Goal: Task Accomplishment & Management: Complete application form

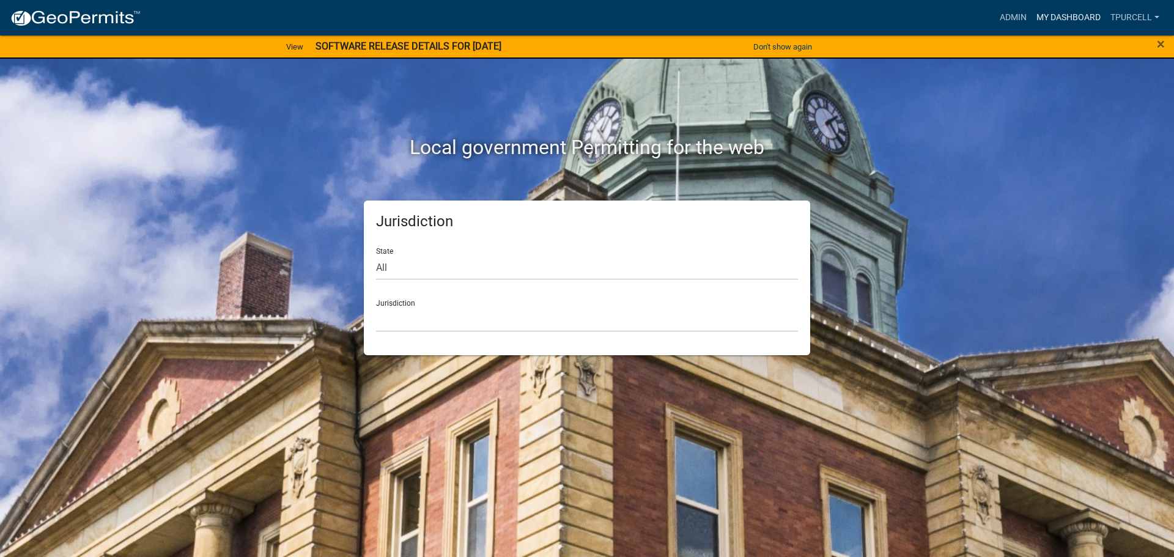
click at [1079, 20] on link "My Dashboard" at bounding box center [1069, 17] width 74 height 23
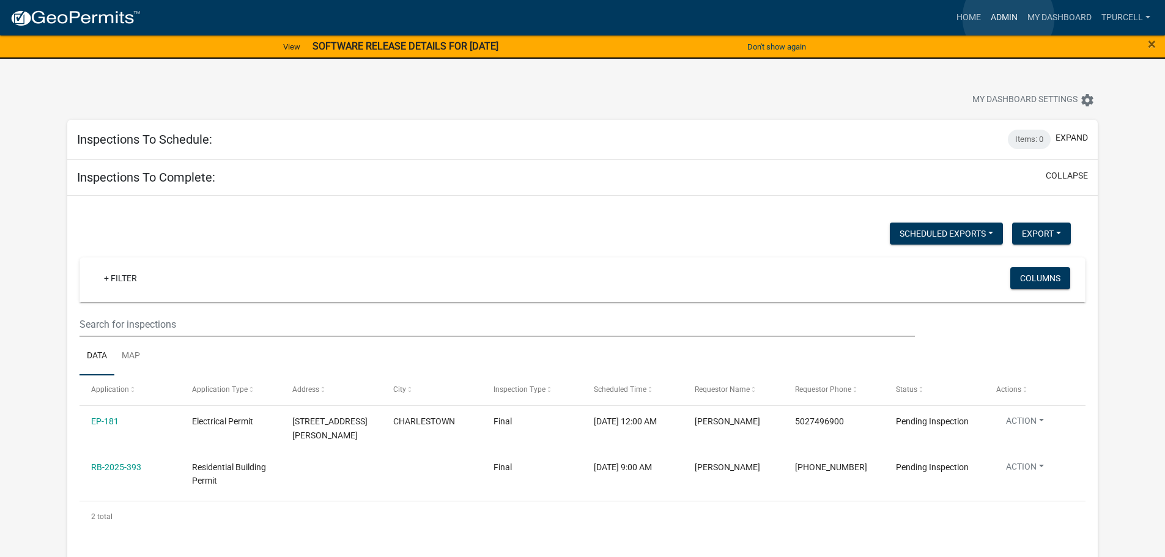
click at [1009, 18] on link "Admin" at bounding box center [1004, 17] width 37 height 23
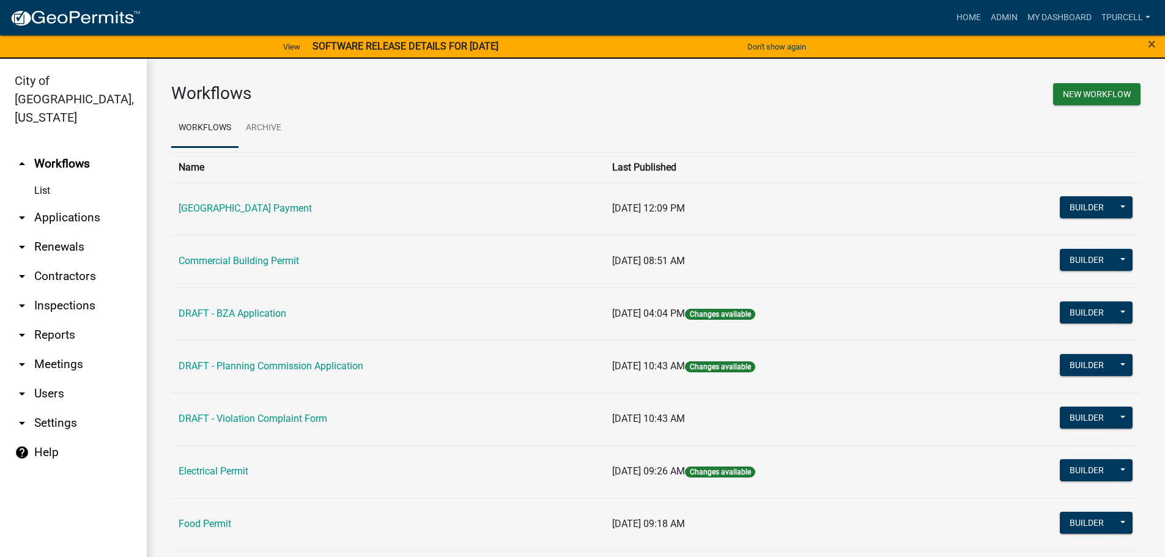
click at [82, 203] on link "arrow_drop_down Applications" at bounding box center [73, 217] width 147 height 29
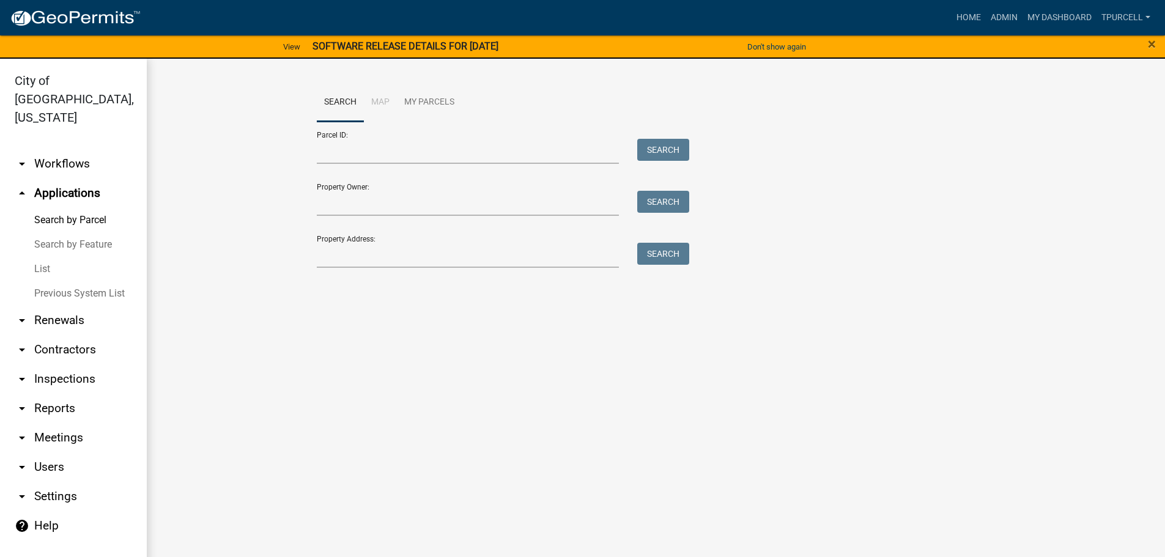
click at [43, 257] on link "List" at bounding box center [73, 269] width 147 height 24
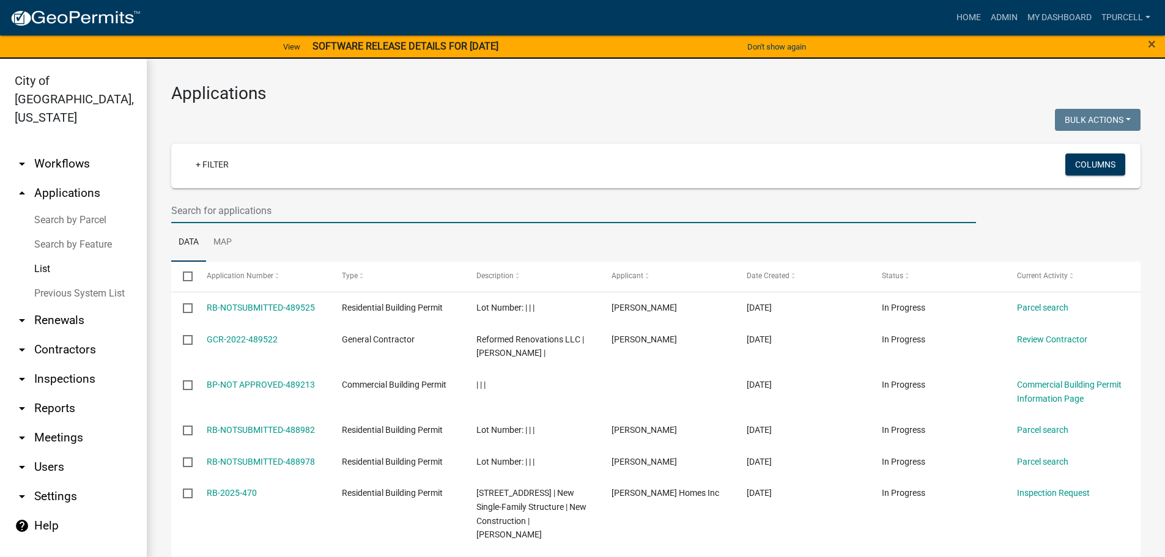
click at [265, 213] on input "text" at bounding box center [573, 210] width 805 height 25
click at [282, 216] on input "text" at bounding box center [573, 210] width 805 height 25
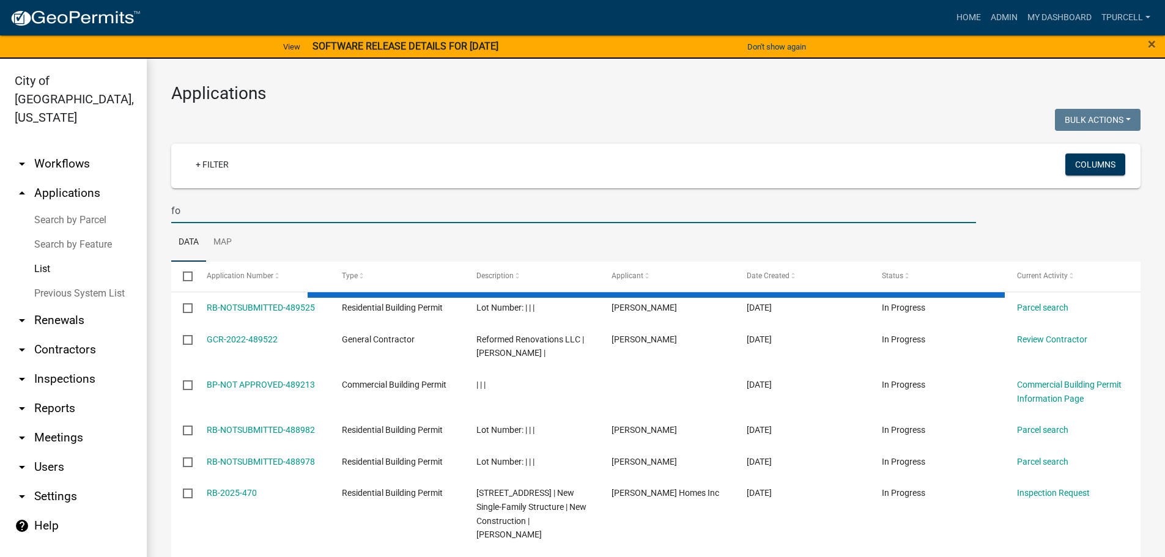
type input "f"
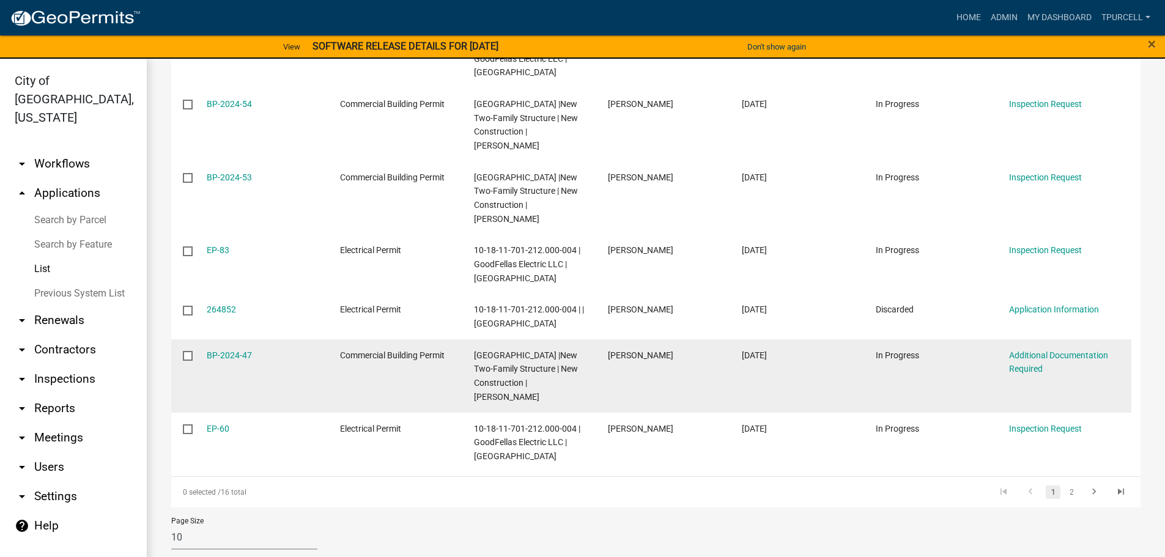
scroll to position [467, 0]
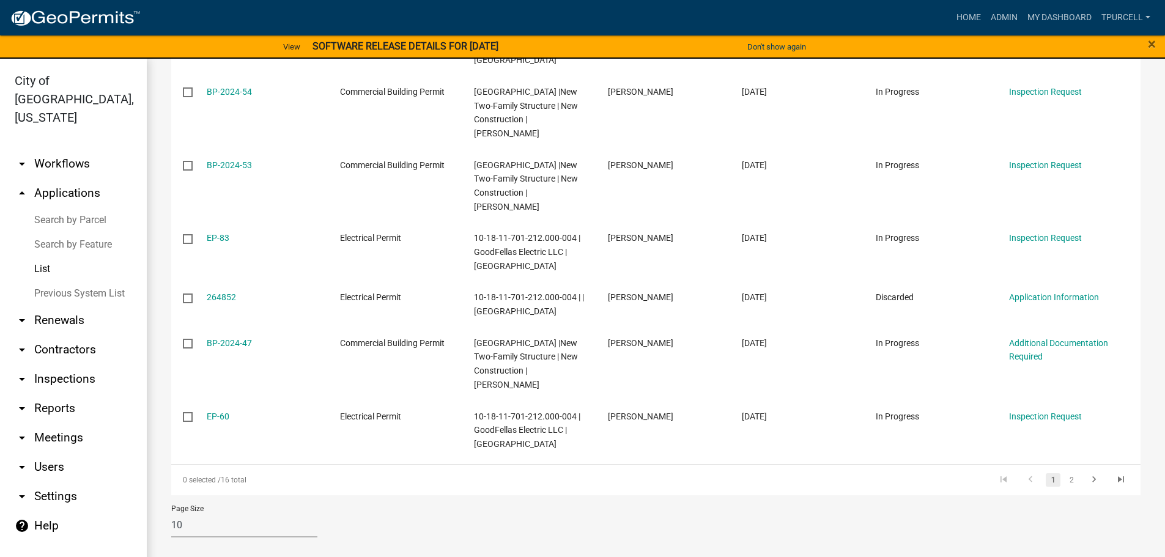
type input "depot"
click at [1064, 480] on link "2" at bounding box center [1071, 479] width 15 height 13
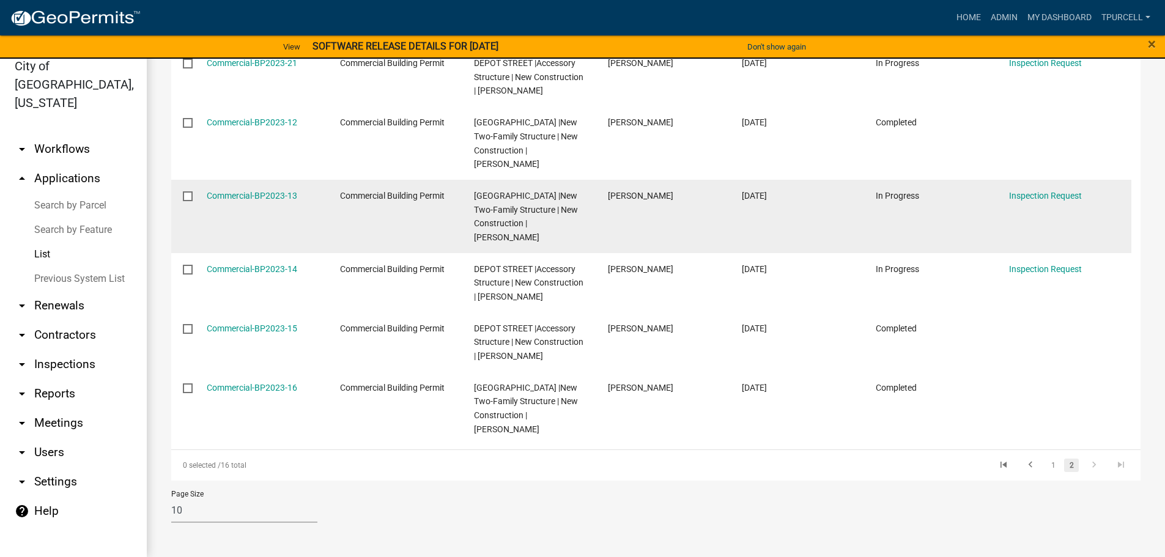
scroll to position [169, 0]
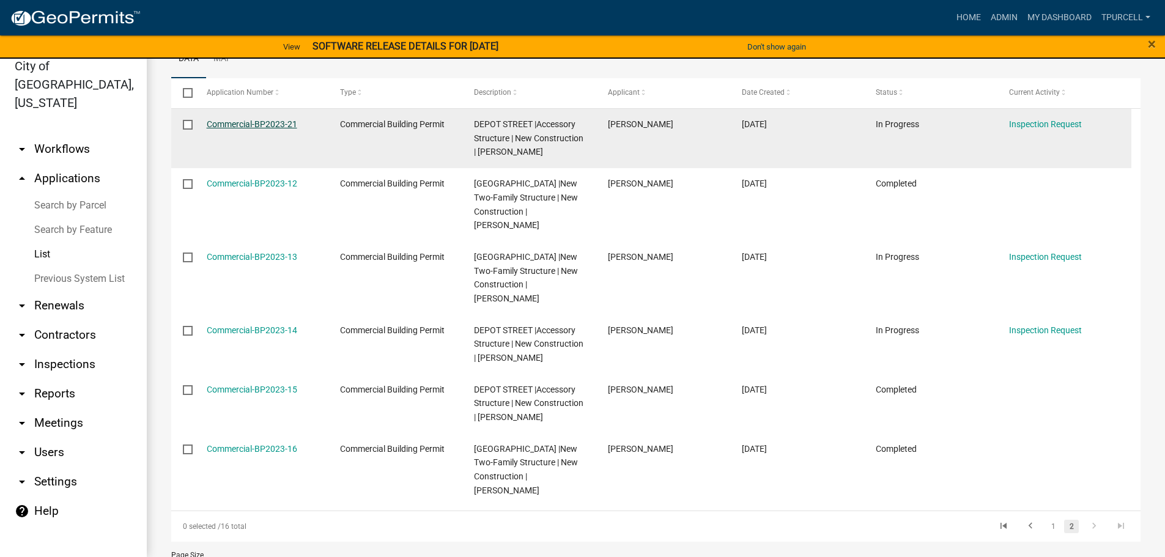
click at [277, 121] on link "Commercial-BP2023-21" at bounding box center [252, 124] width 91 height 10
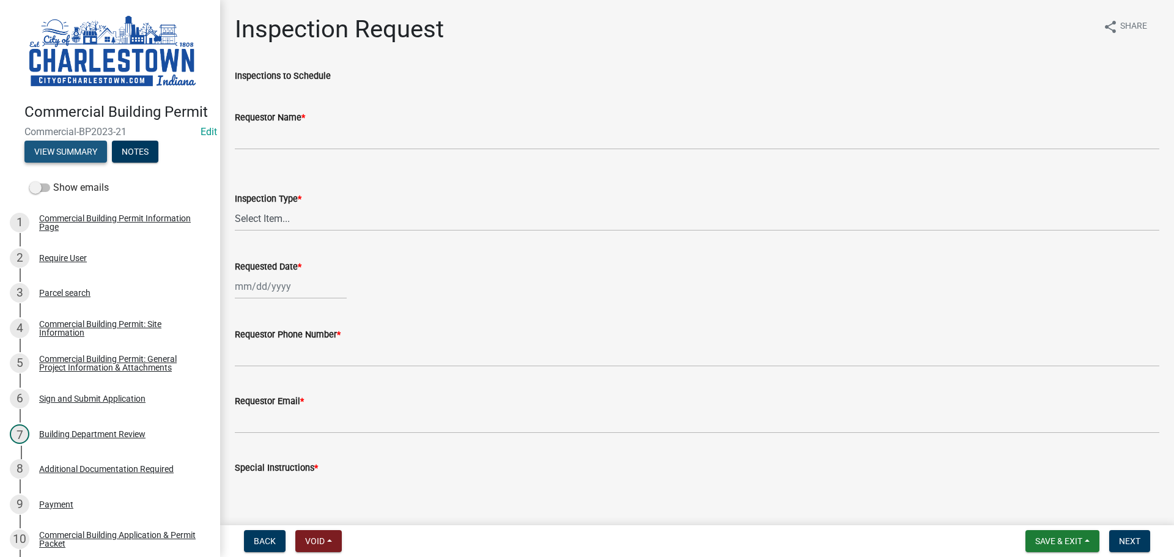
click at [69, 163] on button "View Summary" at bounding box center [65, 152] width 83 height 22
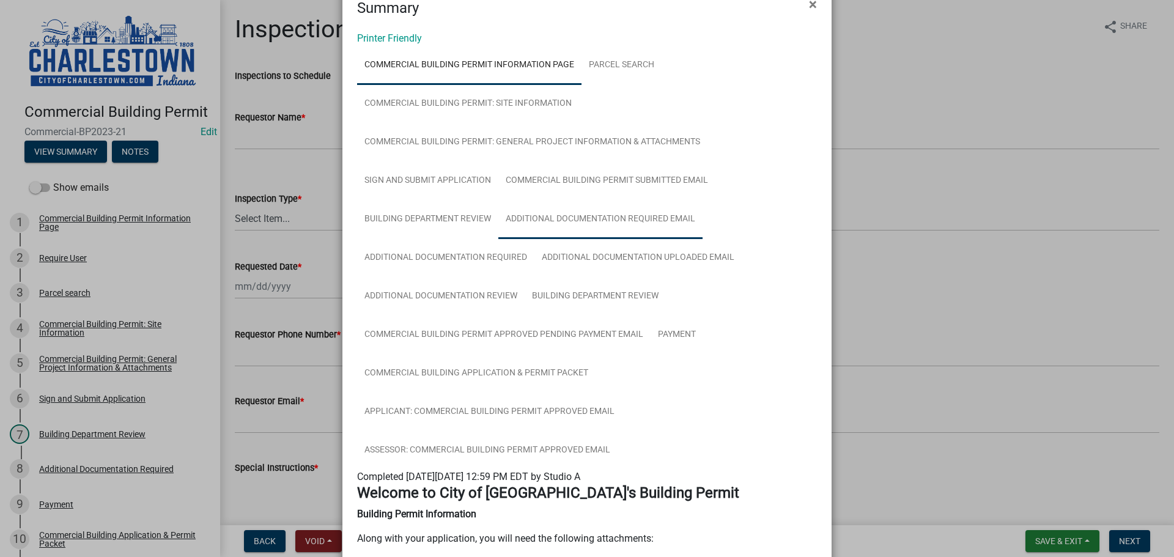
scroll to position [17, 0]
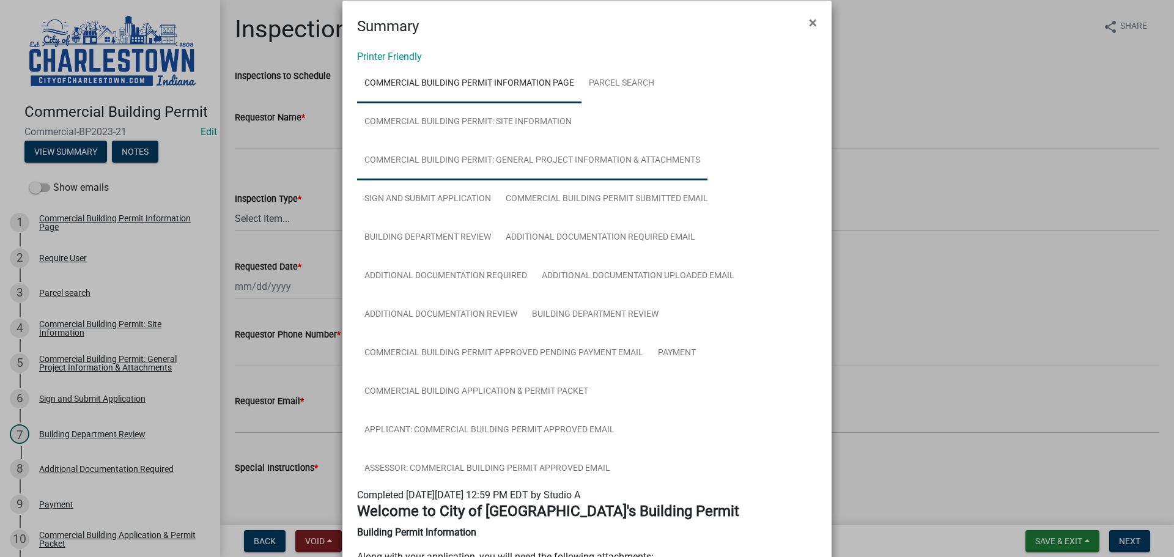
click at [587, 158] on link "Commercial Building Permit: General Project Information & Attachments" at bounding box center [532, 160] width 350 height 39
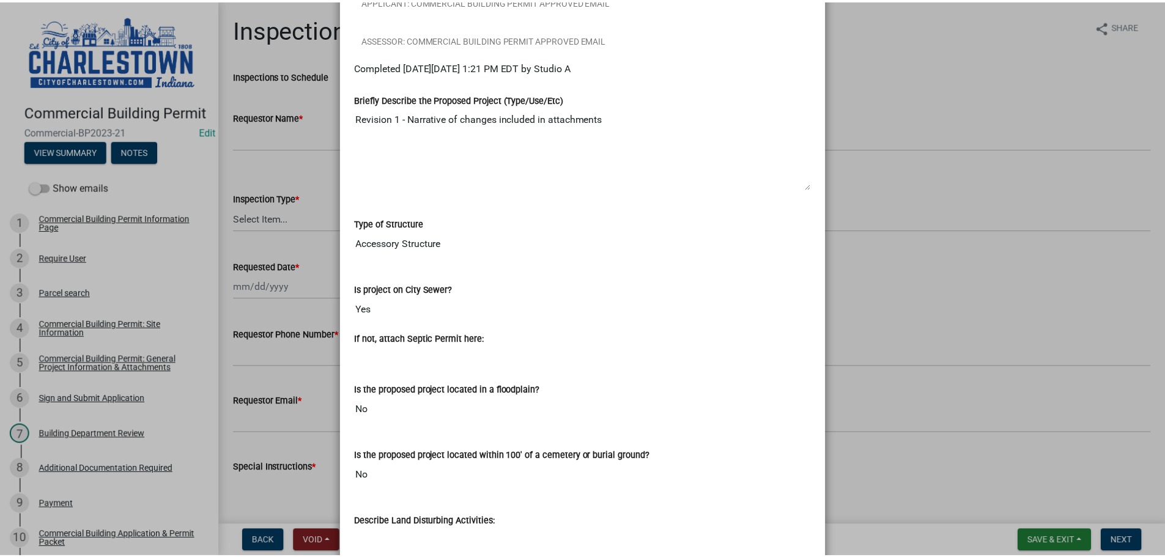
scroll to position [383, 0]
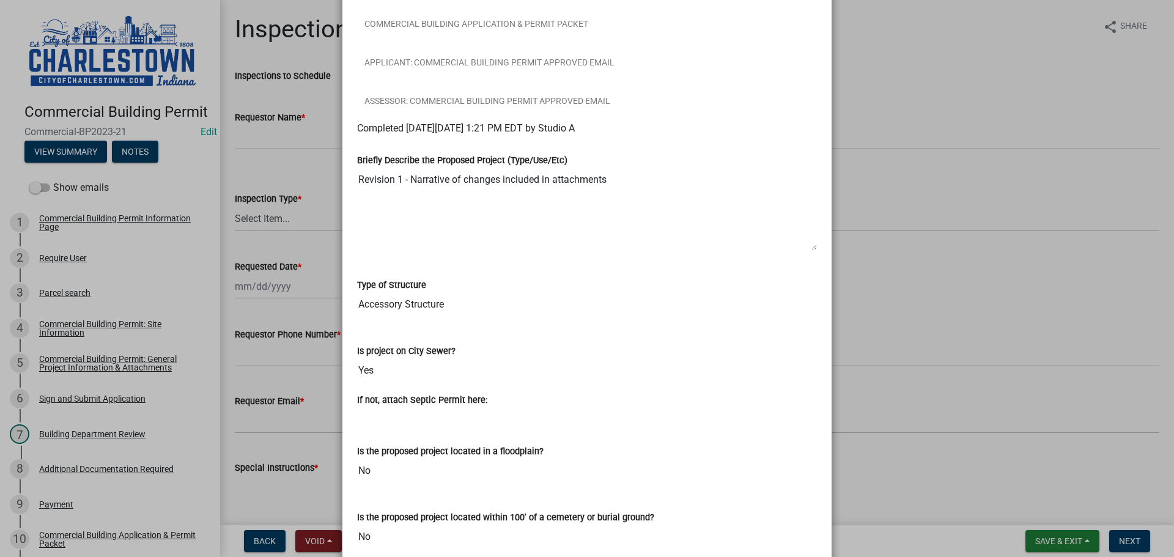
click at [974, 87] on ngb-modal-window "Summary × Printer Friendly Commercial Building Permit Information Page Parcel s…" at bounding box center [587, 278] width 1174 height 557
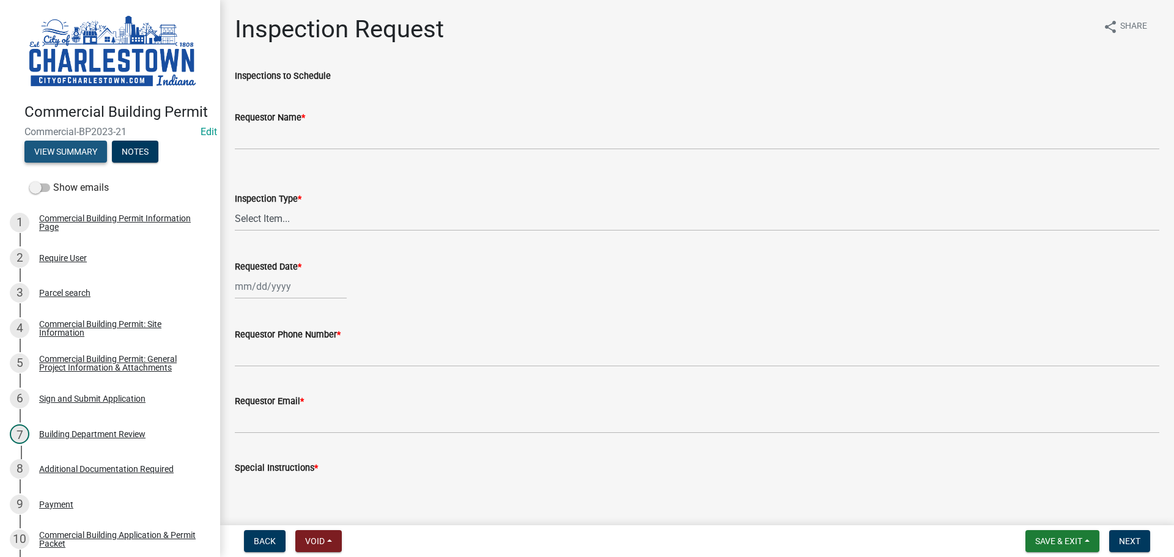
click at [79, 160] on button "View Summary" at bounding box center [65, 152] width 83 height 22
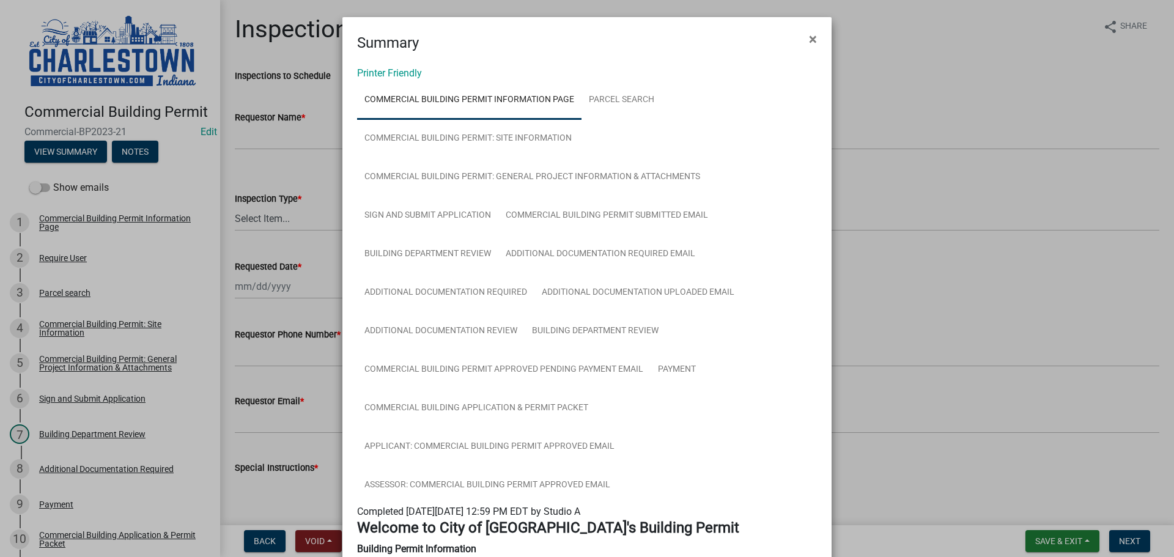
click at [1046, 542] on ngb-modal-window "Summary × Printer Friendly Commercial Building Permit Information Page Parcel s…" at bounding box center [587, 278] width 1174 height 557
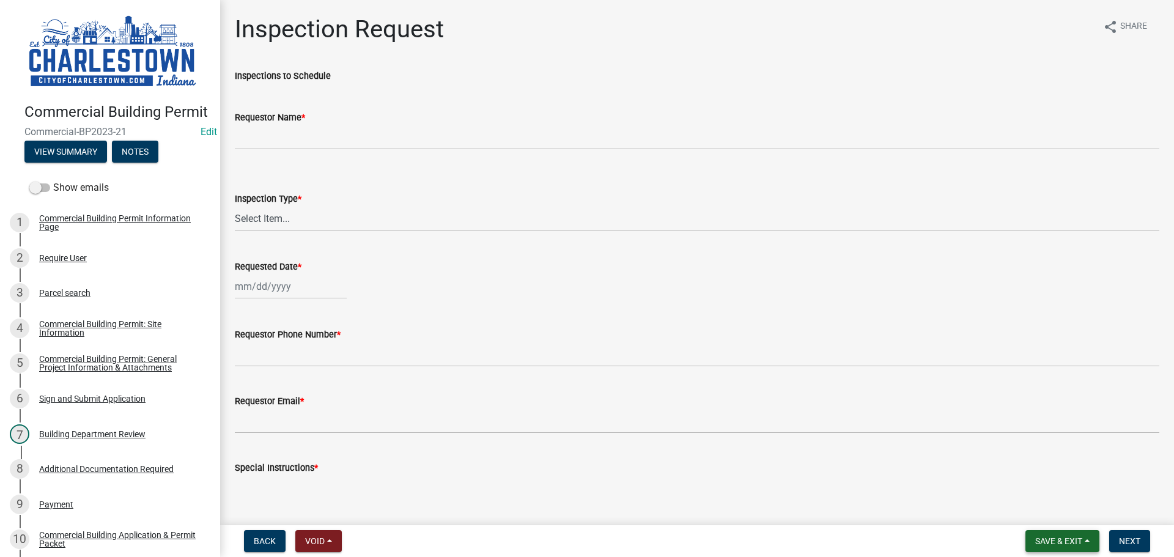
click at [1056, 538] on span "Save & Exit" at bounding box center [1058, 541] width 47 height 10
click at [1042, 513] on button "Save & Exit" at bounding box center [1051, 509] width 98 height 29
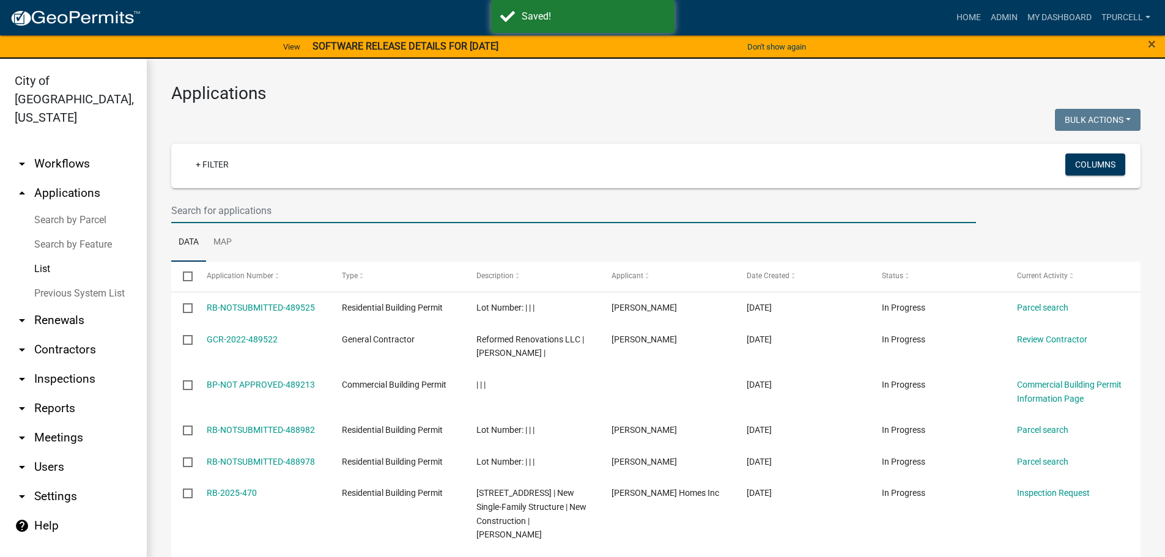
click at [202, 207] on input "text" at bounding box center [573, 210] width 805 height 25
type input "DEPOT"
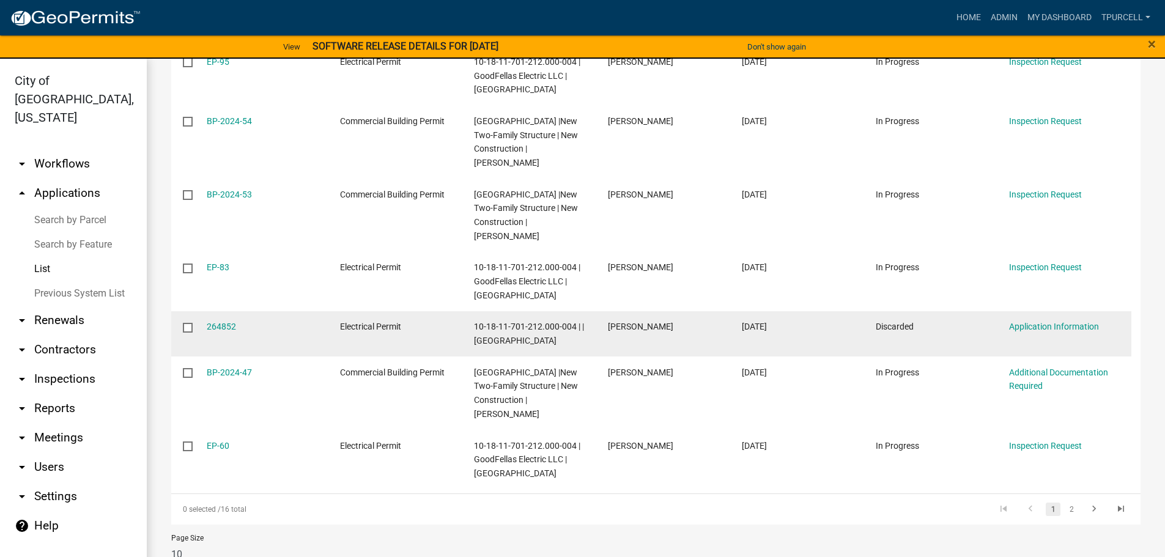
scroll to position [467, 0]
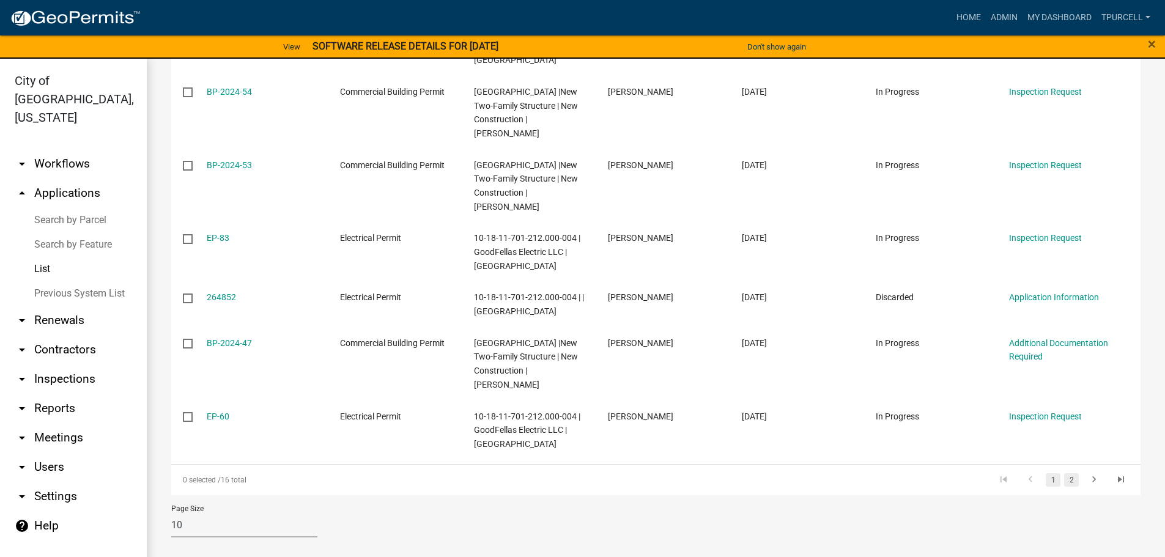
click at [1065, 482] on link "2" at bounding box center [1071, 479] width 15 height 13
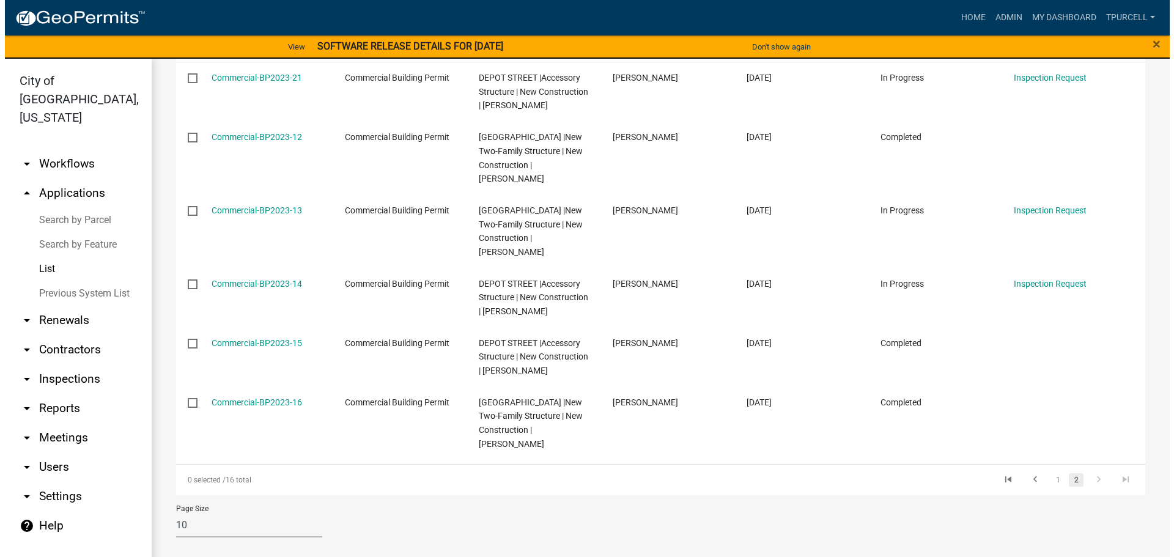
scroll to position [230, 0]
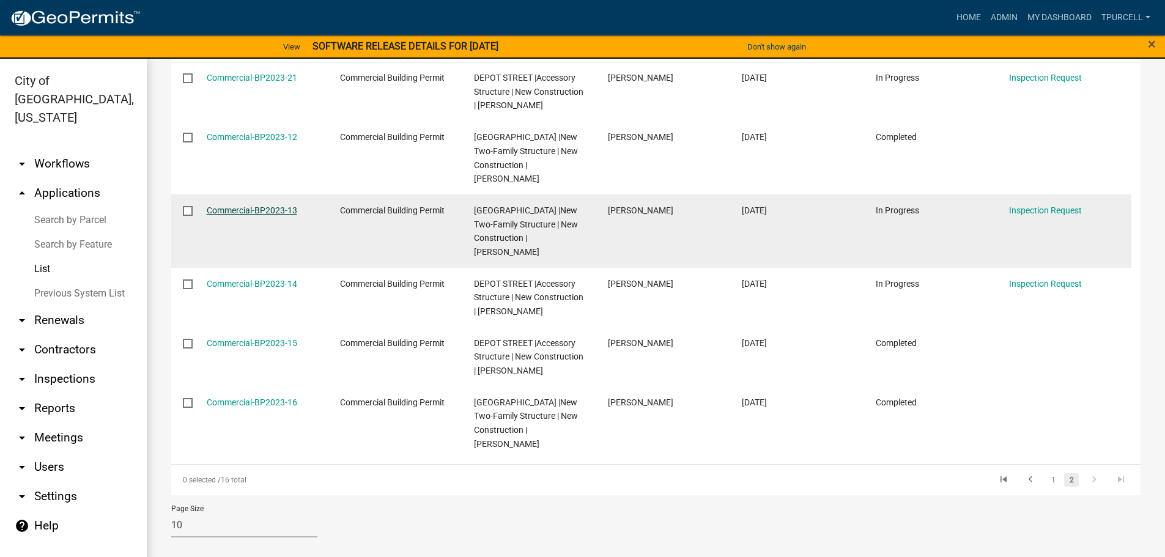
click at [276, 207] on link "Commercial-BP2023-13" at bounding box center [252, 211] width 91 height 10
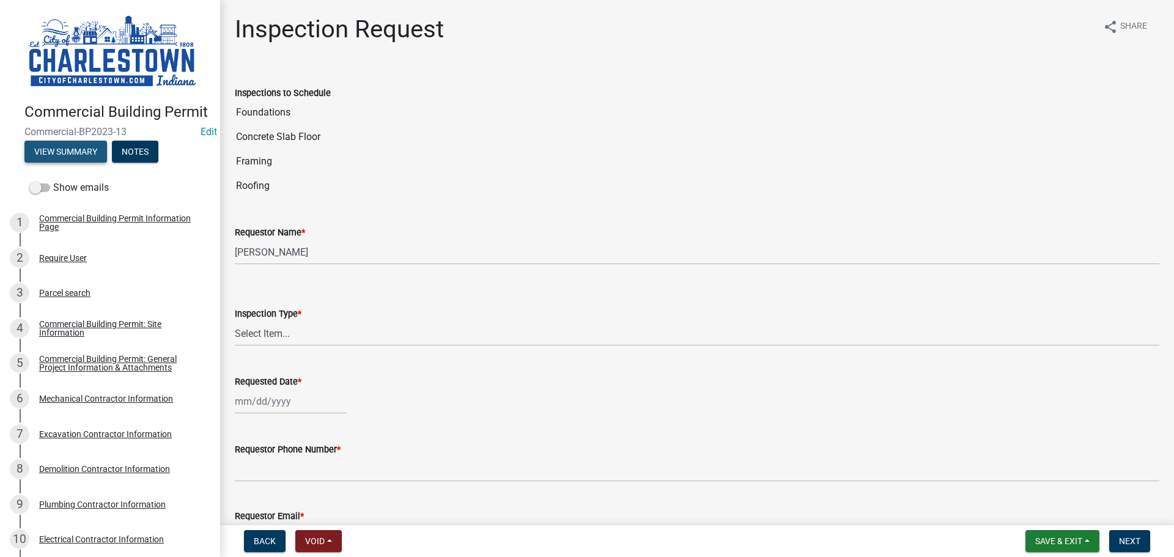
click at [87, 163] on button "View Summary" at bounding box center [65, 152] width 83 height 22
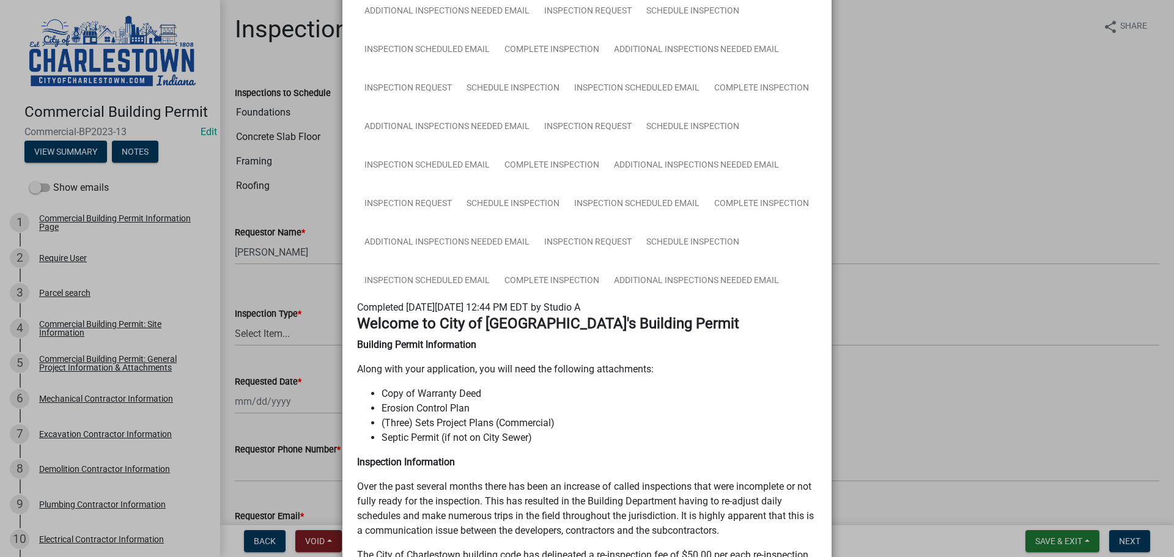
scroll to position [1651, 0]
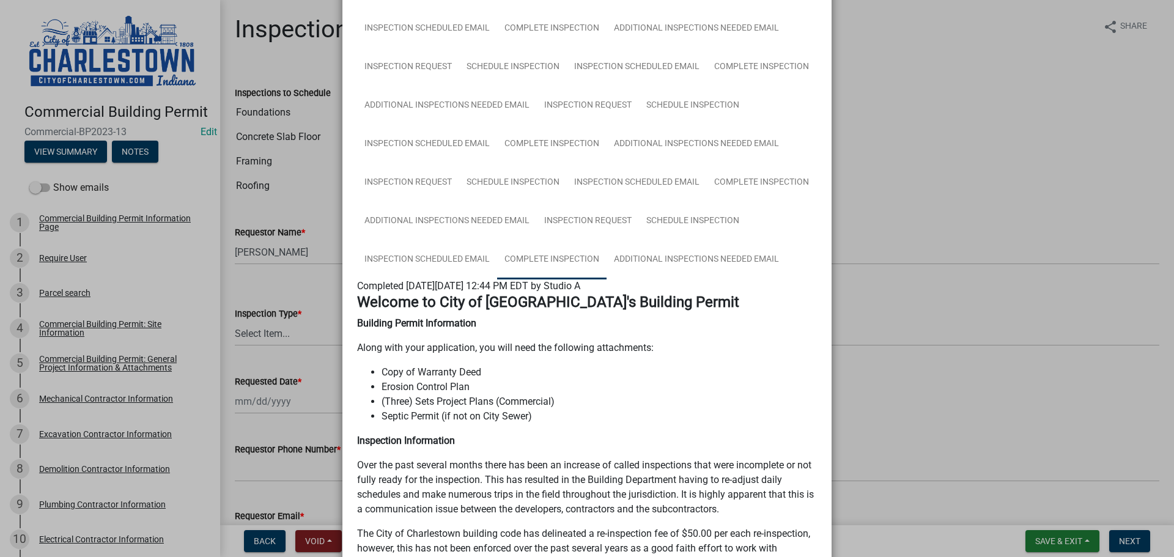
click at [553, 255] on link "Complete Inspection" at bounding box center [551, 259] width 109 height 39
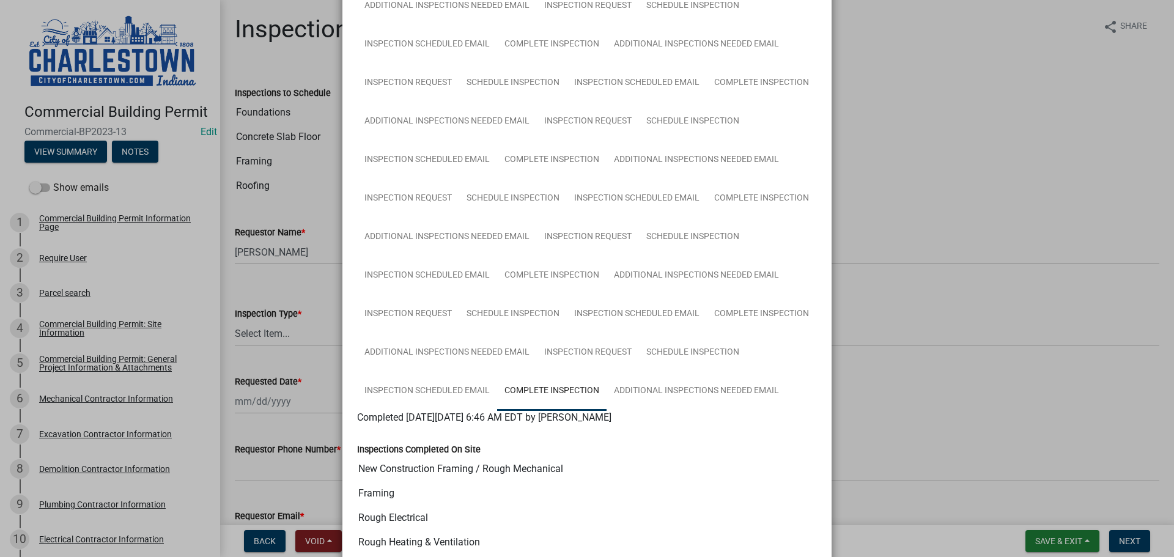
scroll to position [1501, 0]
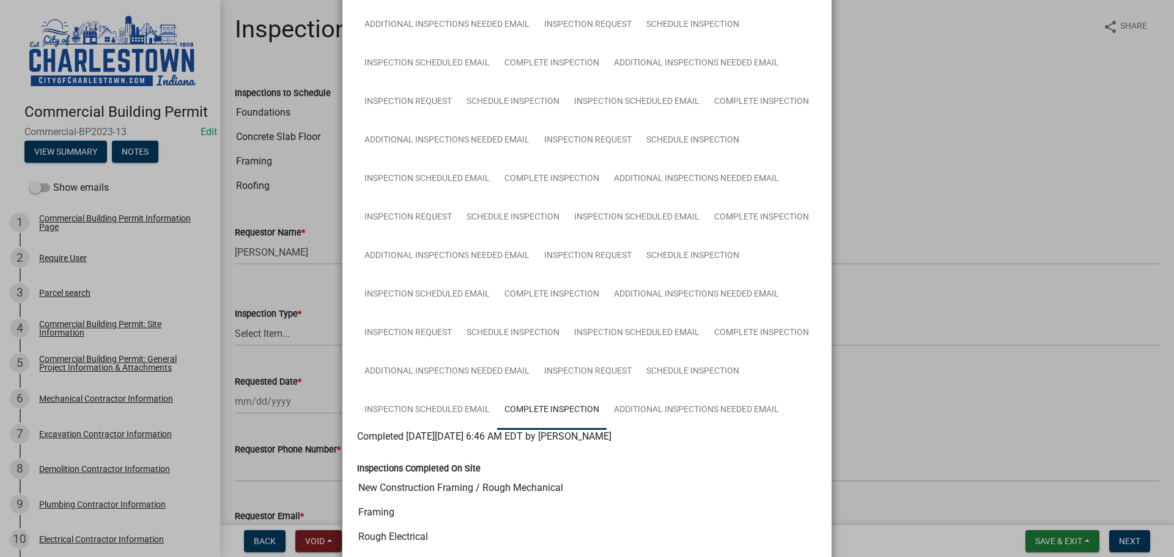
click at [979, 183] on ngb-modal-window "Summary × Printer Friendly Commercial Building Permit Information Page Parcel s…" at bounding box center [587, 278] width 1174 height 557
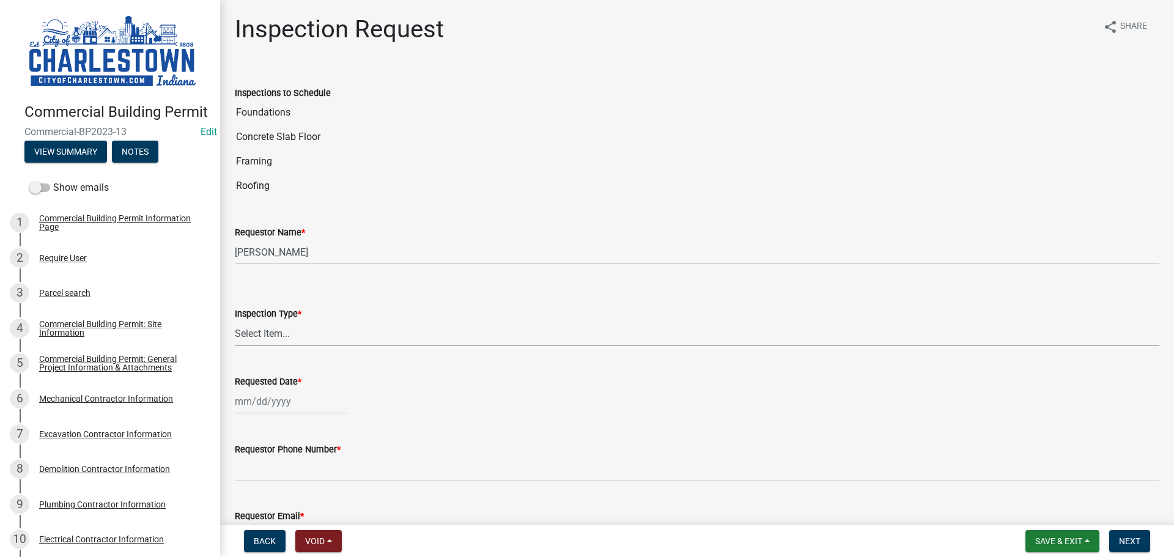
click at [277, 330] on select "Select Item... New Construction Framing / Rough Mechanical Foundations Concrete…" at bounding box center [697, 333] width 925 height 25
click at [235, 321] on select "Select Item... New Construction Framing / Rough Mechanical Foundations Concrete…" at bounding box center [697, 333] width 925 height 25
select select "6148cfc3-f65f-4c5f-8e17-86e63b13192f"
click at [278, 404] on div at bounding box center [291, 401] width 112 height 25
select select "10"
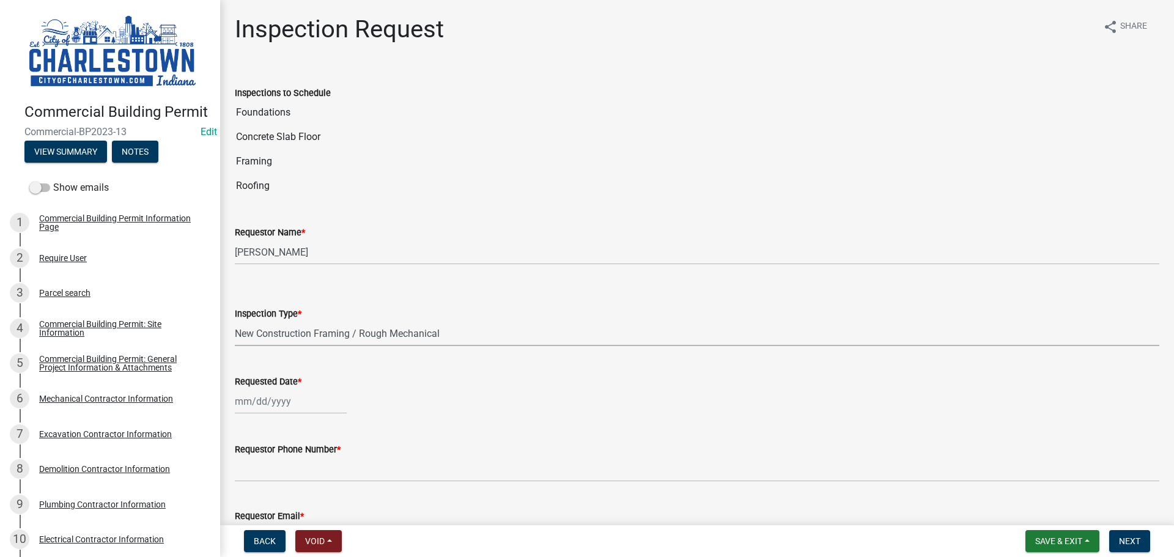
select select "2025"
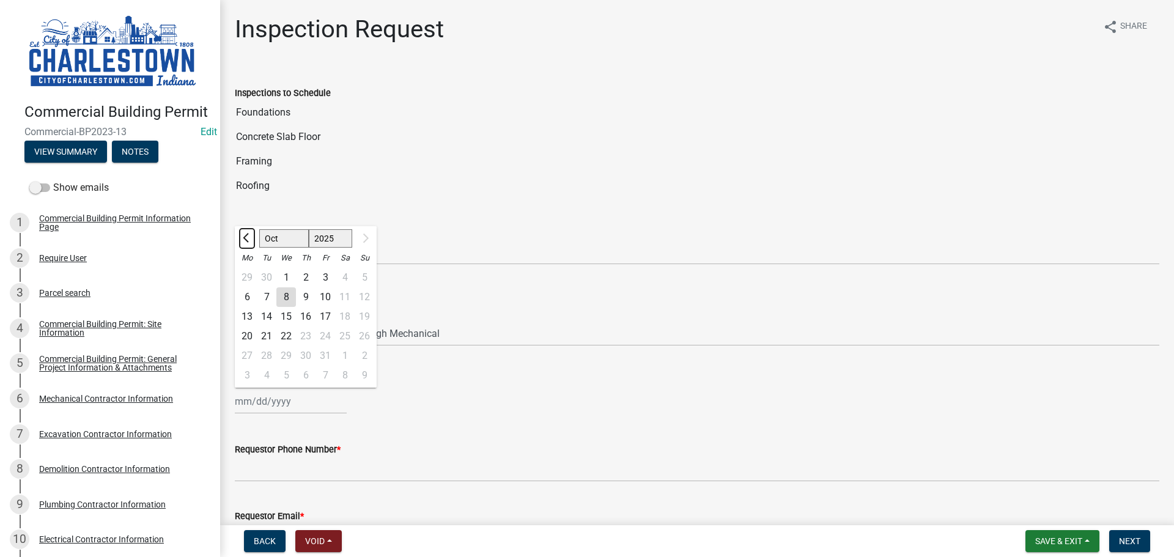
click at [245, 233] on button "Previous month" at bounding box center [247, 239] width 15 height 20
select select "9"
click at [305, 317] on div "18" at bounding box center [306, 317] width 20 height 20
type input "[DATE]"
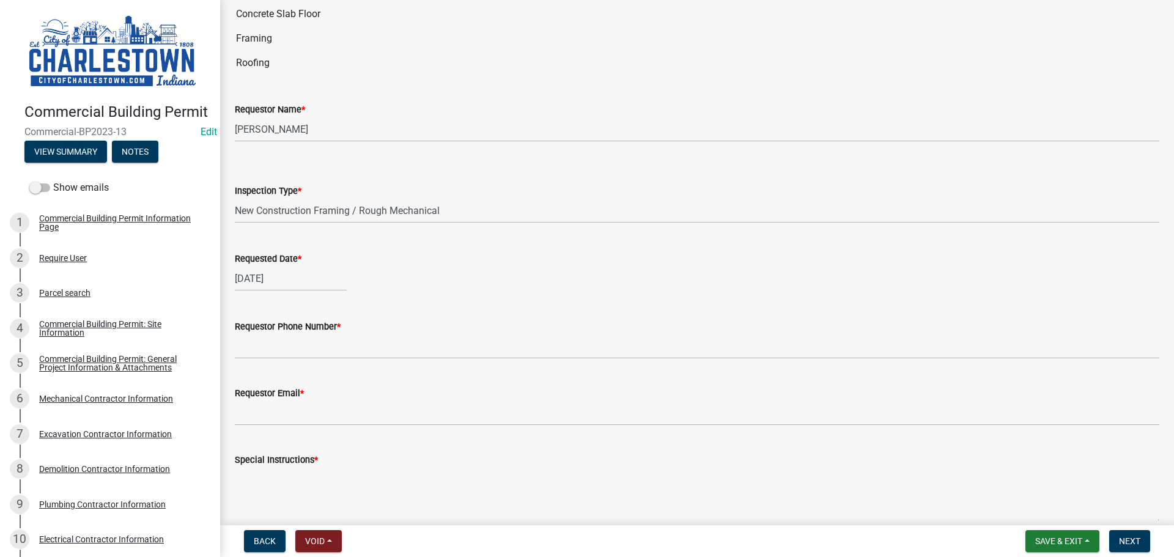
scroll to position [185, 0]
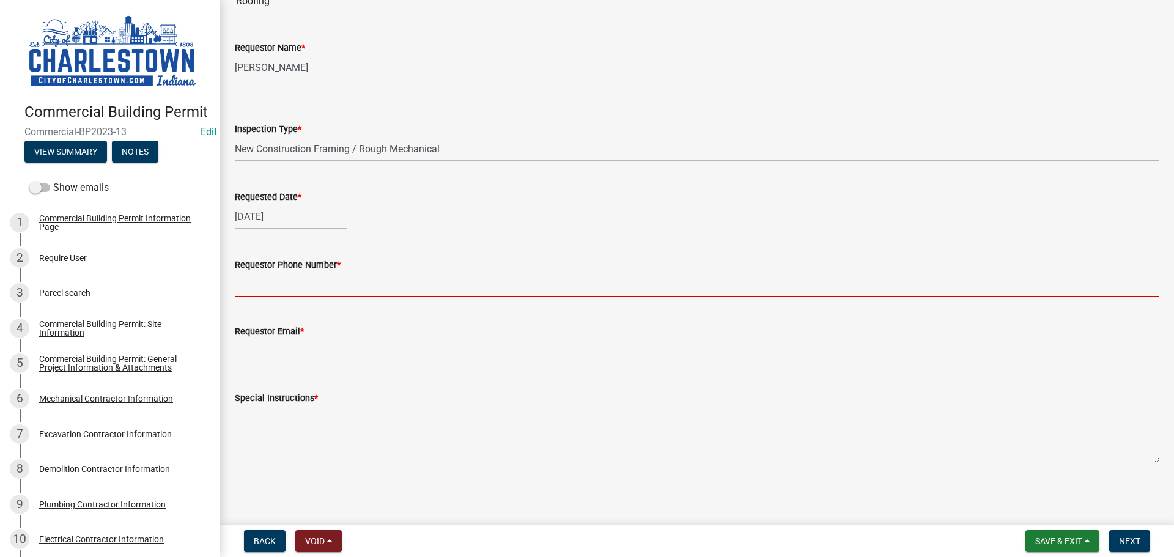
click at [284, 287] on input "Requestor Phone Number *" at bounding box center [697, 284] width 925 height 25
type input "5025233650"
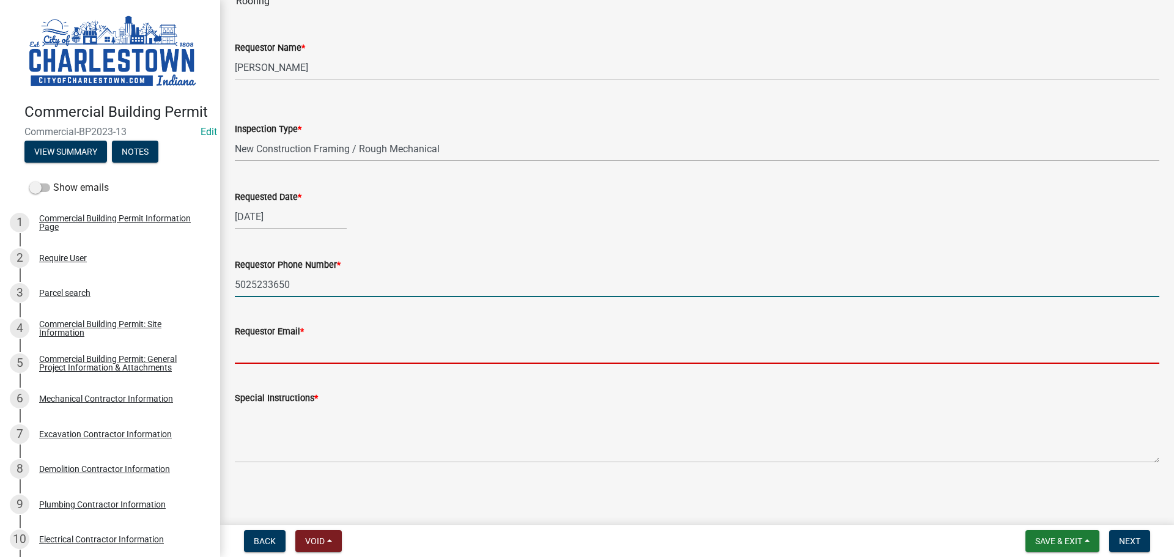
click at [330, 346] on input "Requestor Email *" at bounding box center [697, 351] width 925 height 25
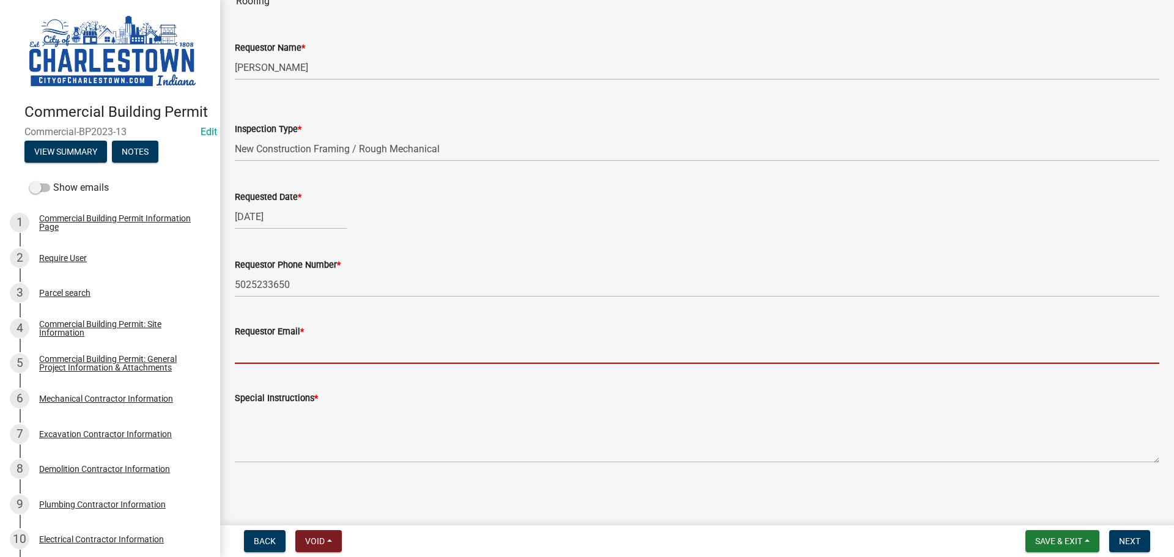
type input "[EMAIL_ADDRESS][DOMAIN_NAME]"
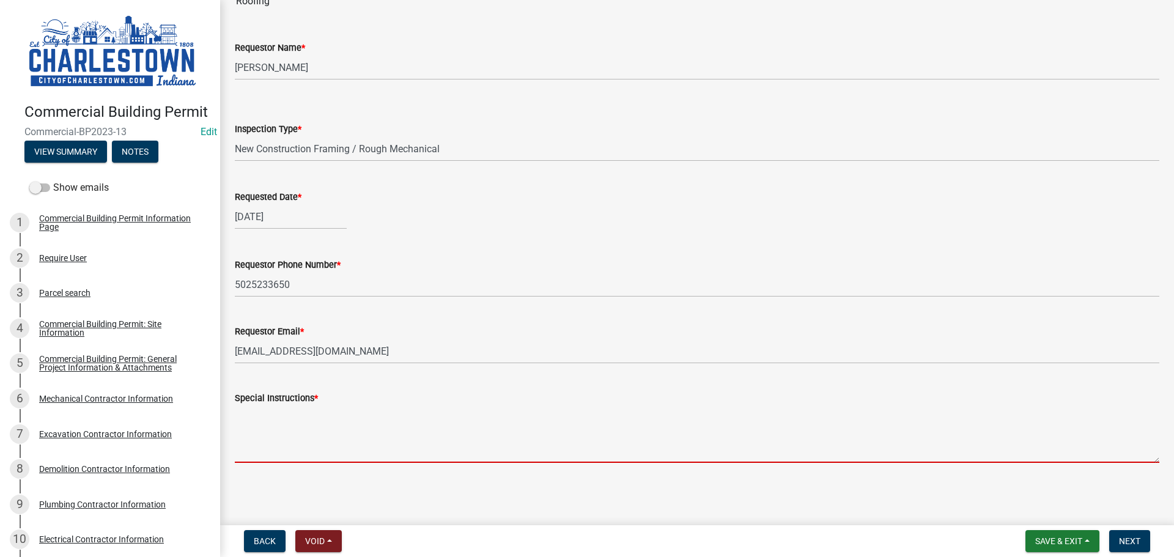
click at [354, 416] on textarea "Special Instructions *" at bounding box center [697, 433] width 925 height 57
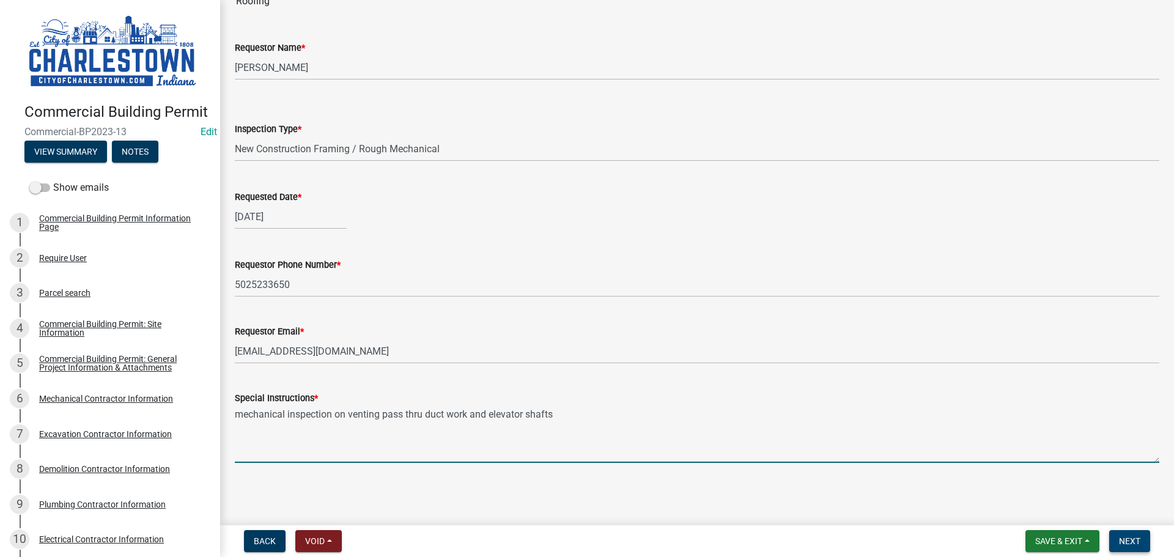
type textarea "mechanical inspection on venting pass thru duct work and elevator shafts"
click at [1133, 537] on span "Next" at bounding box center [1129, 541] width 21 height 10
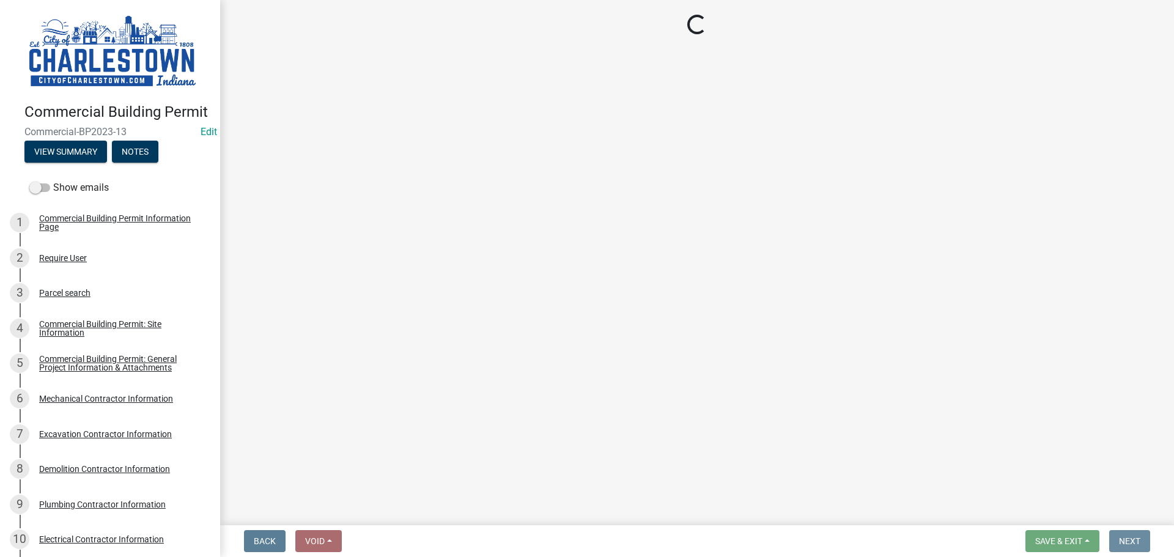
scroll to position [0, 0]
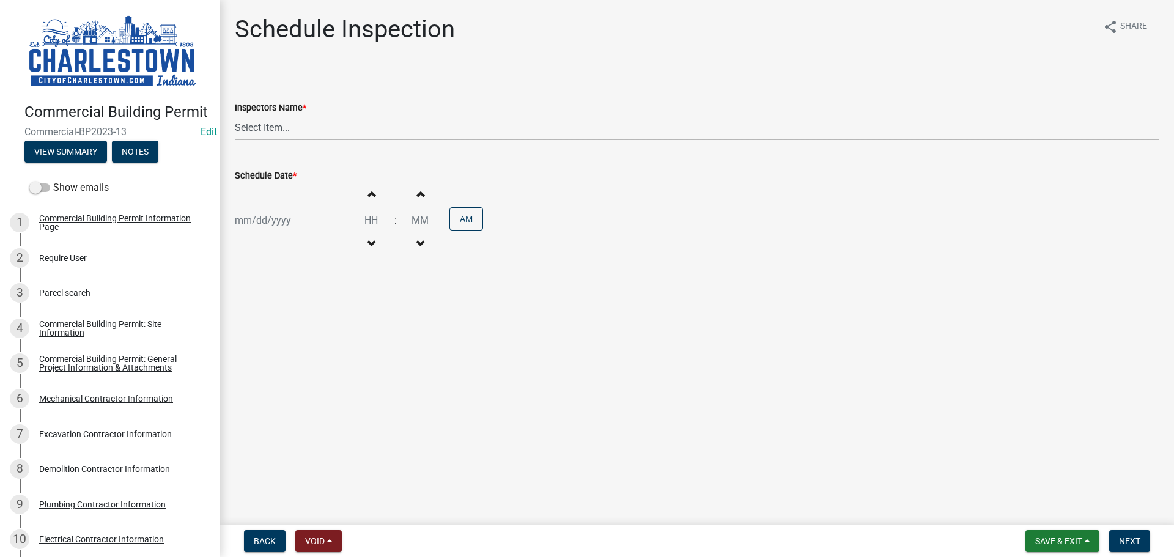
click at [262, 127] on select "Select Item... [PERSON_NAME] ([PERSON_NAME]) [PERSON_NAME] ([PERSON_NAME]) [PER…" at bounding box center [697, 127] width 925 height 25
select select "63e5a778-15f7-4a13-aba2-a6e5541a0fb3"
click at [235, 115] on select "Select Item... [PERSON_NAME] ([PERSON_NAME]) [PERSON_NAME] ([PERSON_NAME]) [PER…" at bounding box center [697, 127] width 925 height 25
click at [286, 226] on div at bounding box center [291, 220] width 112 height 25
select select "10"
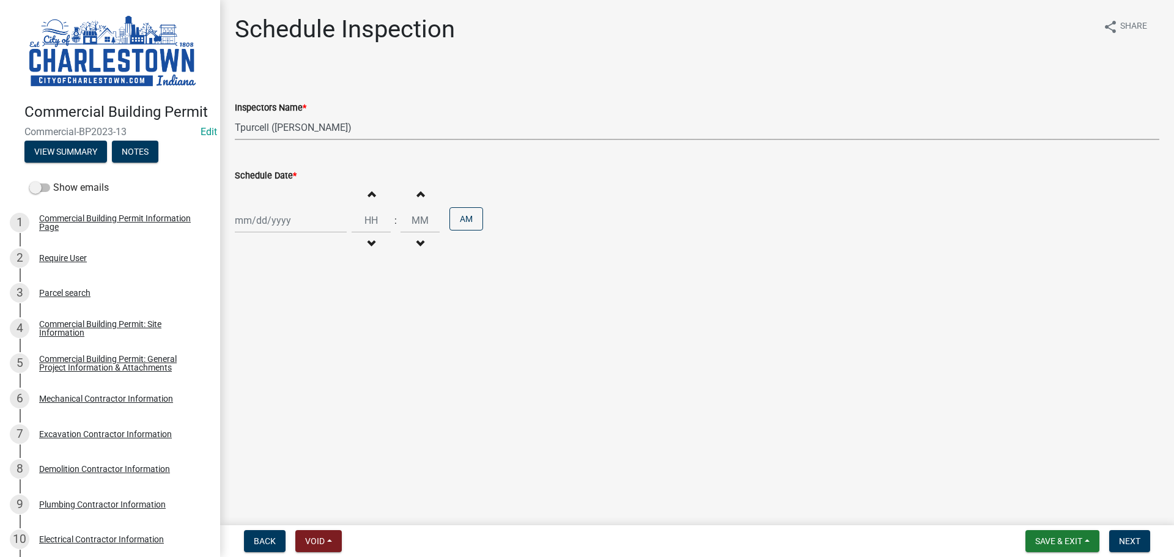
select select "2025"
click at [243, 245] on span "Previous month" at bounding box center [247, 246] width 9 height 9
select select "9"
click at [308, 323] on div "18" at bounding box center [306, 325] width 20 height 20
type input "[DATE]"
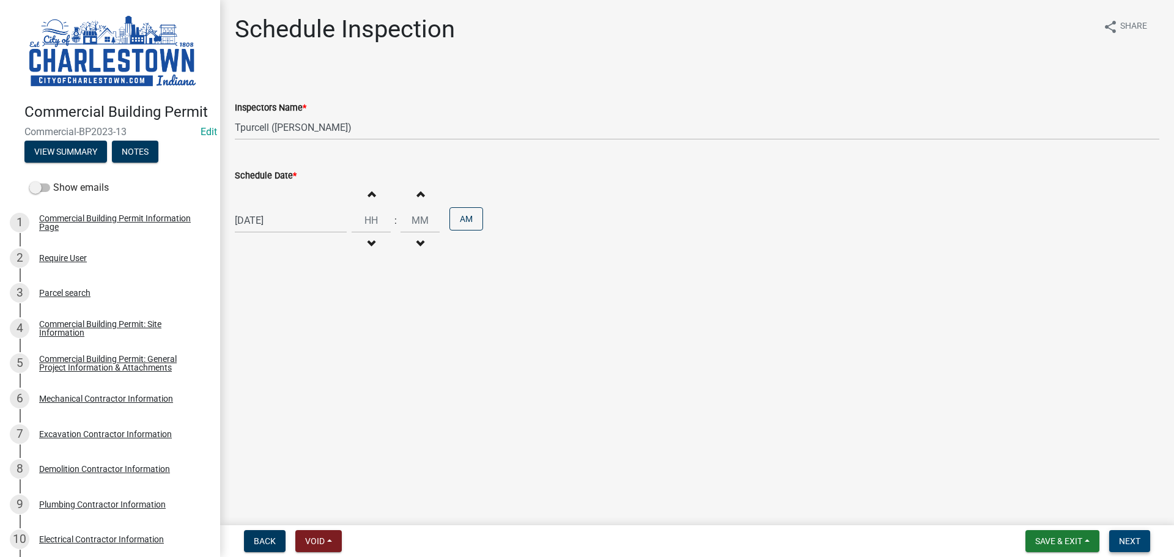
click at [1125, 538] on span "Next" at bounding box center [1129, 541] width 21 height 10
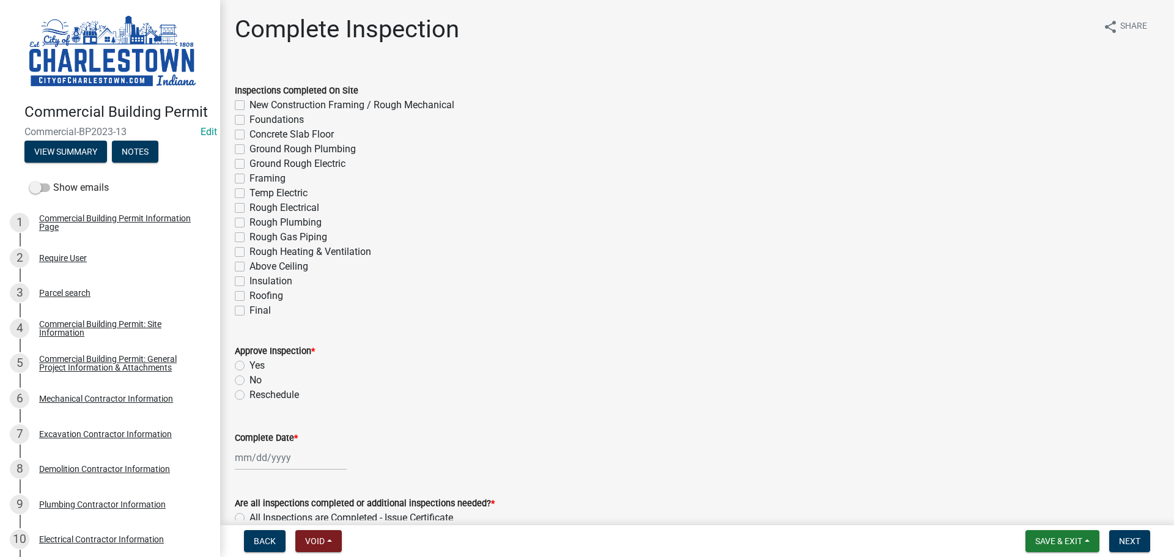
click at [250, 107] on label "New Construction Framing / Rough Mechanical" at bounding box center [352, 105] width 205 height 15
click at [250, 106] on input "New Construction Framing / Rough Mechanical" at bounding box center [254, 102] width 8 height 8
checkbox input "true"
checkbox input "false"
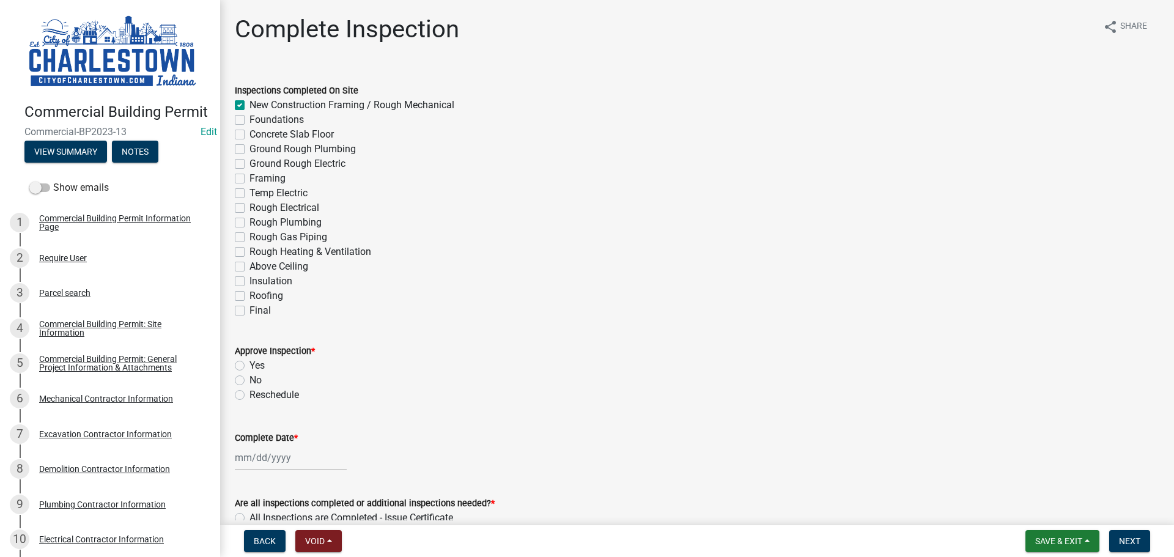
checkbox input "false"
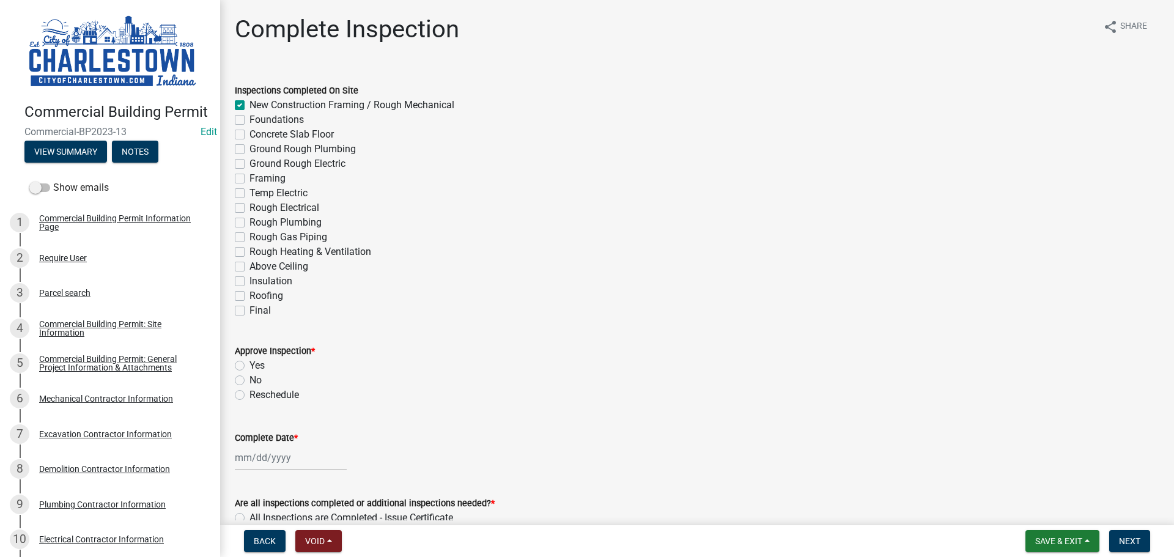
checkbox input "false"
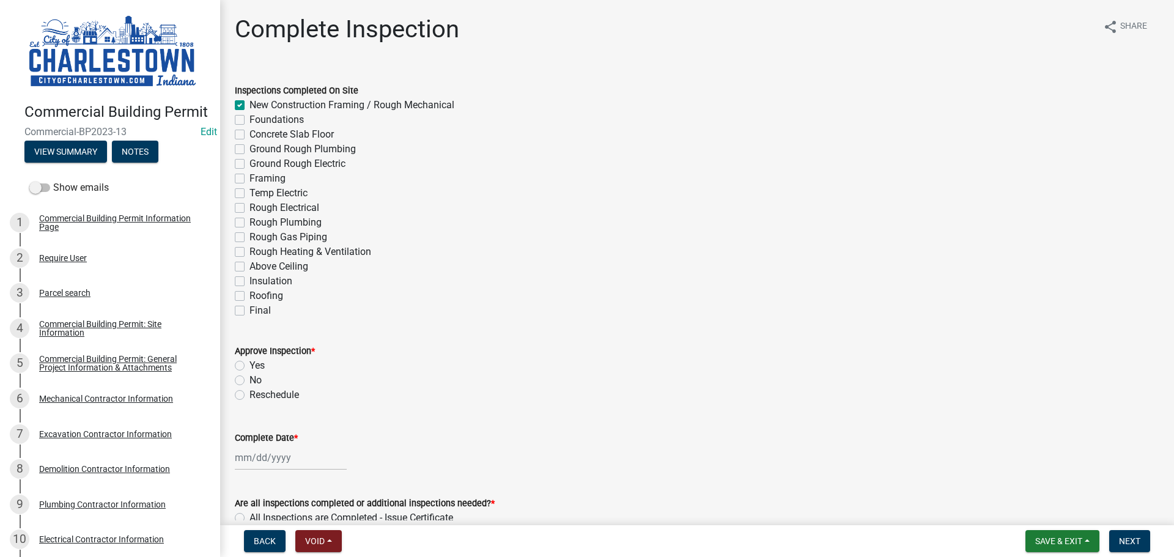
checkbox input "false"
click at [250, 252] on label "Rough Heating & Ventilation" at bounding box center [311, 252] width 122 height 15
click at [250, 252] on input "Rough Heating & Ventilation" at bounding box center [254, 249] width 8 height 8
checkbox input "true"
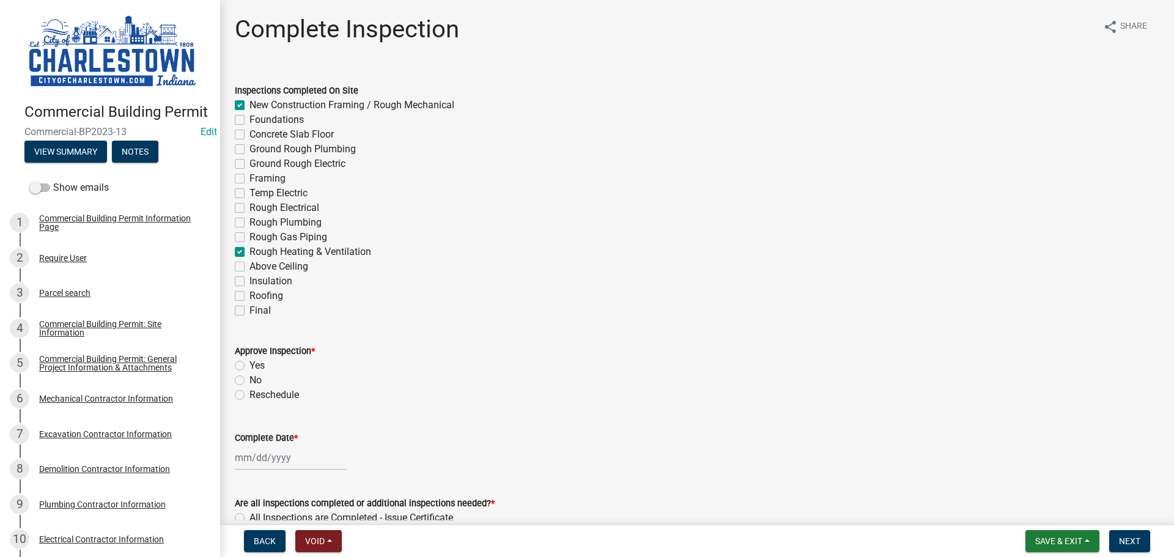
checkbox input "true"
checkbox input "false"
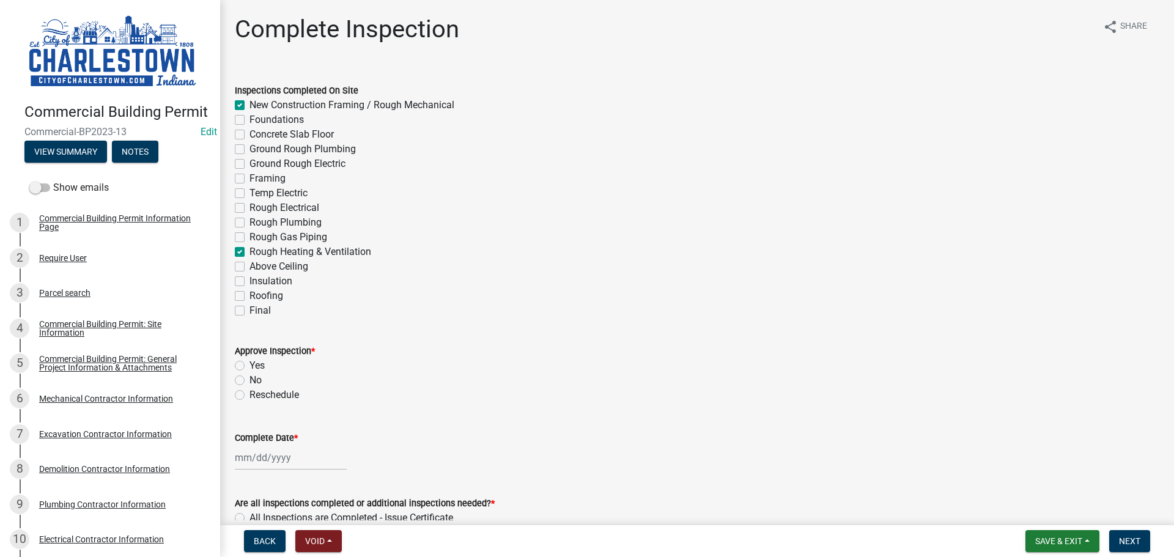
checkbox input "false"
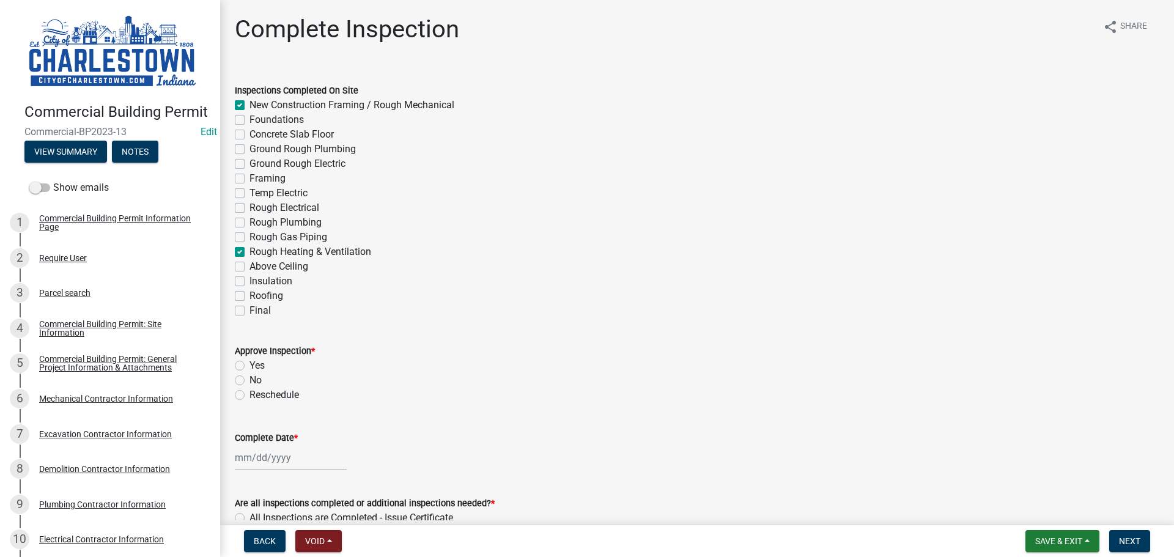
checkbox input "true"
checkbox input "false"
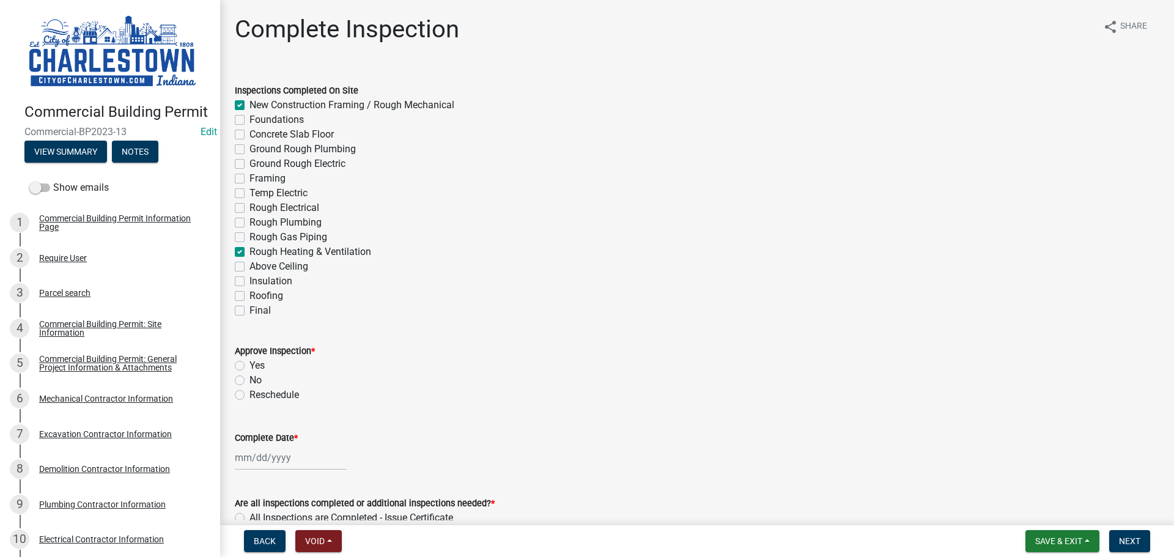
click at [250, 363] on label "Yes" at bounding box center [257, 365] width 15 height 15
click at [250, 363] on input "Yes" at bounding box center [254, 362] width 8 height 8
radio input "true"
click at [264, 452] on div at bounding box center [291, 457] width 112 height 25
select select "10"
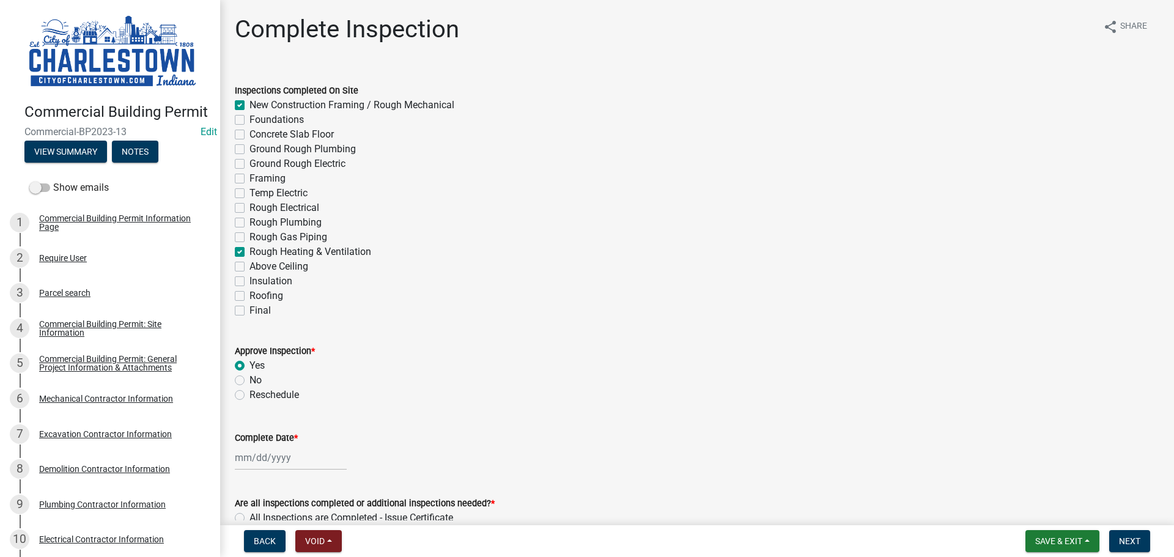
select select "2025"
click at [241, 292] on button "Previous month" at bounding box center [247, 295] width 15 height 20
select select "9"
click at [306, 374] on div "18" at bounding box center [306, 373] width 20 height 20
type input "[DATE]"
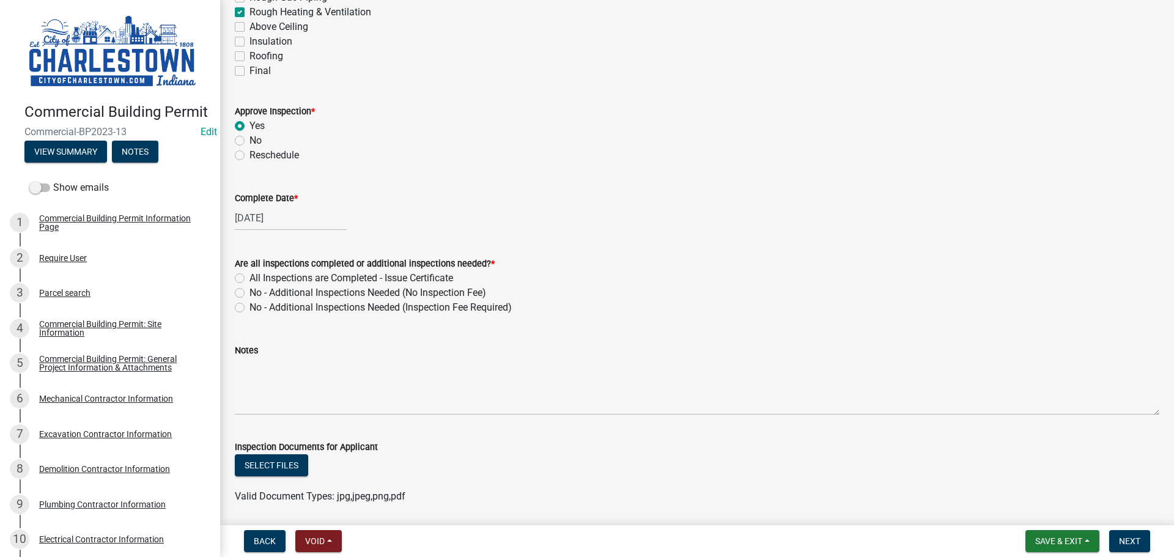
scroll to position [245, 0]
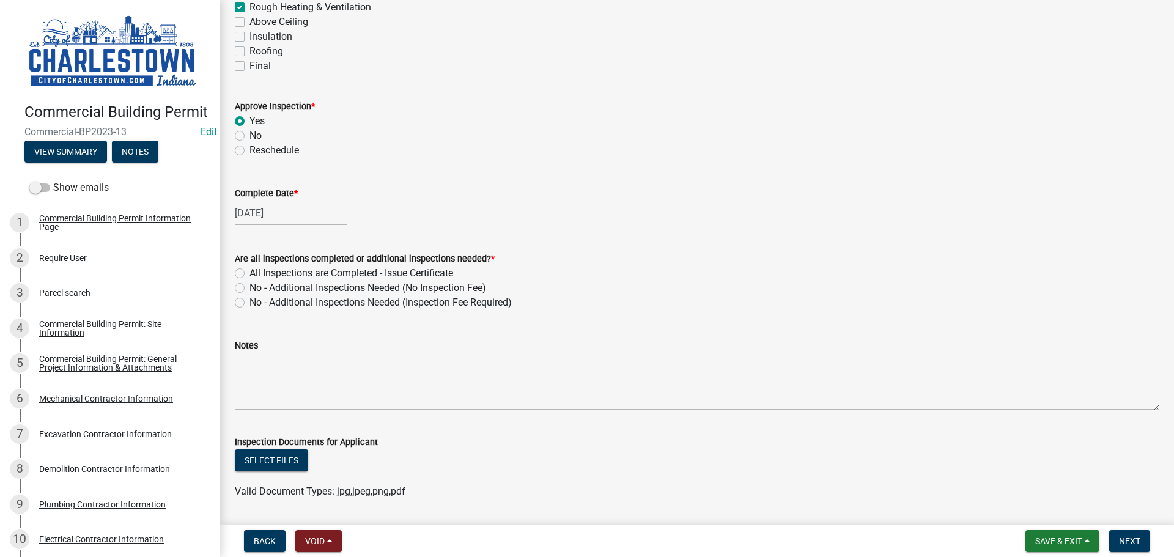
click at [250, 291] on label "No - Additional Inspections Needed (No Inspection Fee)" at bounding box center [368, 288] width 237 height 15
click at [250, 289] on input "No - Additional Inspections Needed (No Inspection Fee)" at bounding box center [254, 285] width 8 height 8
radio input "true"
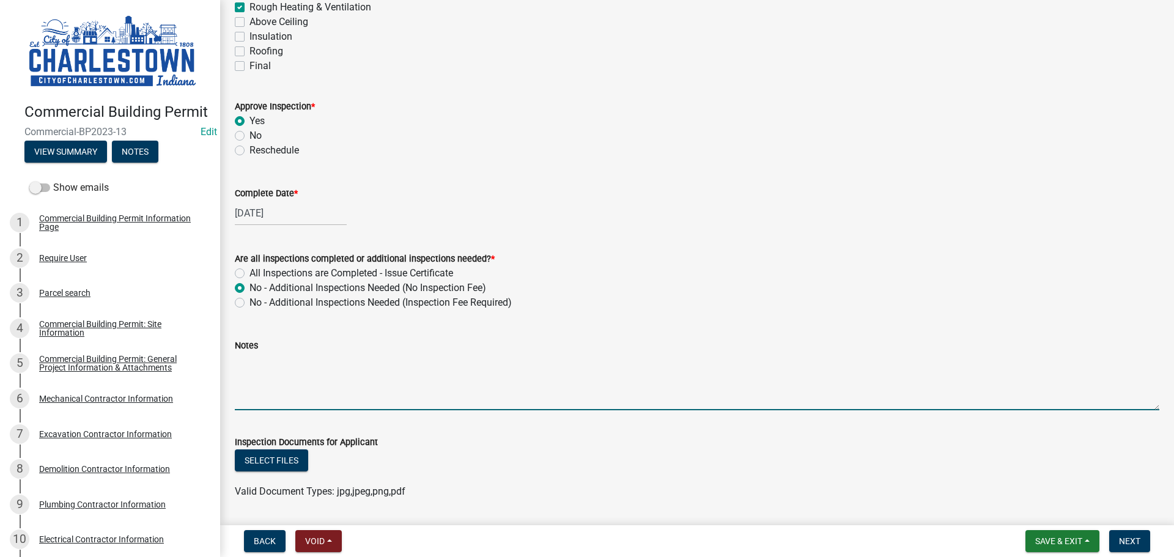
click at [283, 377] on textarea "Notes" at bounding box center [697, 381] width 925 height 57
click at [440, 368] on textarea "air supply trash shut inspections 1st floor janator closet heat duck work" at bounding box center [697, 381] width 925 height 57
click at [555, 362] on textarea "air supply trash shut inspections 1st floor janitor closet heat duck work" at bounding box center [697, 381] width 925 height 57
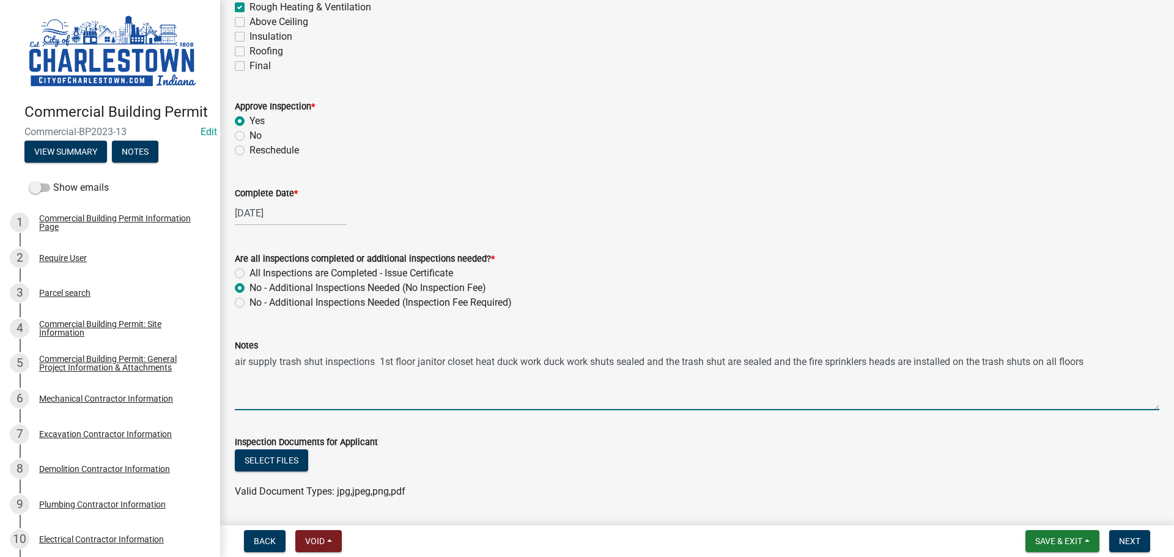
click at [394, 361] on textarea "air supply trash shut inspections 1st floor janitor closet heat duck work duck …" at bounding box center [697, 381] width 925 height 57
click at [1135, 363] on textarea "air supply trash shut inspections 1st thru 4th floor janitor closet heat duck w…" at bounding box center [697, 381] width 925 height 57
click at [440, 372] on textarea "air supply trash shut inspections 1st thru 4th floor janitor closet heat duck w…" at bounding box center [697, 381] width 925 height 57
click at [746, 377] on textarea "air supply trash shut inspections 1st thru 4th floor janitor closet heat duck w…" at bounding box center [697, 381] width 925 height 57
click at [746, 376] on textarea "air supply trash shut inspections 1st thru 4th floor janitor closet heat duck w…" at bounding box center [697, 381] width 925 height 57
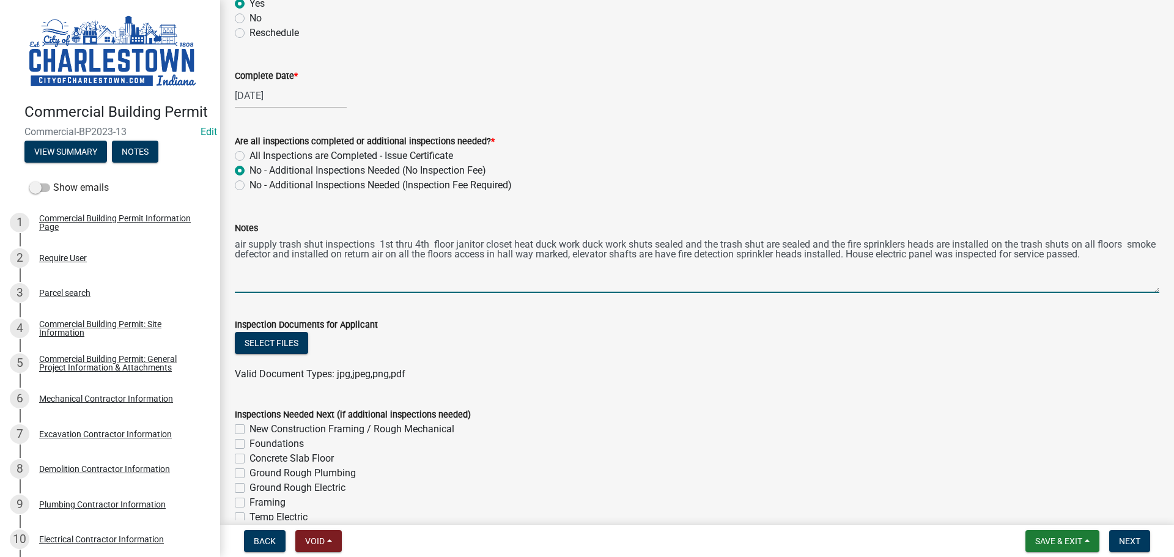
scroll to position [367, 0]
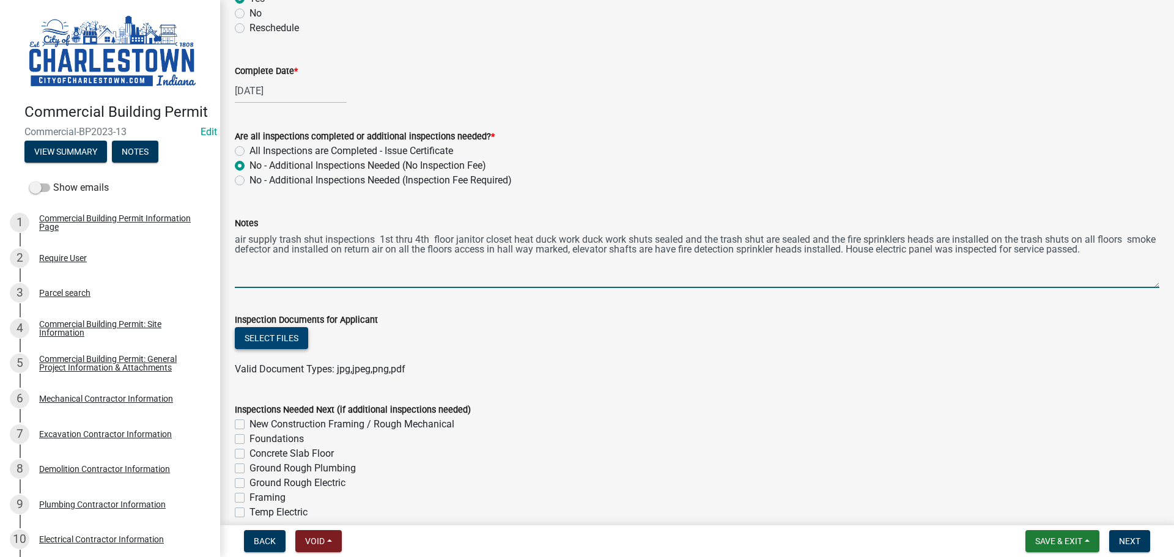
type textarea "air supply trash shut inspections 1st thru 4th floor janitor closet heat duck w…"
click at [278, 335] on button "Select files" at bounding box center [271, 338] width 73 height 22
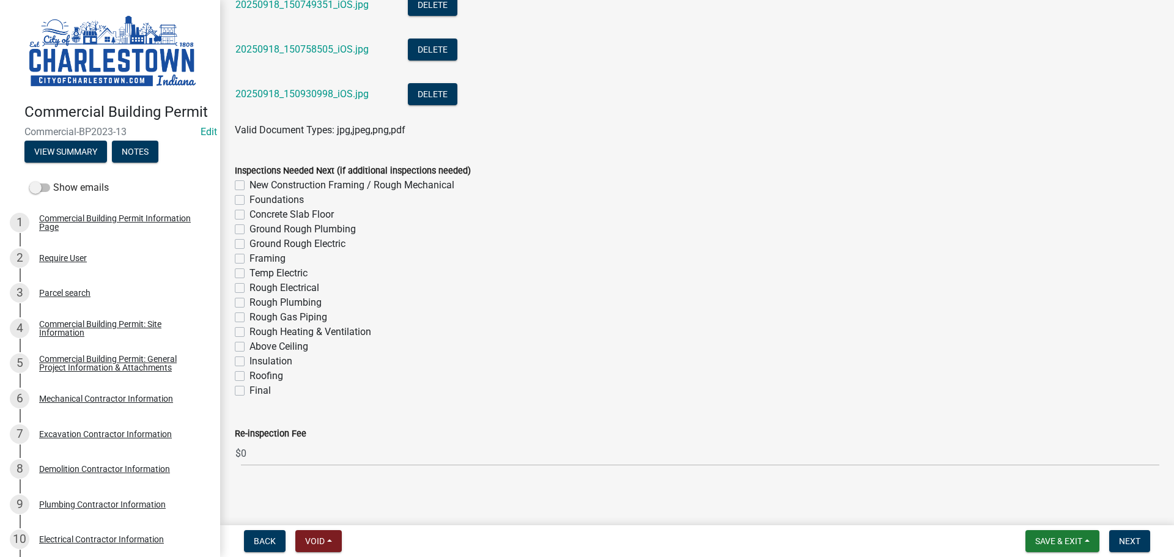
scroll to position [6549, 0]
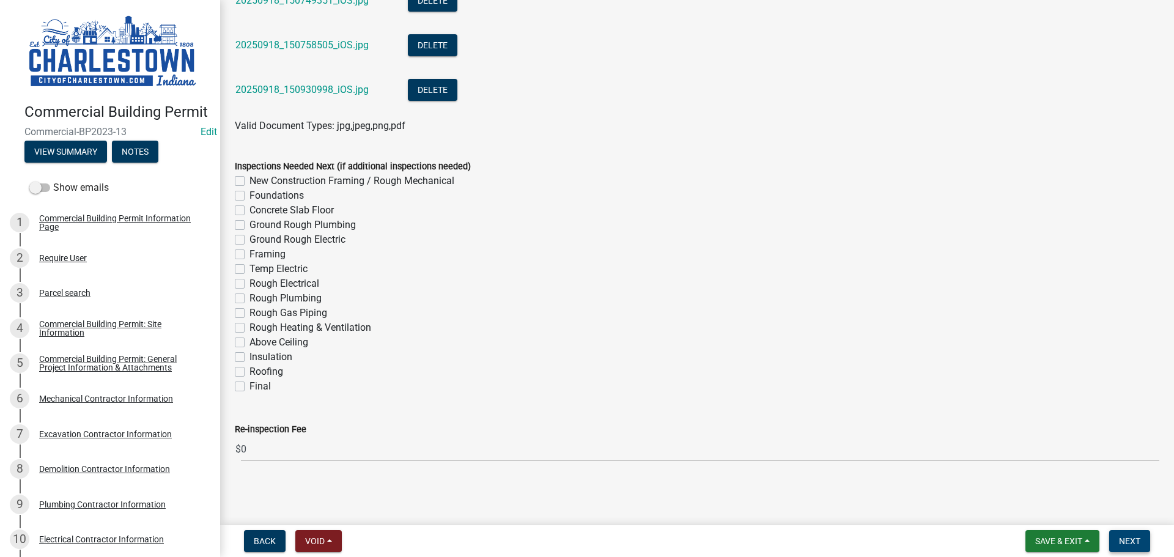
click at [1128, 543] on span "Next" at bounding box center [1129, 541] width 21 height 10
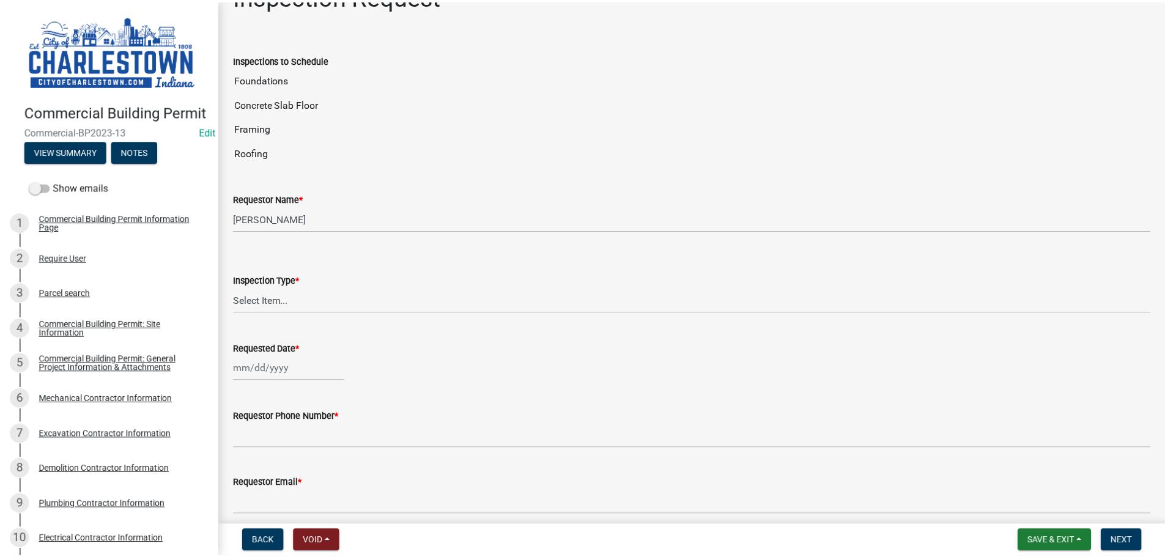
scroll to position [0, 0]
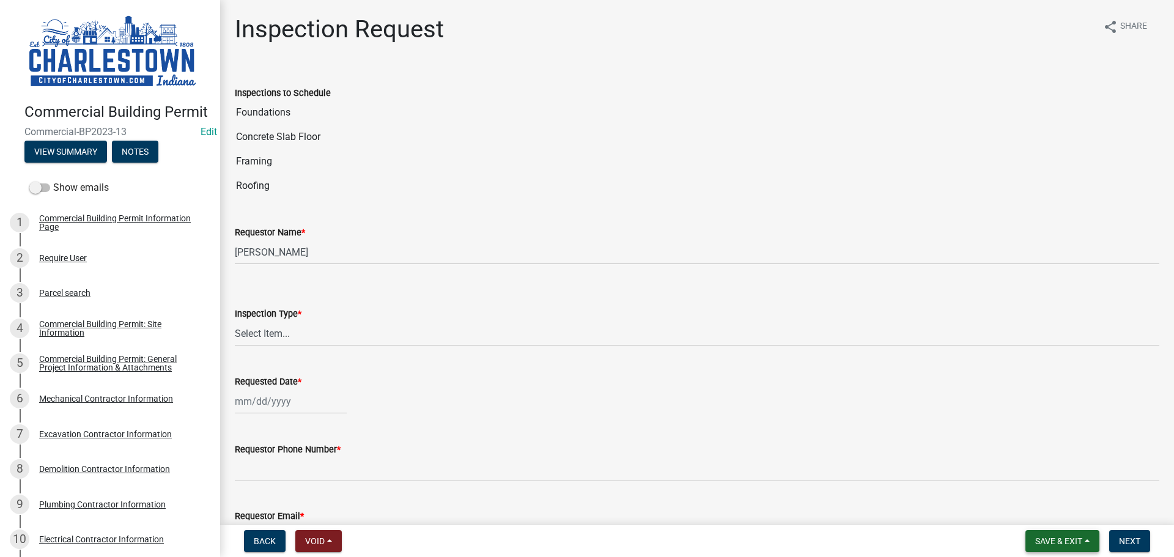
click at [1053, 534] on button "Save & Exit" at bounding box center [1063, 541] width 74 height 22
click at [1050, 509] on button "Save & Exit" at bounding box center [1051, 509] width 98 height 29
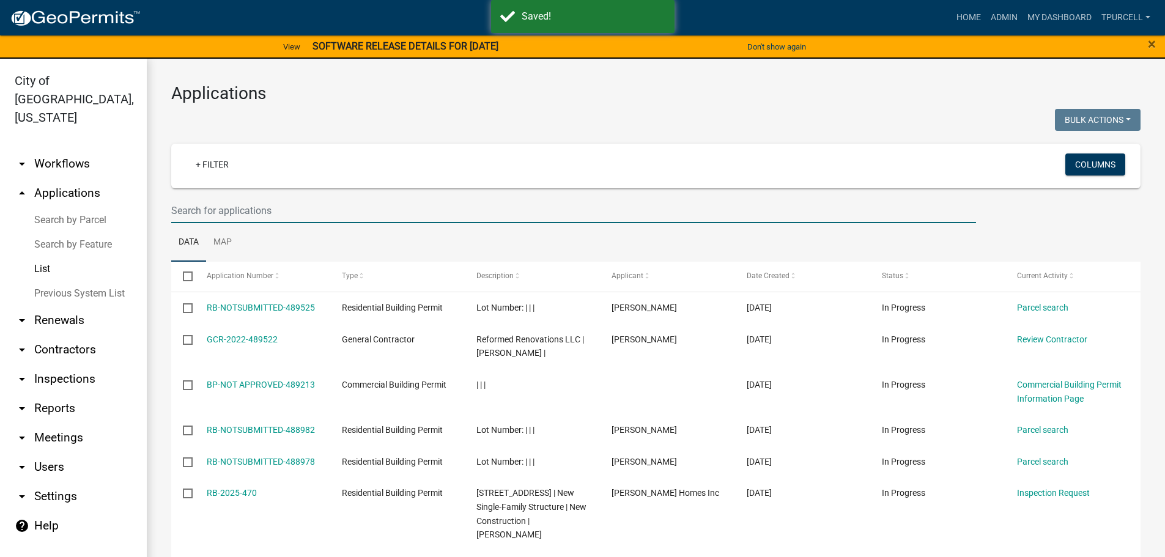
click at [288, 212] on input "text" at bounding box center [573, 210] width 805 height 25
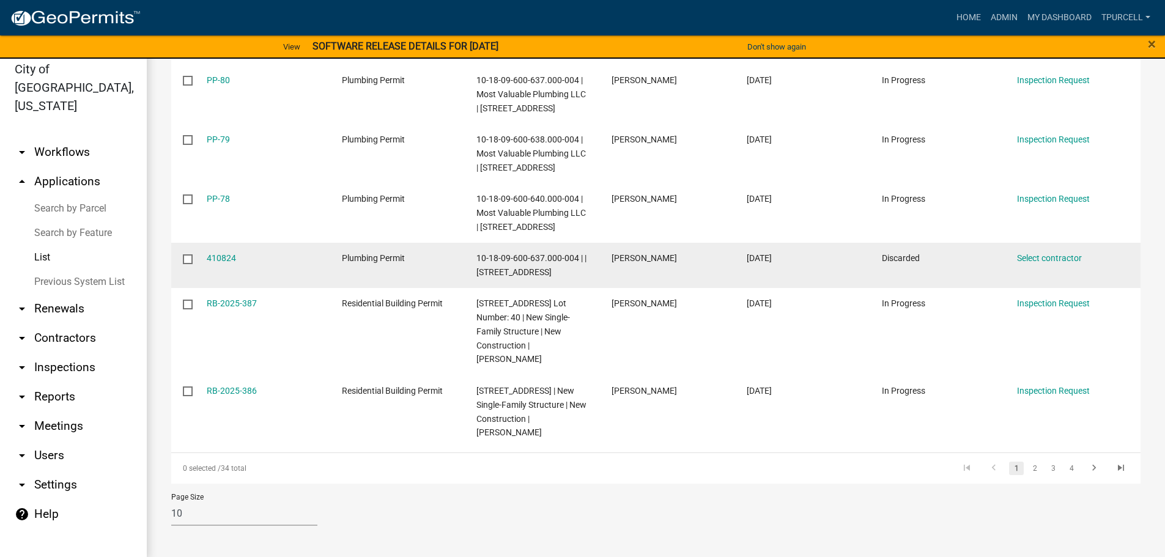
scroll to position [15, 0]
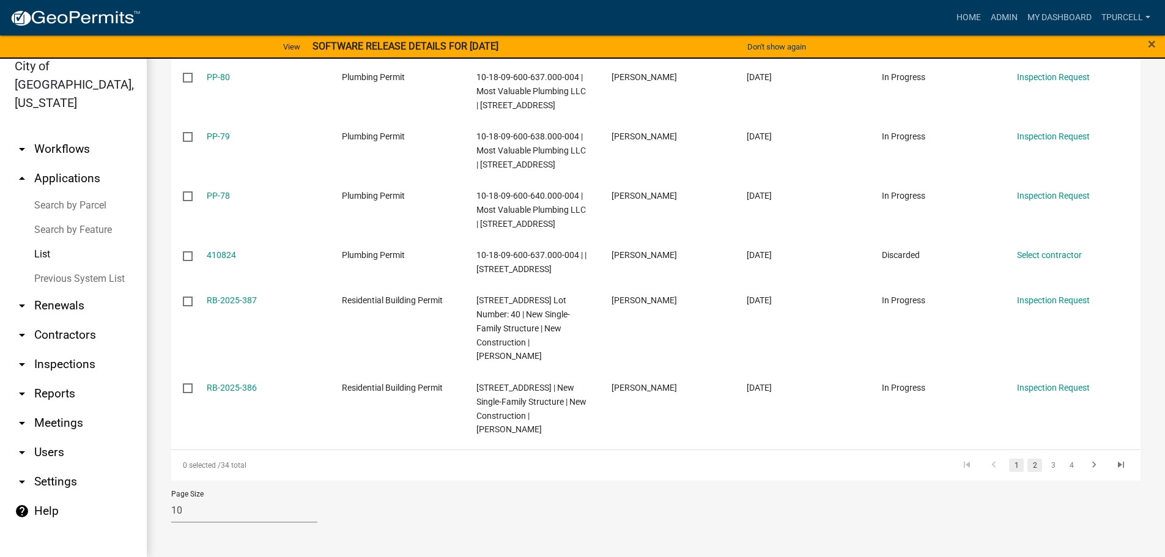
type input "harmony"
click at [1030, 467] on link "2" at bounding box center [1035, 465] width 15 height 13
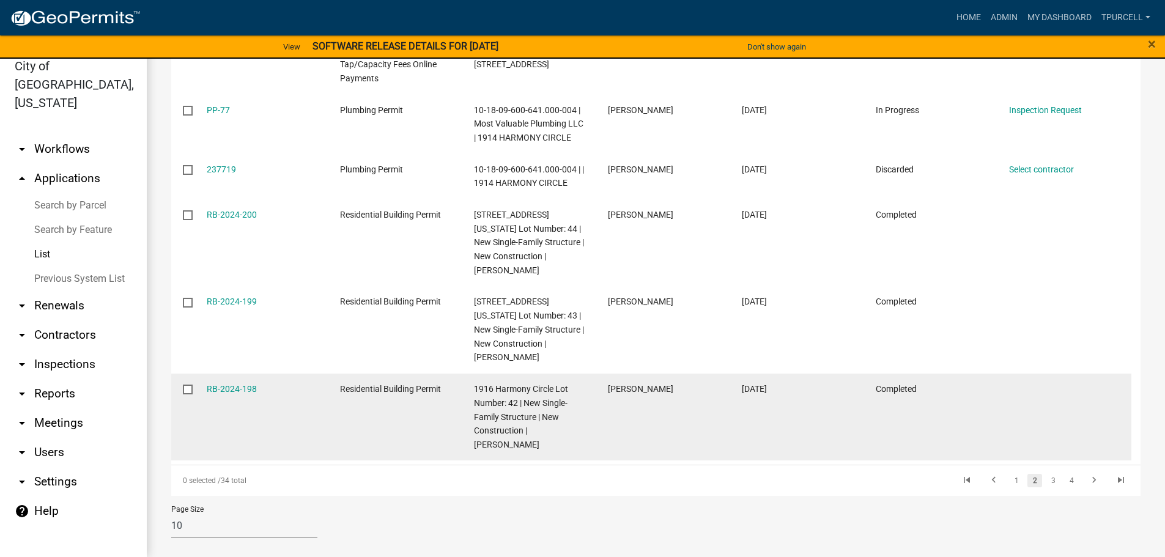
scroll to position [509, 0]
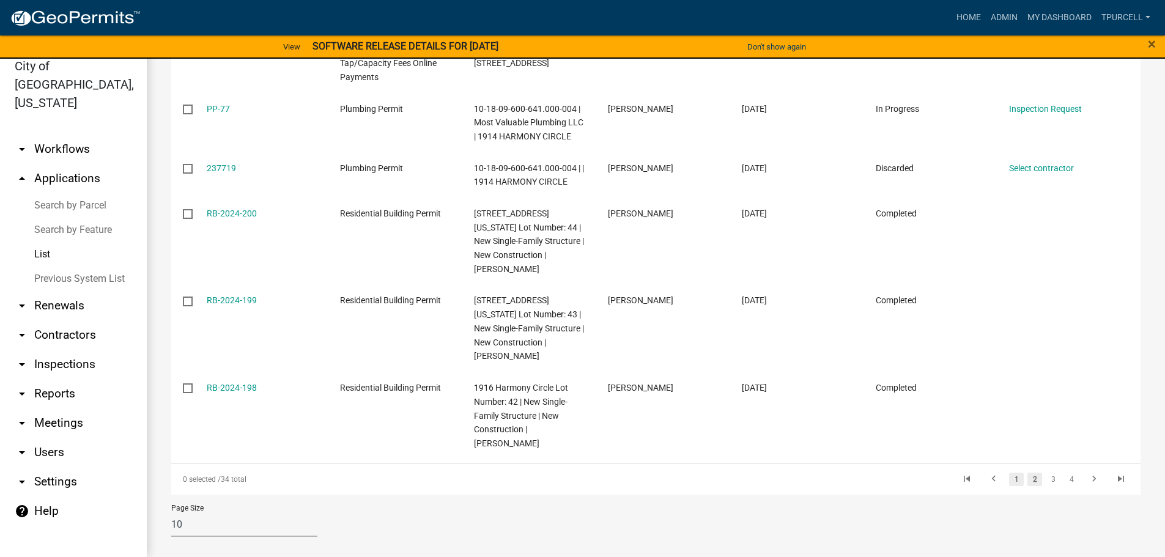
drag, startPoint x: 1009, startPoint y: 466, endPoint x: 1000, endPoint y: 465, distance: 8.6
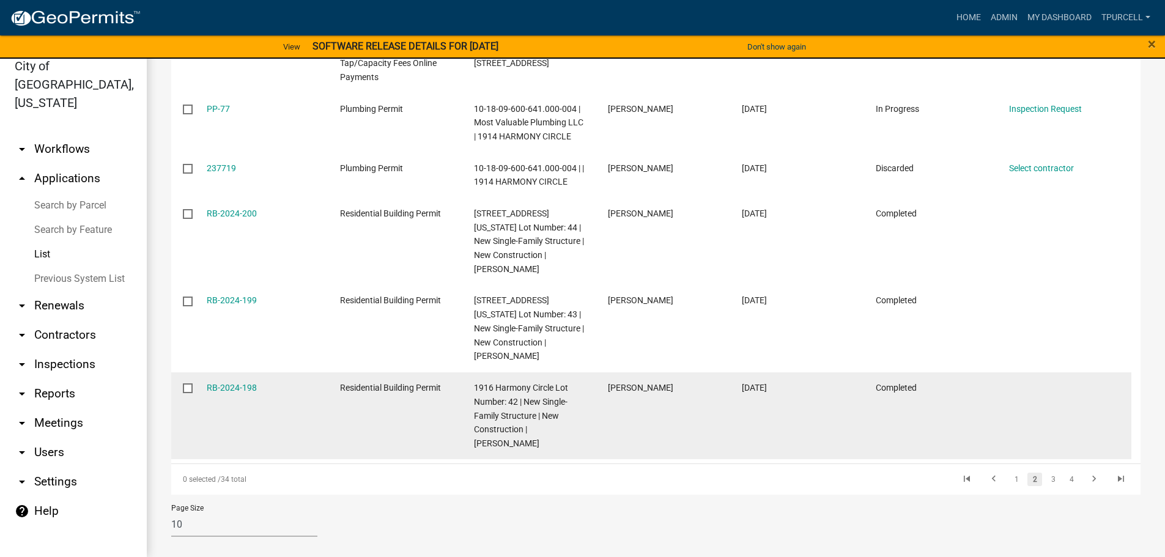
click at [1009, 473] on link "1" at bounding box center [1016, 479] width 15 height 13
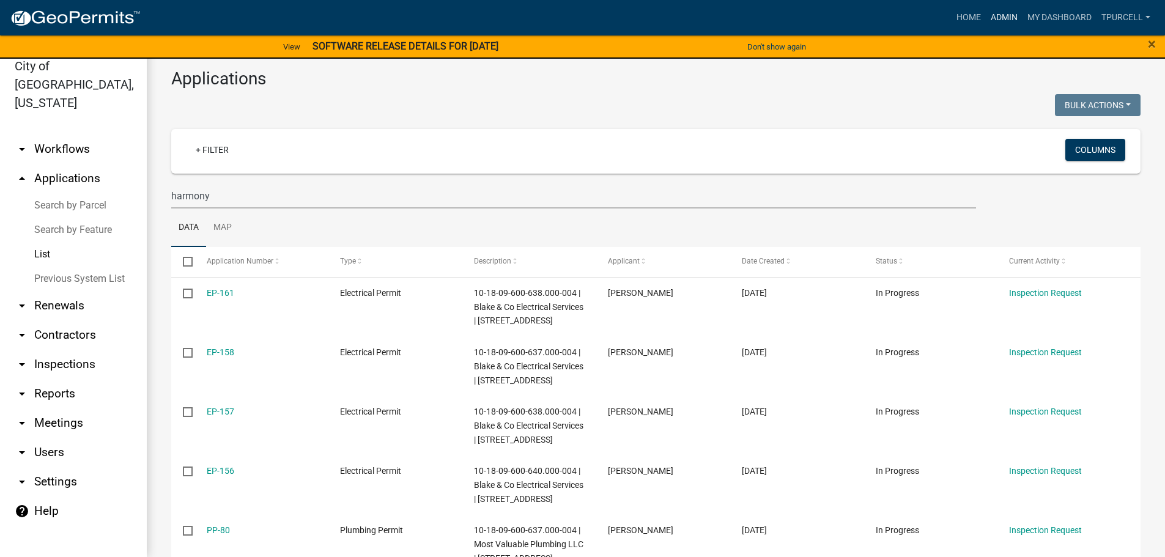
click at [1003, 15] on link "Admin" at bounding box center [1004, 17] width 37 height 23
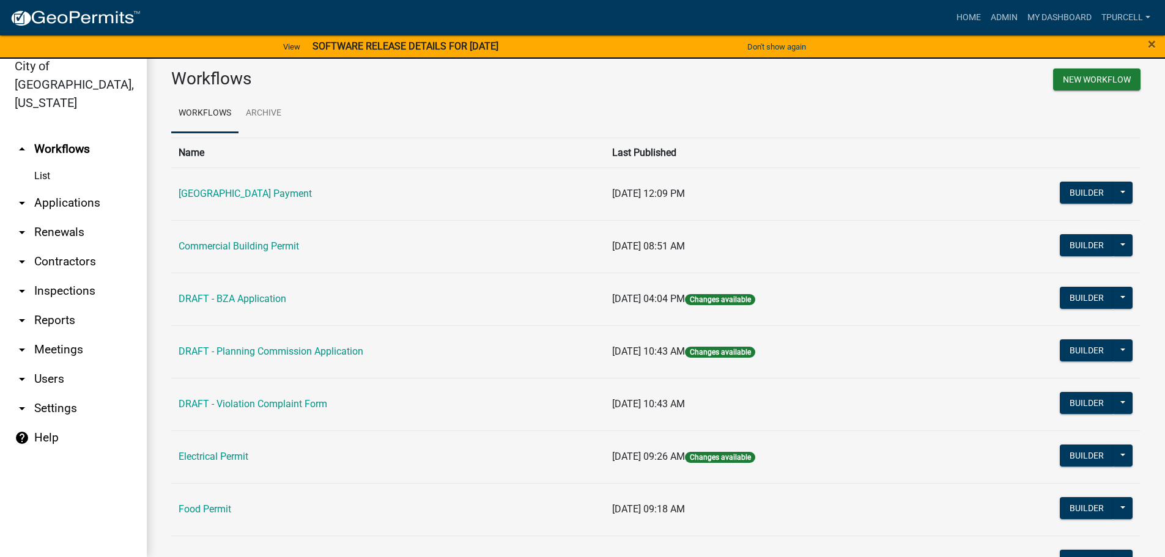
click at [78, 188] on link "arrow_drop_down Applications" at bounding box center [73, 202] width 147 height 29
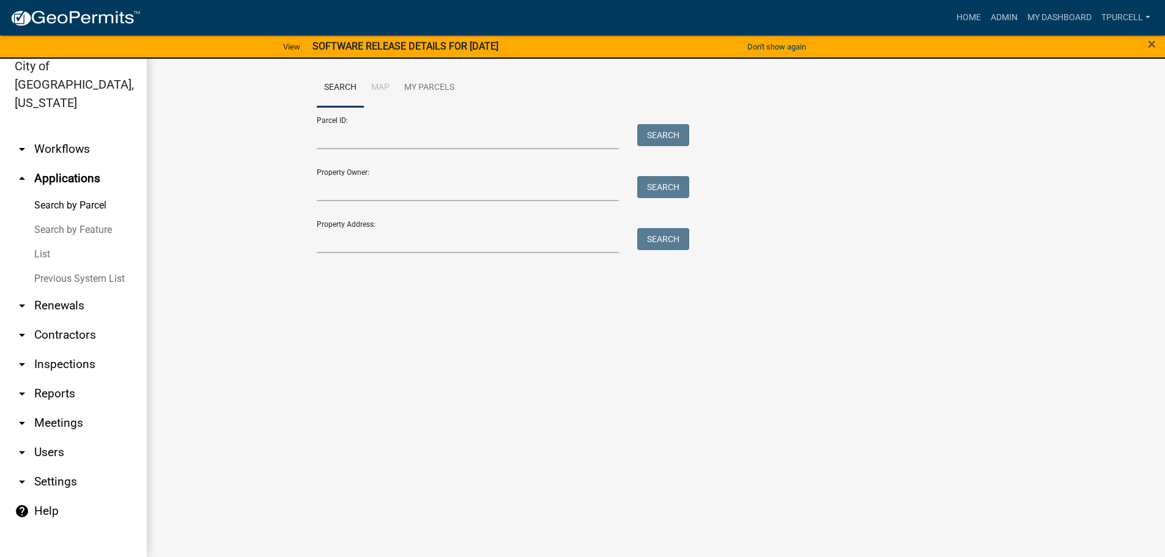
click at [45, 242] on link "List" at bounding box center [73, 254] width 147 height 24
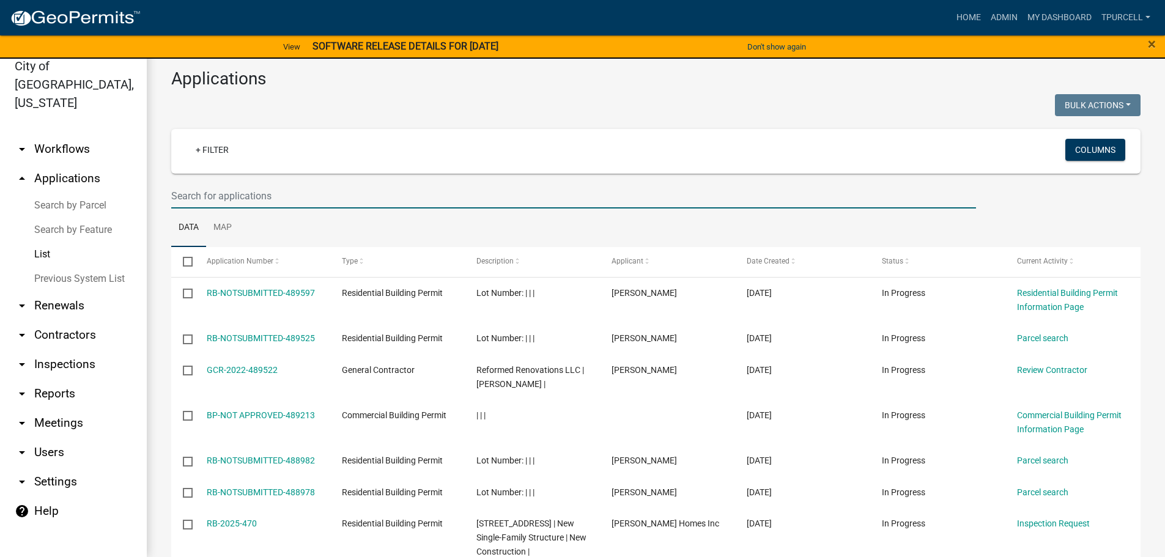
click at [186, 194] on input "text" at bounding box center [573, 195] width 805 height 25
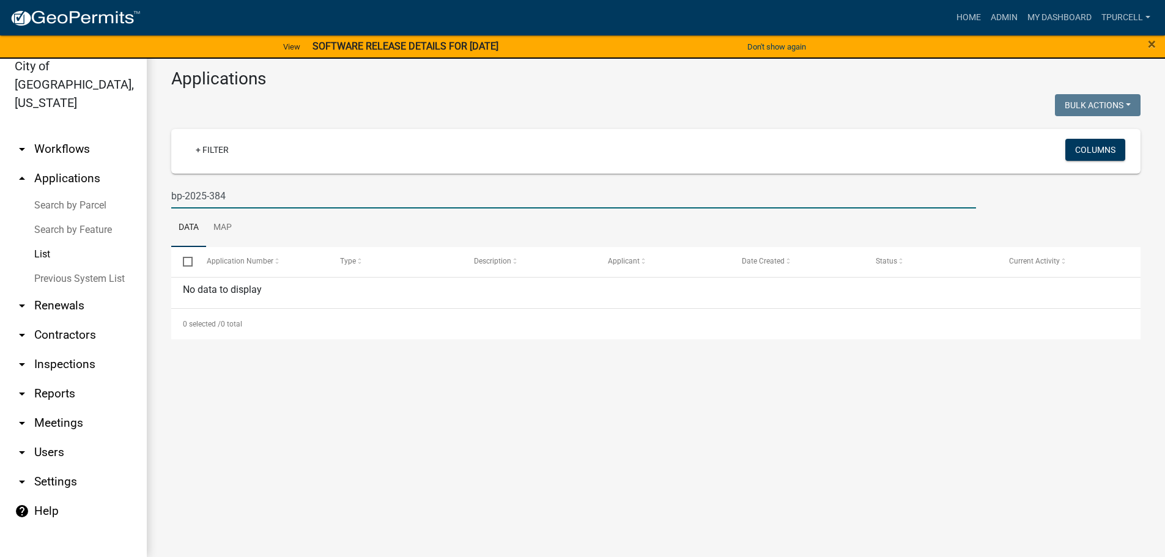
click at [185, 190] on input "bp-2025-384" at bounding box center [573, 195] width 805 height 25
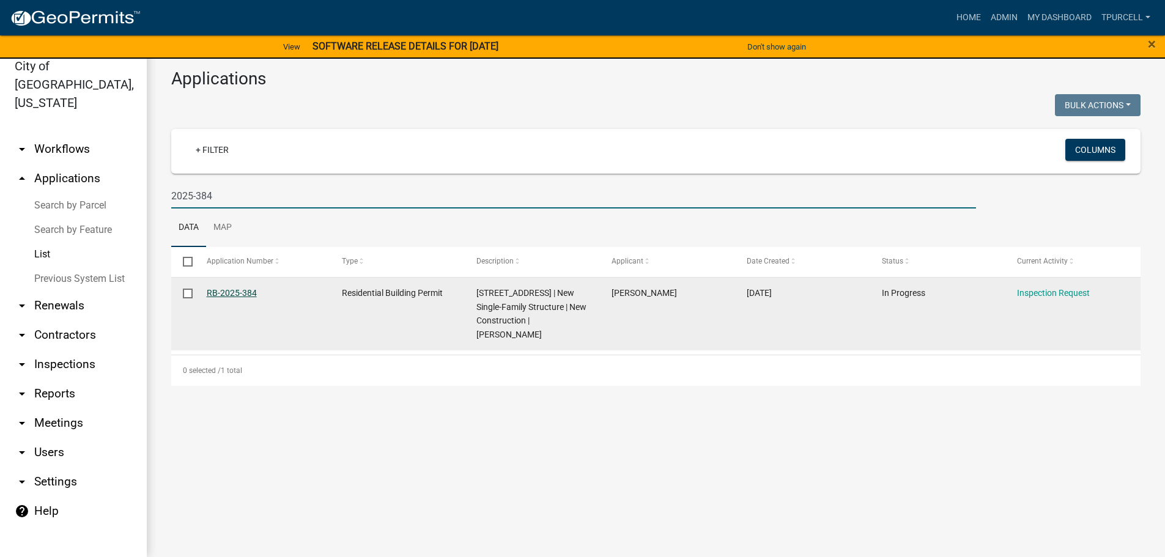
type input "2025-384"
click at [241, 292] on link "RB-2025-384" at bounding box center [232, 293] width 50 height 10
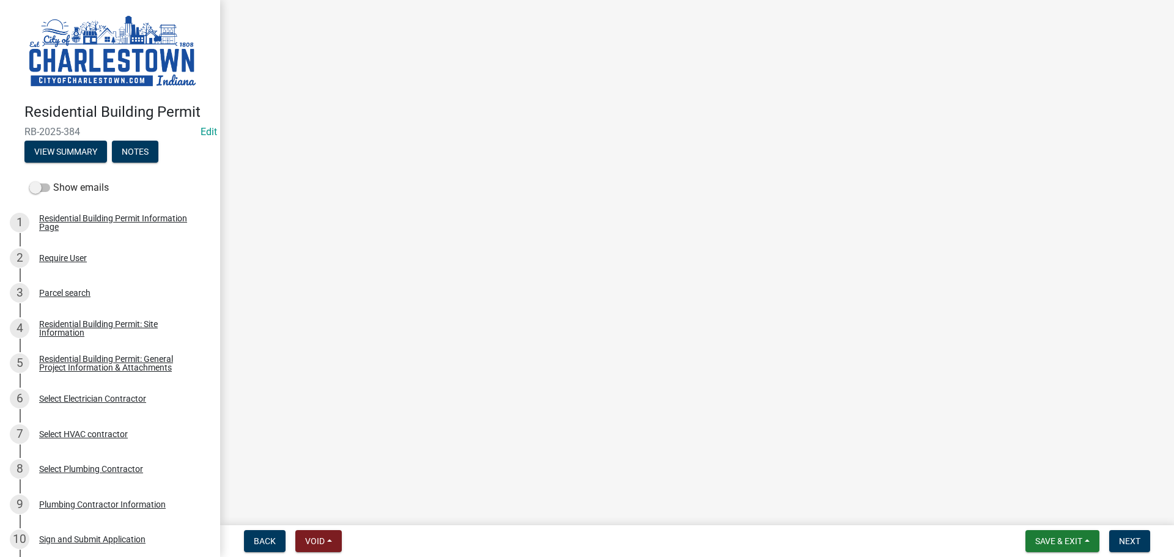
scroll to position [1223, 0]
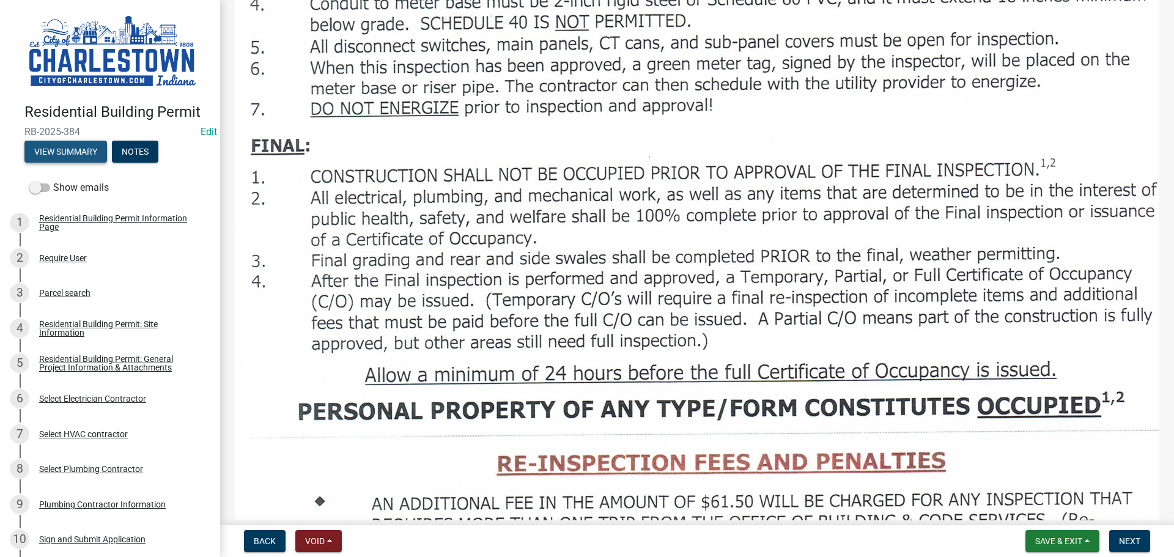
click at [79, 146] on button "View Summary" at bounding box center [65, 152] width 83 height 22
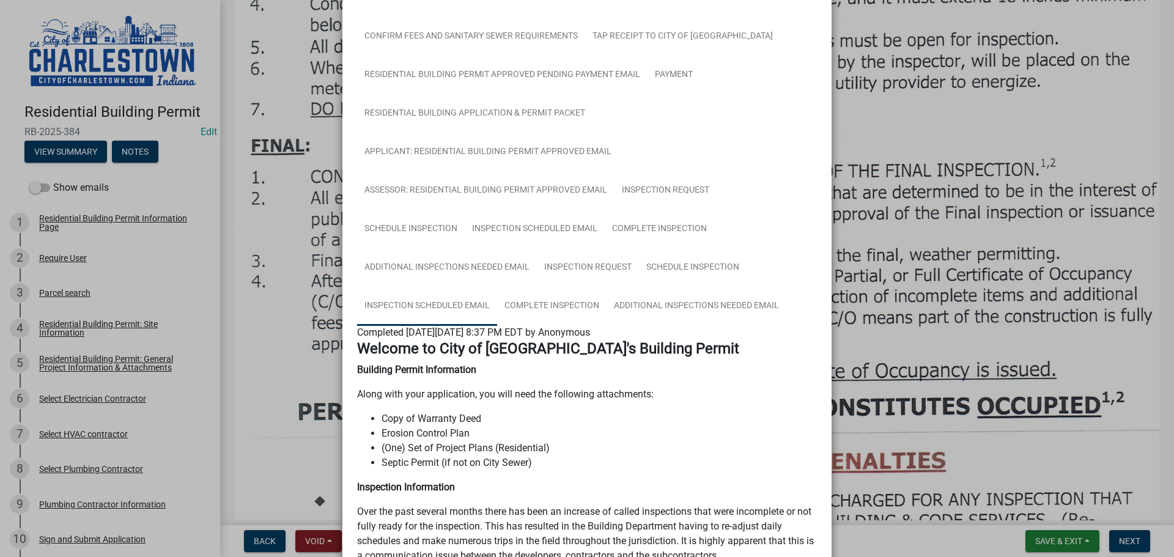
scroll to position [306, 0]
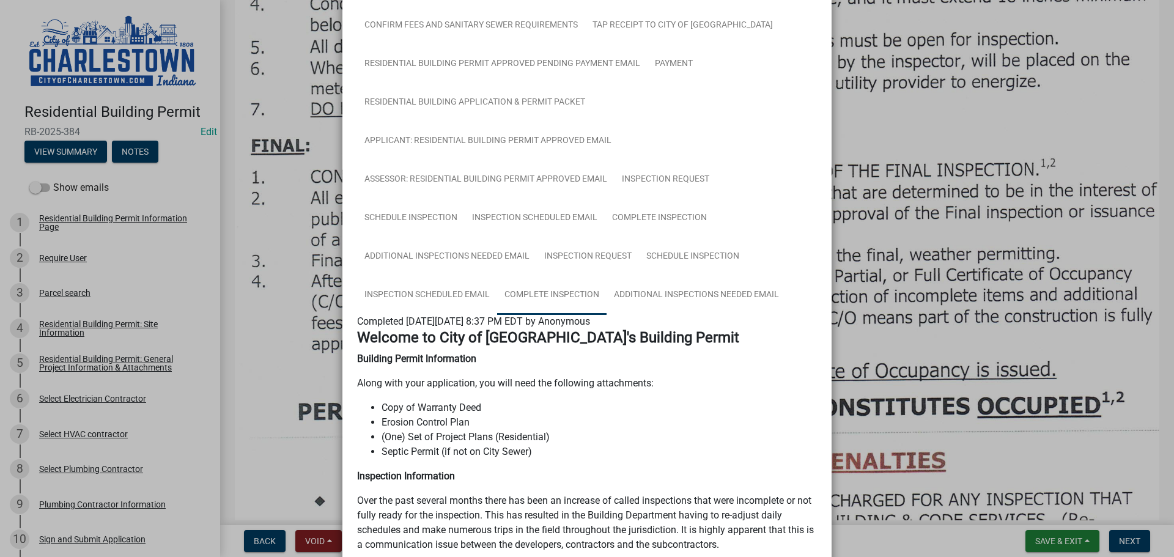
click at [566, 288] on link "Complete Inspection" at bounding box center [551, 295] width 109 height 39
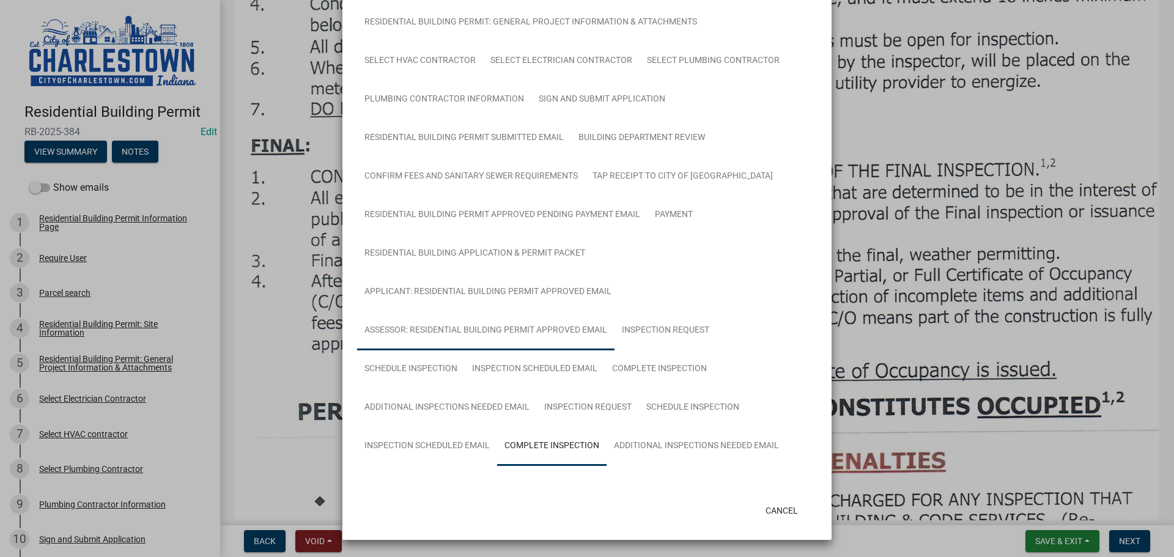
scroll to position [191, 0]
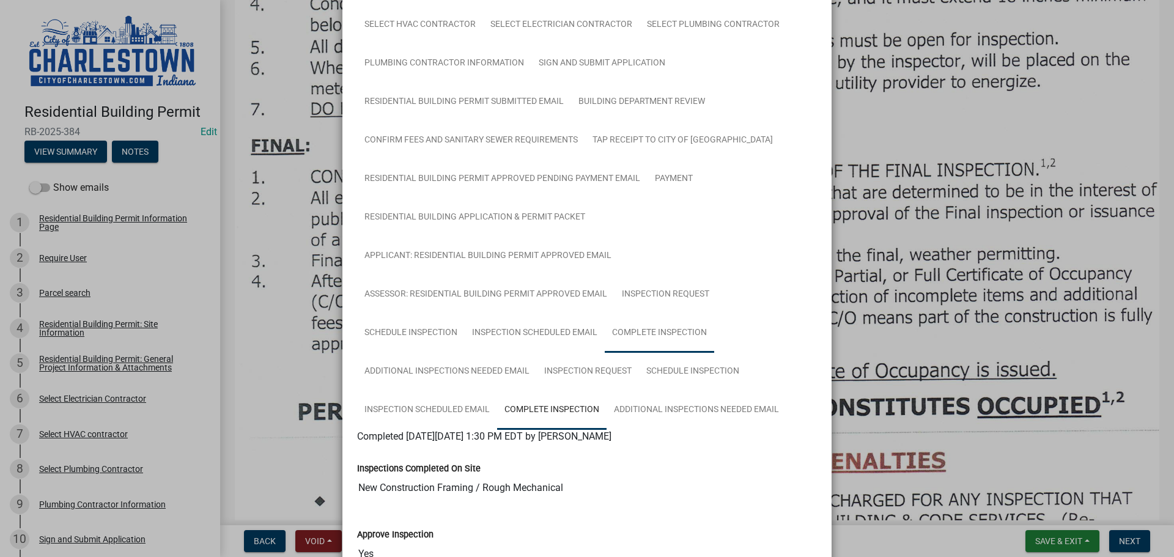
click at [641, 331] on link "Complete Inspection" at bounding box center [659, 333] width 109 height 39
click at [914, 127] on ngb-modal-window "Summary × Printer Friendly Residential Building Permit Information Page Parcel …" at bounding box center [587, 278] width 1174 height 557
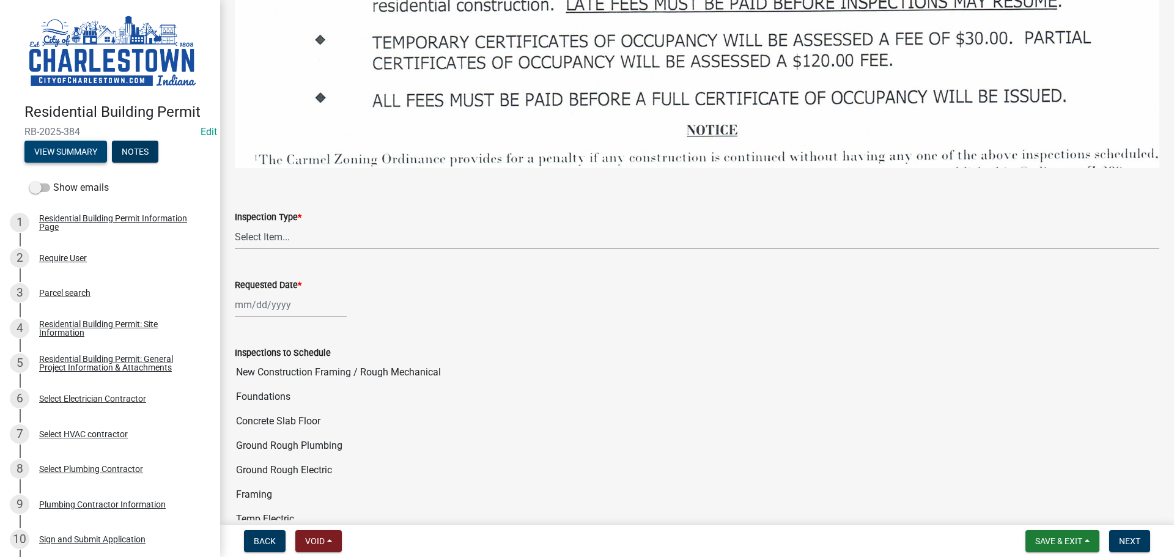
scroll to position [1896, 0]
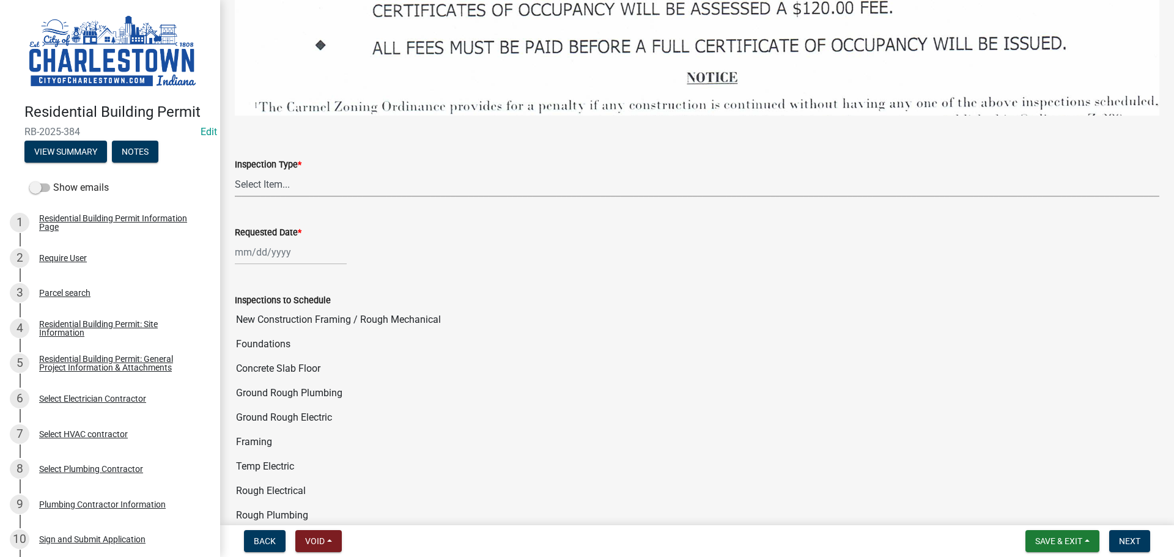
click at [275, 172] on select "Select Item... New Construction Framing / Rough Mechanical Foundations Concrete…" at bounding box center [697, 184] width 925 height 25
click at [235, 172] on select "Select Item... New Construction Framing / Rough Mechanical Foundations Concrete…" at bounding box center [697, 184] width 925 height 25
select select "18e7c4b3-438d-46af-8feb-0ae748388863"
click at [281, 250] on div at bounding box center [291, 252] width 112 height 25
select select "10"
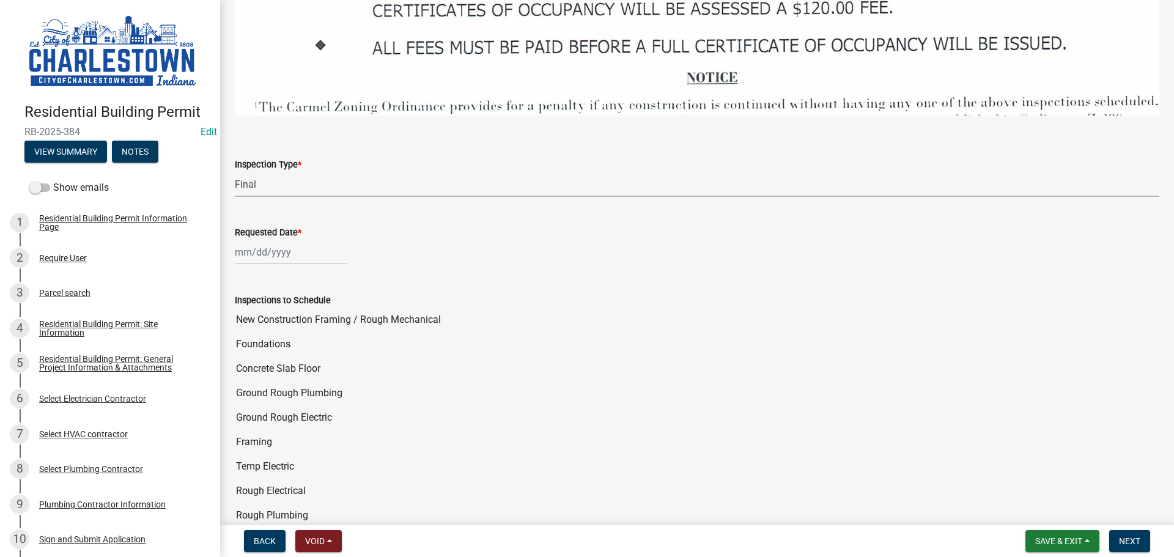
select select "2025"
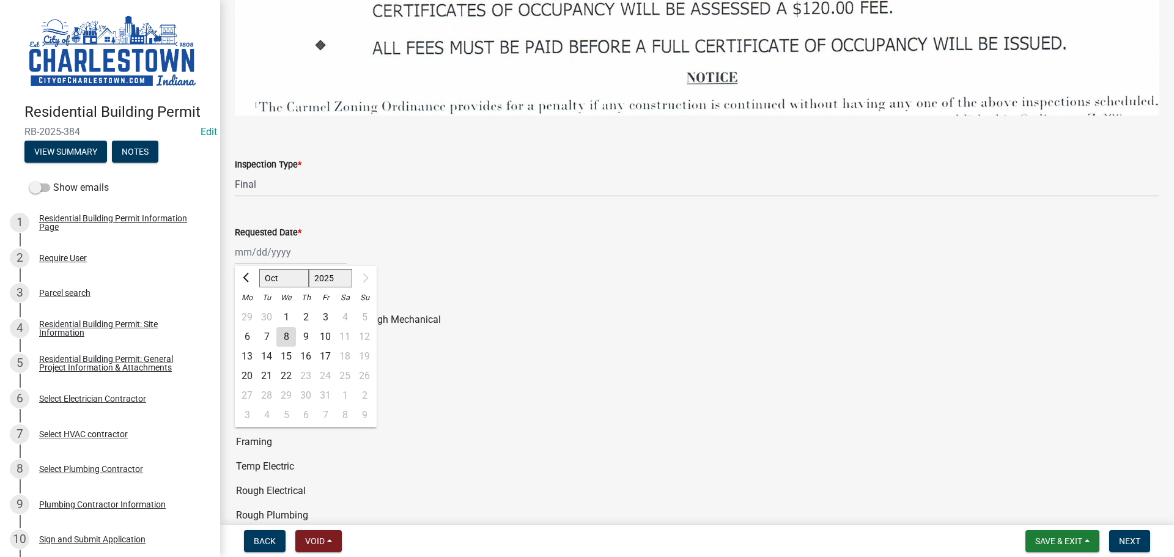
click at [267, 328] on div "7" at bounding box center [267, 337] width 20 height 20
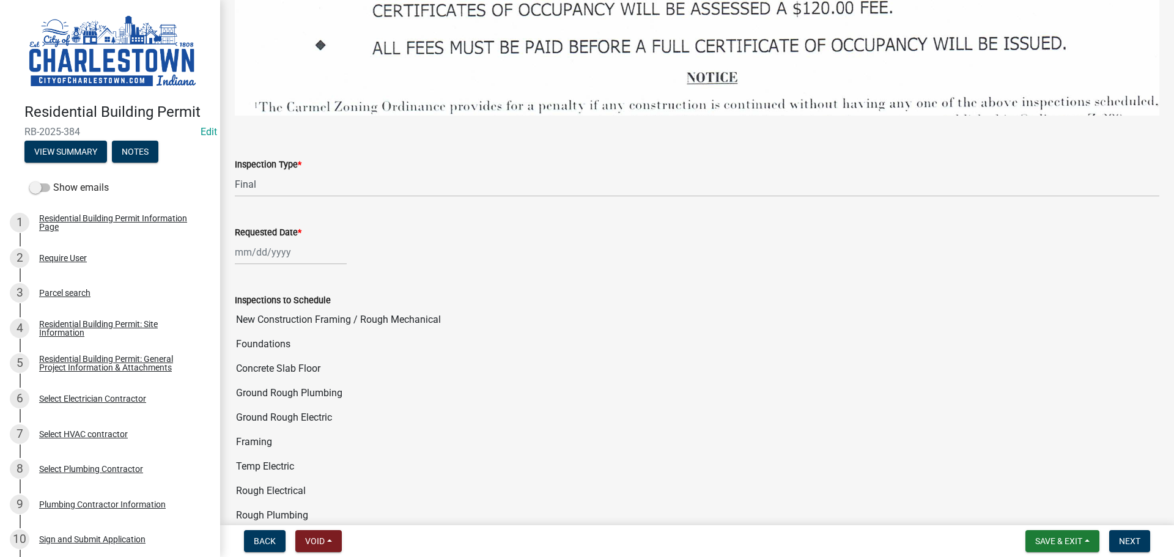
type input "[DATE]"
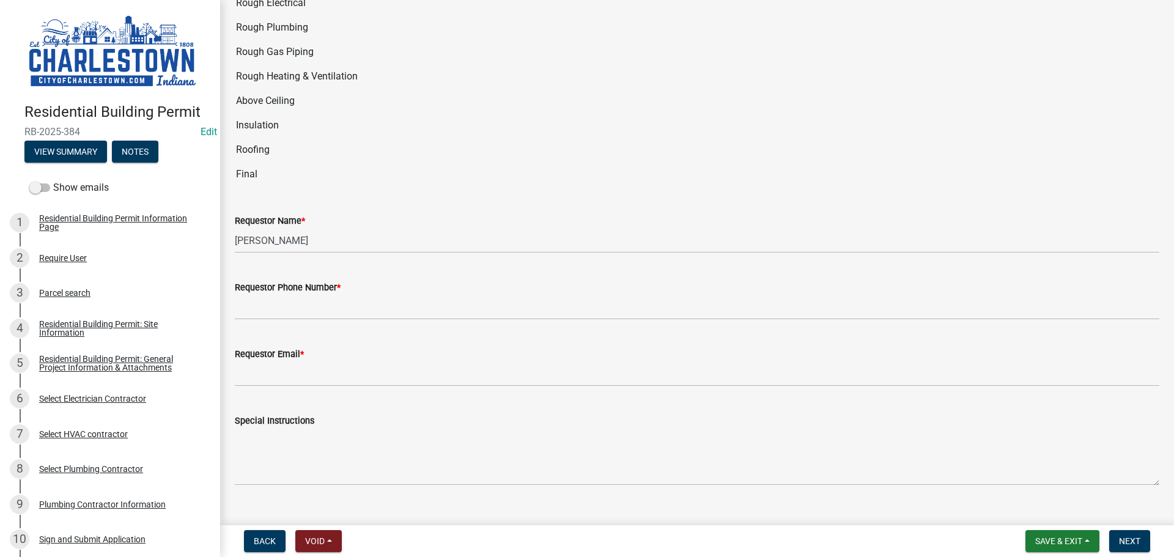
scroll to position [2385, 0]
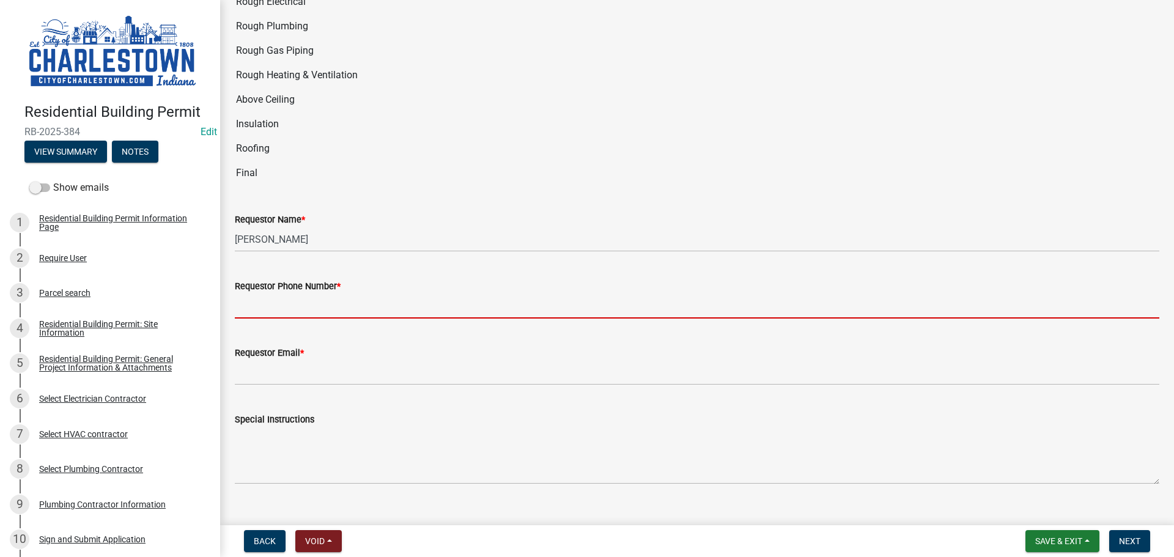
click at [319, 301] on input "Requestor Phone Number *" at bounding box center [697, 306] width 925 height 25
type input "5025233650"
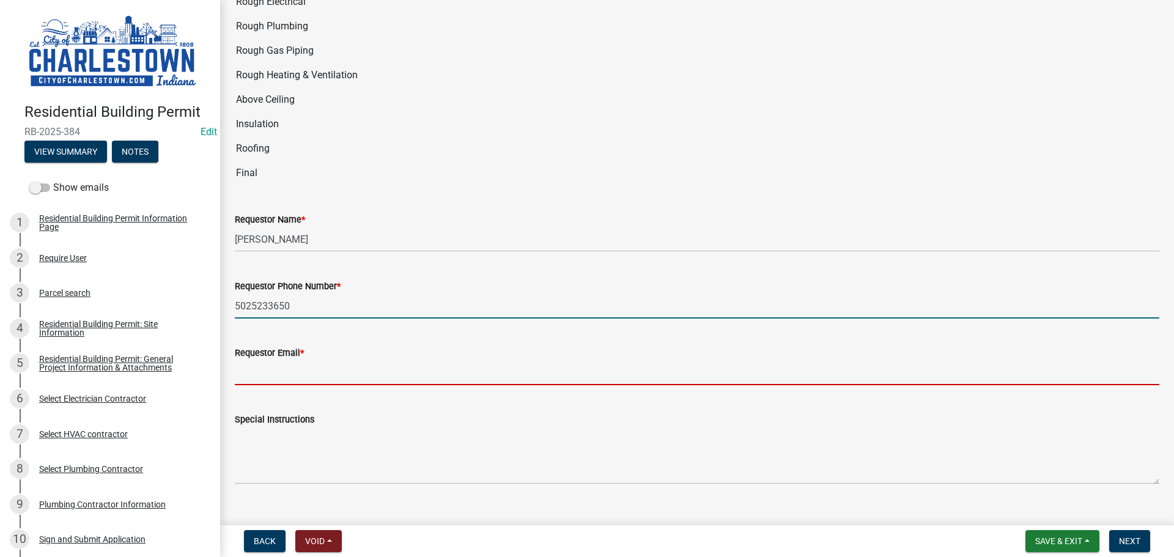
click at [309, 360] on input "Requestor Email *" at bounding box center [697, 372] width 925 height 25
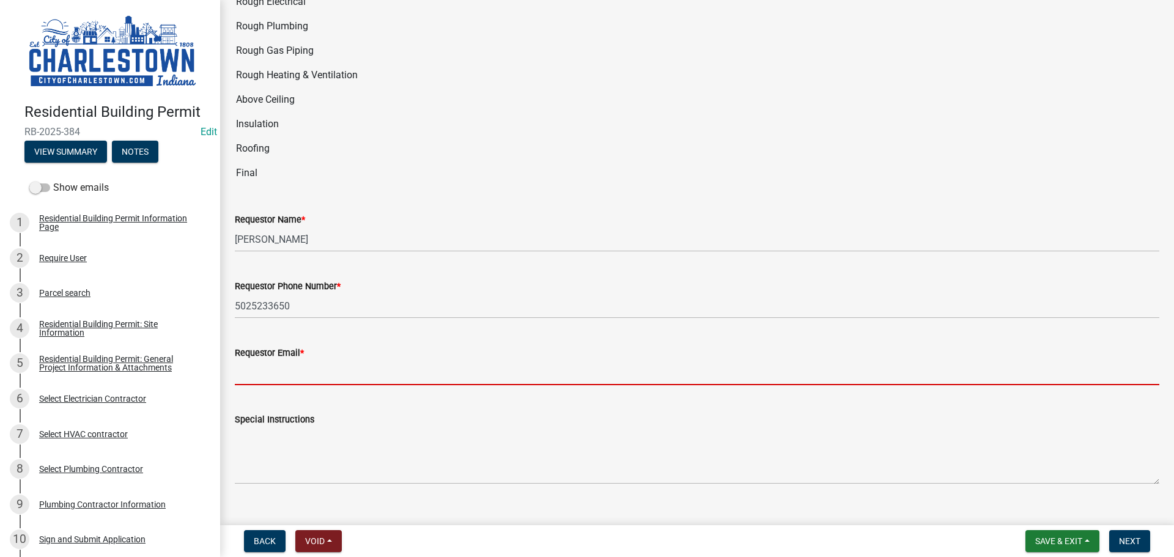
type input "[EMAIL_ADDRESS][DOMAIN_NAME]"
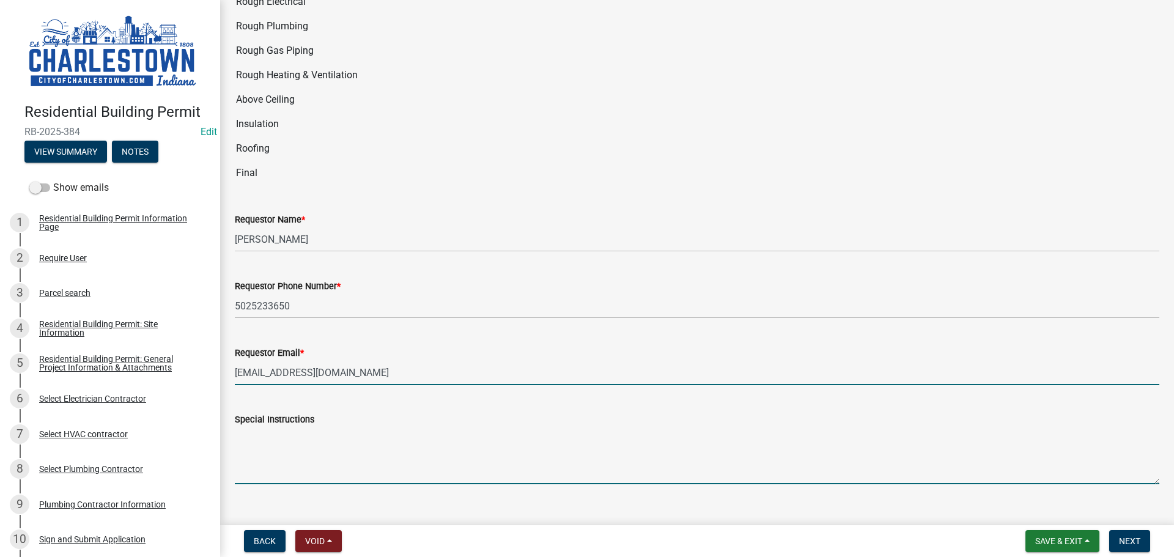
click at [306, 429] on textarea "Special Instructions" at bounding box center [697, 455] width 925 height 57
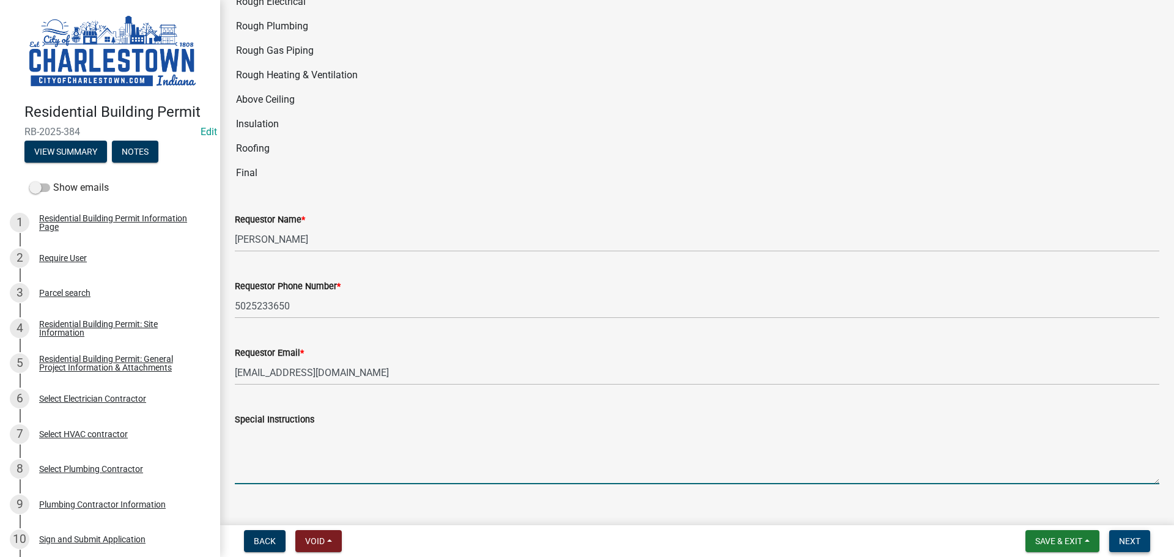
click at [1129, 543] on span "Next" at bounding box center [1129, 541] width 21 height 10
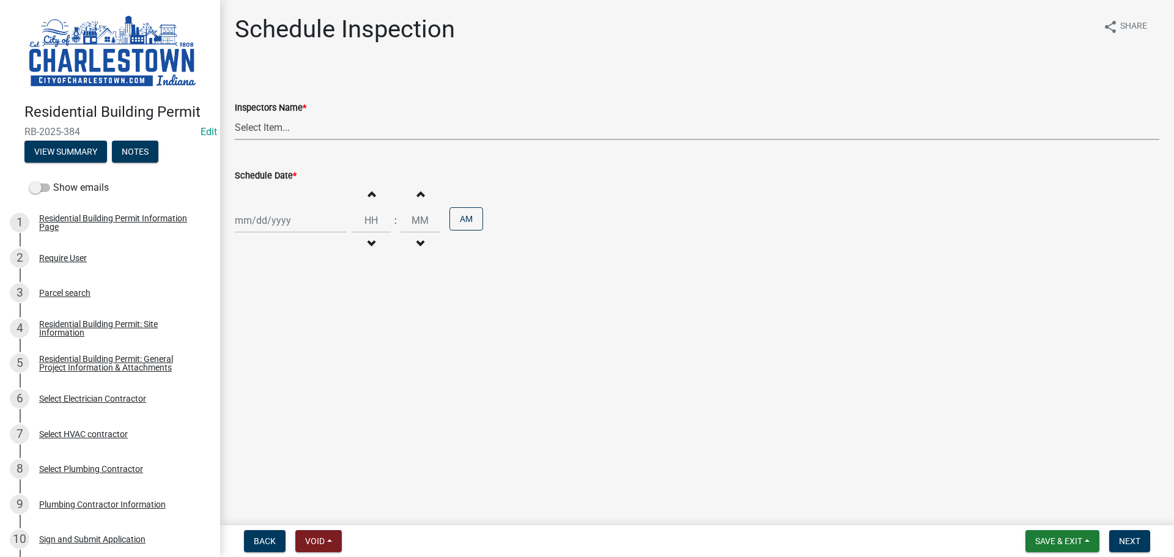
click at [281, 131] on select "Select Item... [PERSON_NAME] ([PERSON_NAME]) [PERSON_NAME] ([PERSON_NAME]) [PER…" at bounding box center [697, 127] width 925 height 25
select select "63e5a778-15f7-4a13-aba2-a6e5541a0fb3"
click at [235, 115] on select "Select Item... [PERSON_NAME] ([PERSON_NAME]) [PERSON_NAME] ([PERSON_NAME]) [PER…" at bounding box center [697, 127] width 925 height 25
click at [273, 216] on div at bounding box center [291, 220] width 112 height 25
select select "10"
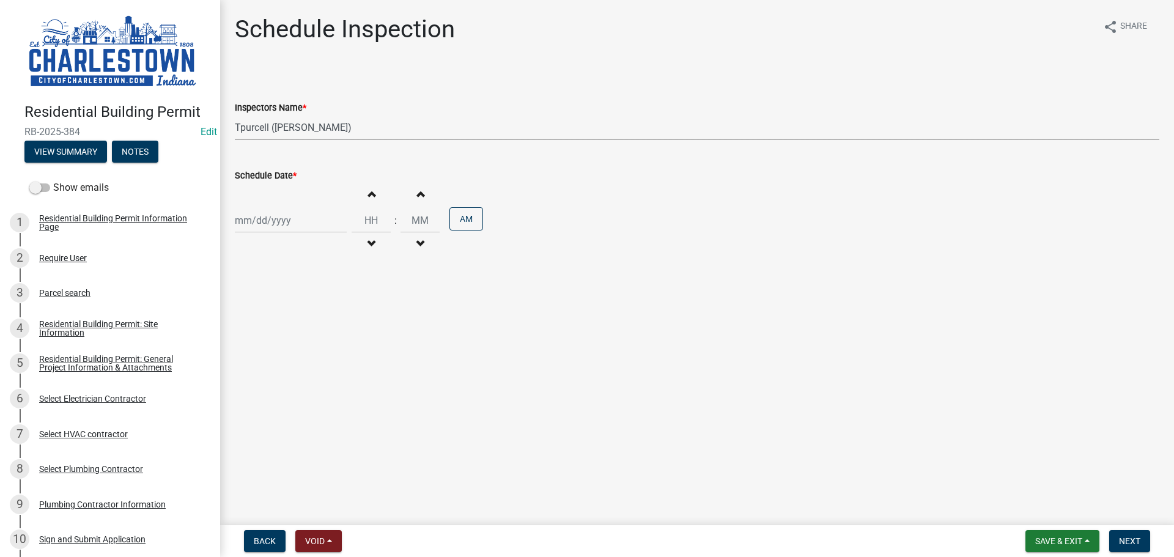
select select "2025"
click at [264, 303] on div "7" at bounding box center [267, 305] width 20 height 20
type input "[DATE]"
click at [1126, 539] on span "Next" at bounding box center [1129, 541] width 21 height 10
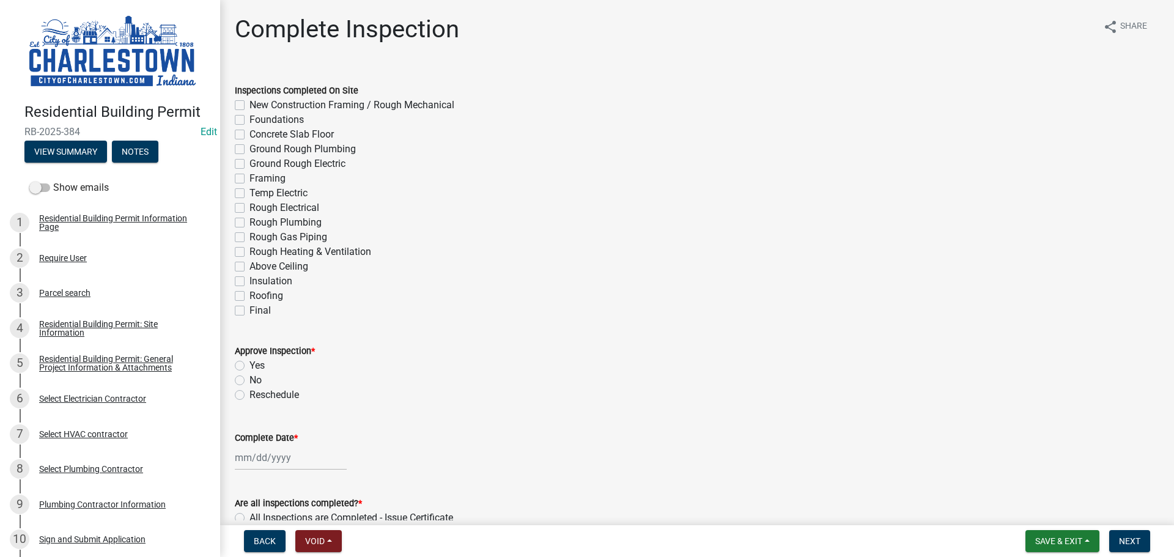
click at [250, 310] on label "Final" at bounding box center [260, 310] width 21 height 15
click at [250, 310] on input "Final" at bounding box center [254, 307] width 8 height 8
checkbox input "true"
checkbox input "false"
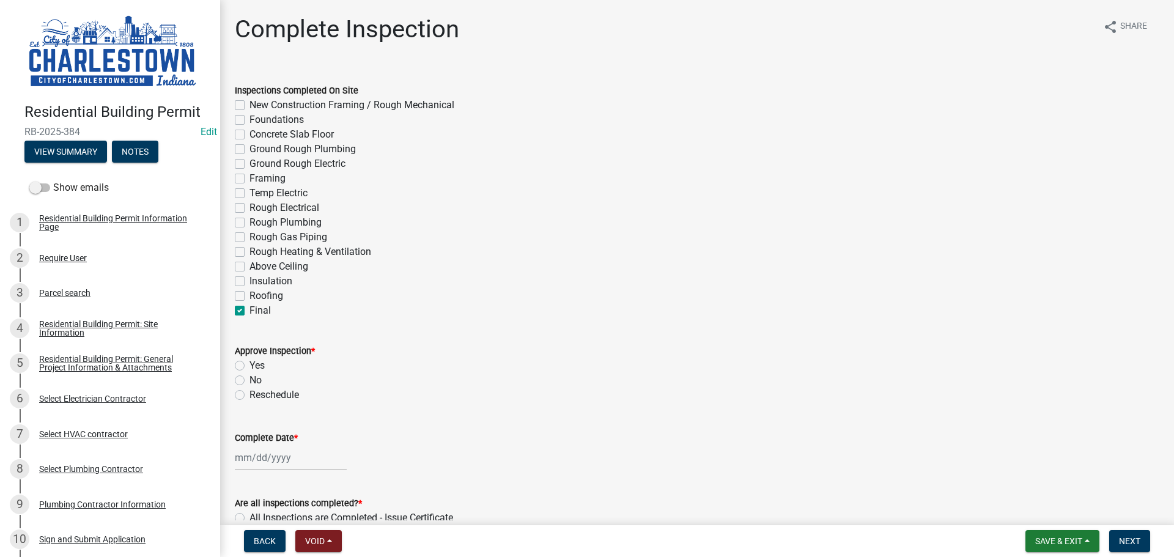
checkbox input "false"
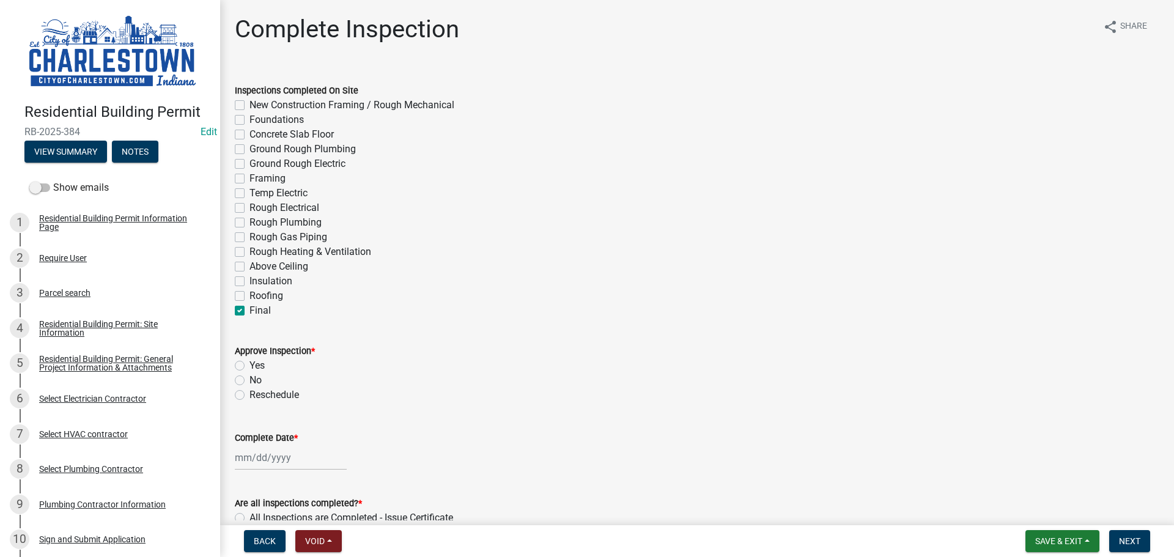
checkbox input "false"
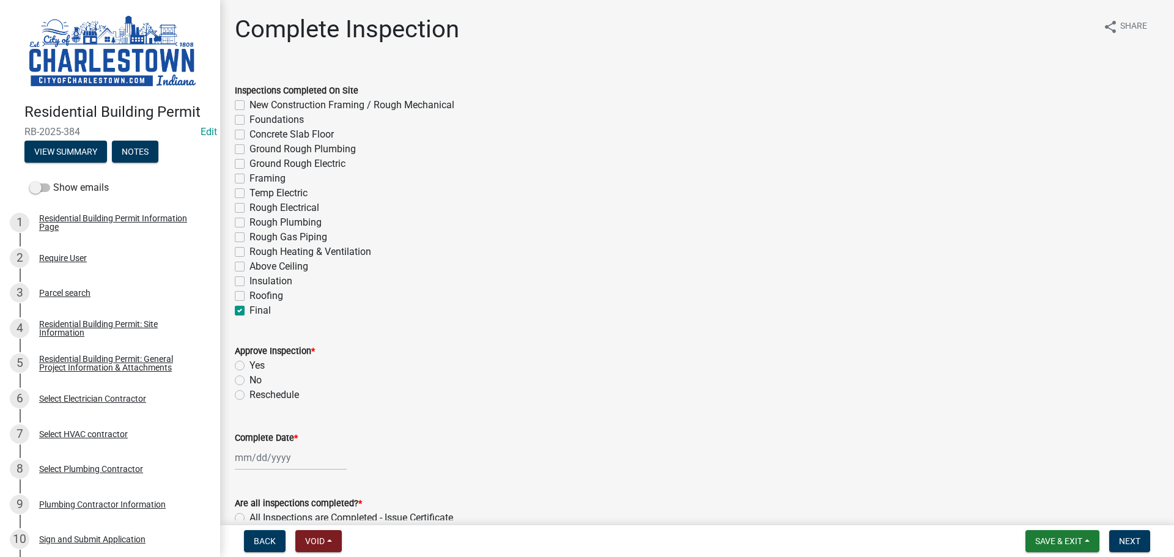
checkbox input "false"
checkbox input "true"
click at [250, 363] on label "Yes" at bounding box center [257, 365] width 15 height 15
click at [250, 363] on input "Yes" at bounding box center [254, 362] width 8 height 8
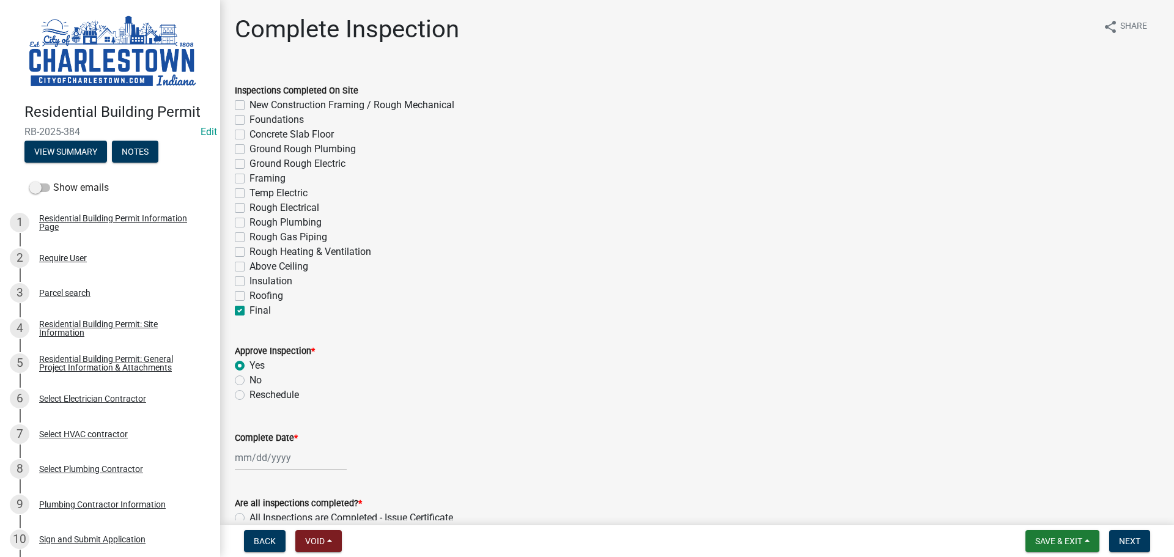
radio input "true"
click at [270, 460] on div at bounding box center [291, 457] width 112 height 25
select select "10"
select select "2025"
click at [267, 354] on div "7" at bounding box center [267, 354] width 20 height 20
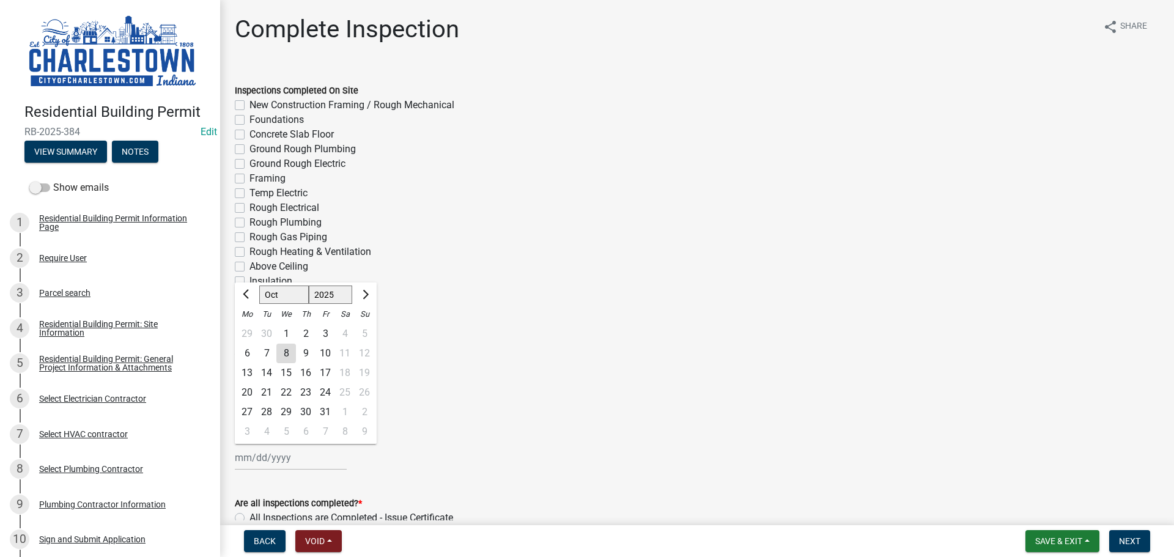
type input "[DATE]"
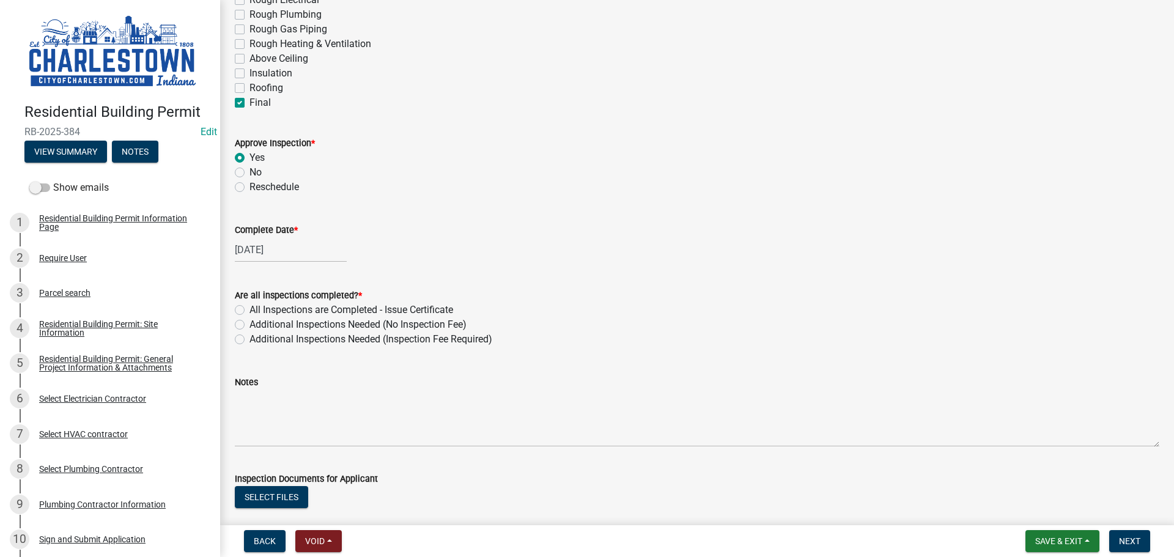
scroll to position [245, 0]
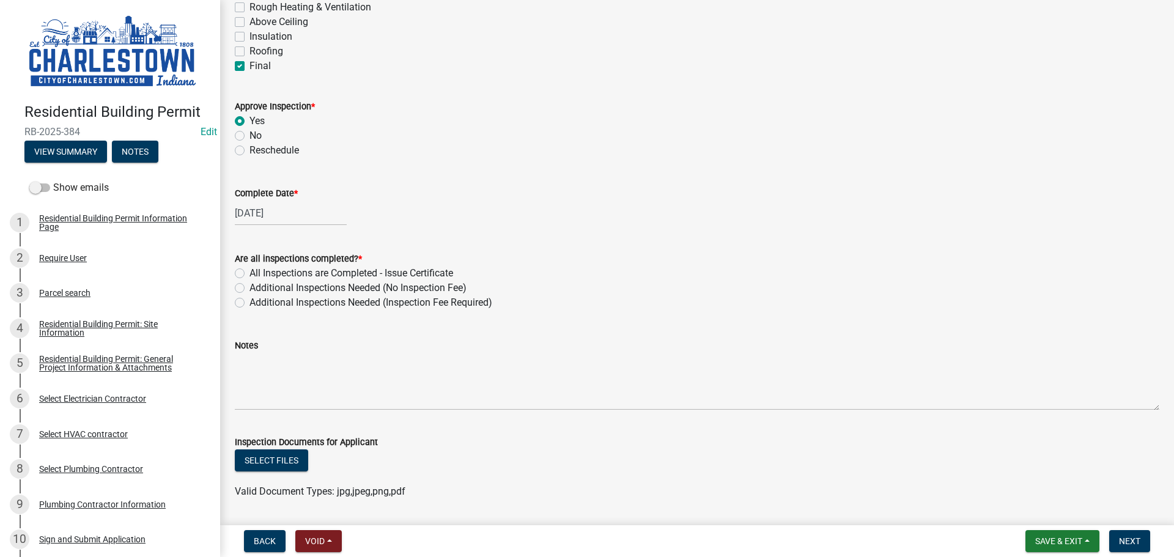
click at [250, 273] on label "All Inspections are Completed - Issue Certificate" at bounding box center [352, 273] width 204 height 15
click at [250, 273] on input "All Inspections are Completed - Issue Certificate" at bounding box center [254, 270] width 8 height 8
radio input "true"
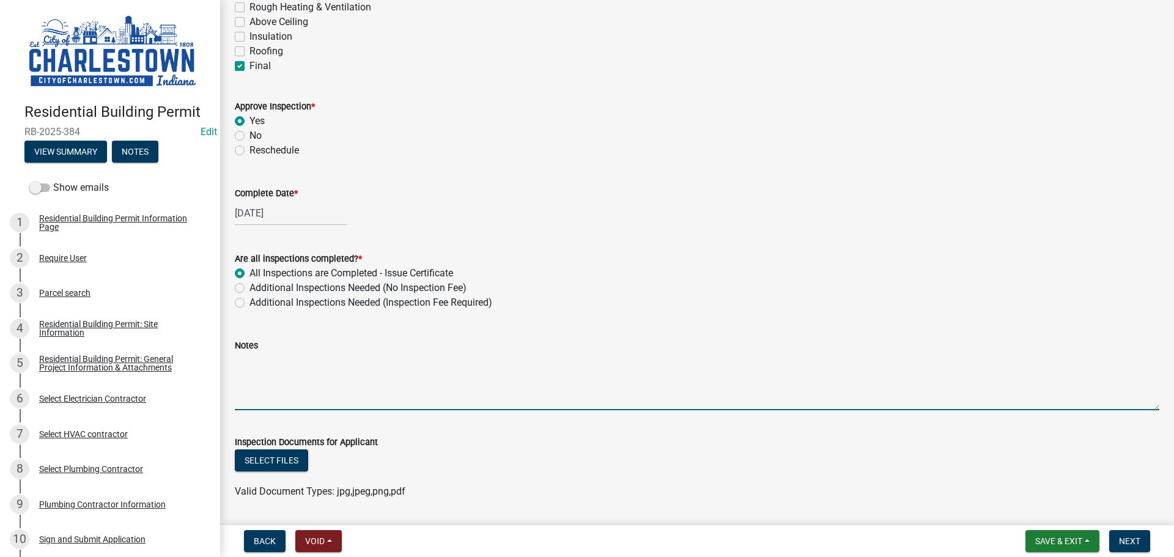
click at [267, 361] on textarea "Notes" at bounding box center [697, 381] width 925 height 57
click at [512, 363] on textarea "the smoke detector was not communicating to each other the" at bounding box center [697, 381] width 925 height 57
click at [550, 362] on textarea "the smoke detector was not communicating to each other the. electriacan" at bounding box center [697, 381] width 925 height 57
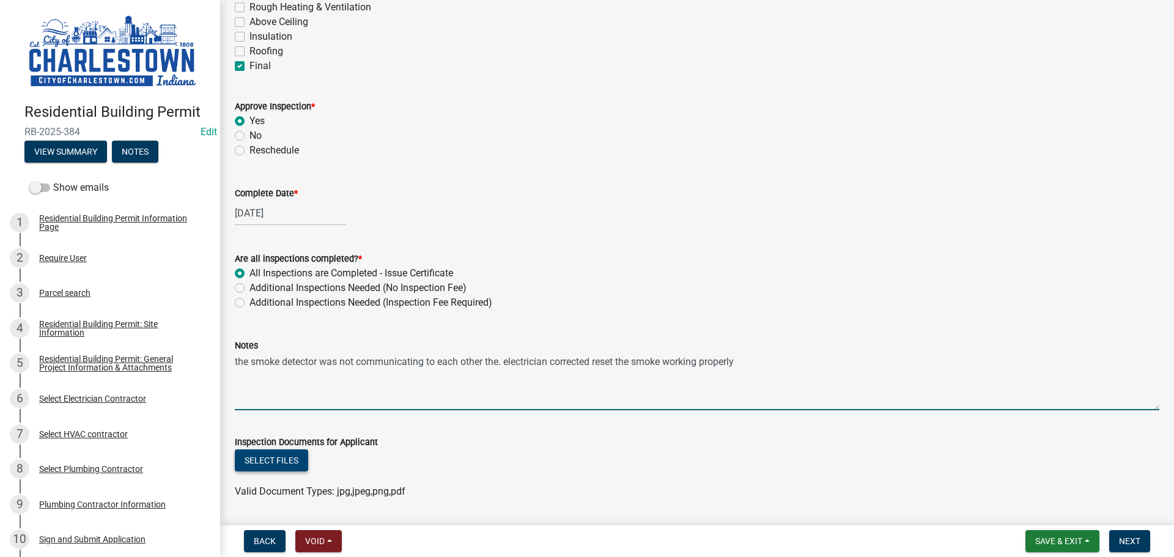
type textarea "the smoke detector was not communicating to each other the. electrician correct…"
click at [283, 465] on button "Select files" at bounding box center [271, 461] width 73 height 22
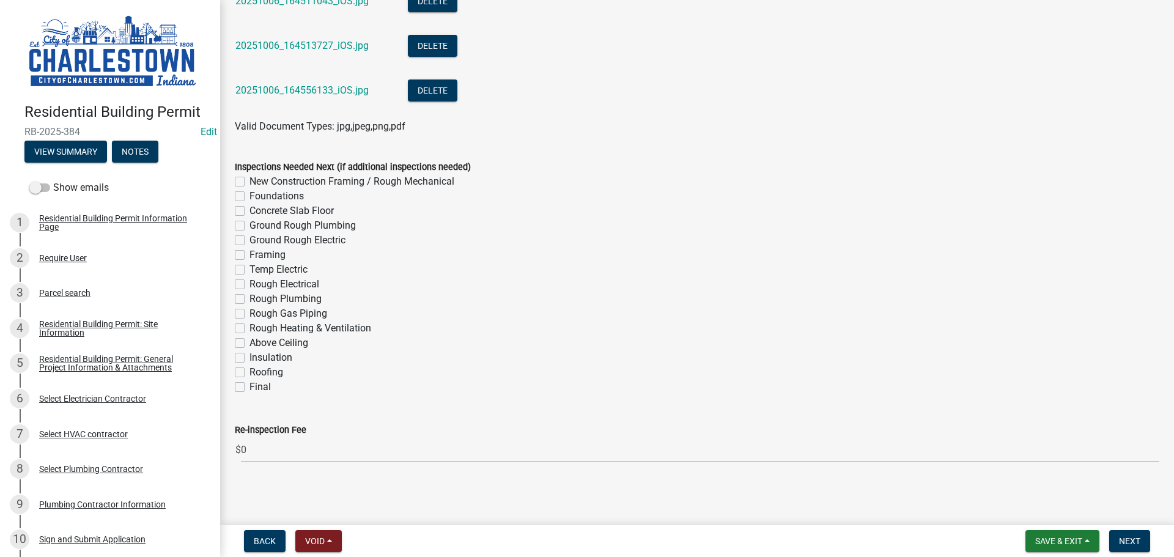
scroll to position [1146, 0]
click at [1133, 544] on span "Next" at bounding box center [1129, 541] width 21 height 10
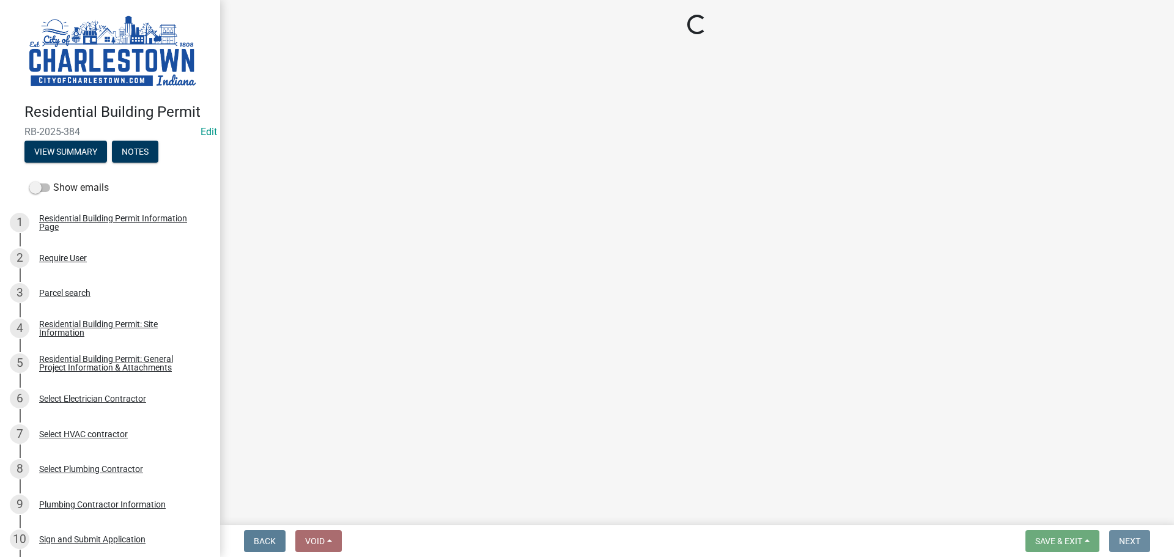
scroll to position [0, 0]
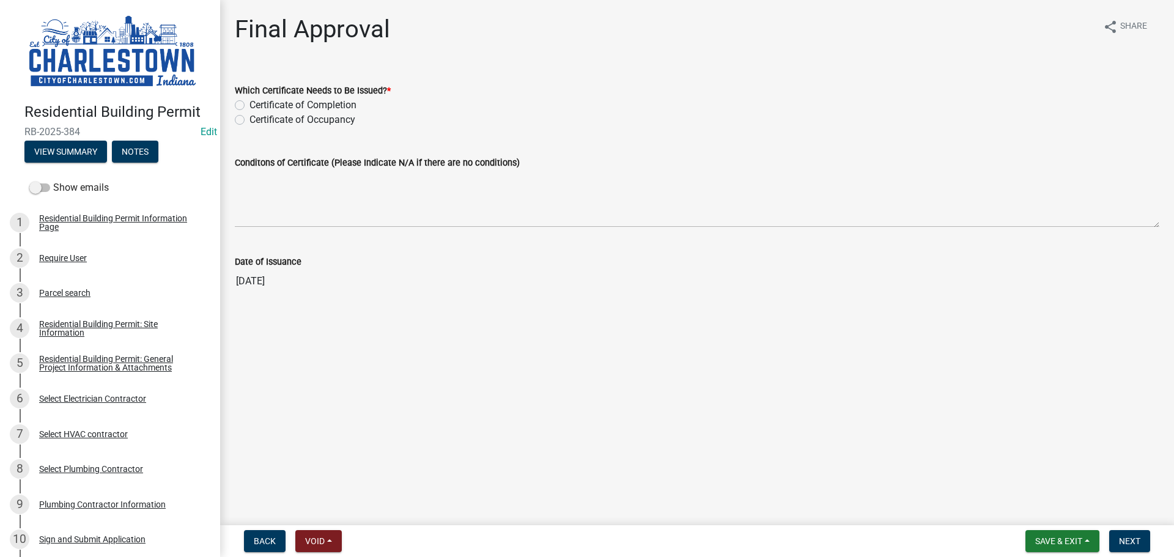
click at [250, 117] on label "Certificate of Occupancy" at bounding box center [303, 120] width 106 height 15
click at [250, 117] on input "Certificate of Occupancy" at bounding box center [254, 117] width 8 height 8
radio input "true"
click at [250, 104] on label "Certificate of Completion" at bounding box center [303, 105] width 107 height 15
click at [250, 104] on input "Certificate of Completion" at bounding box center [254, 102] width 8 height 8
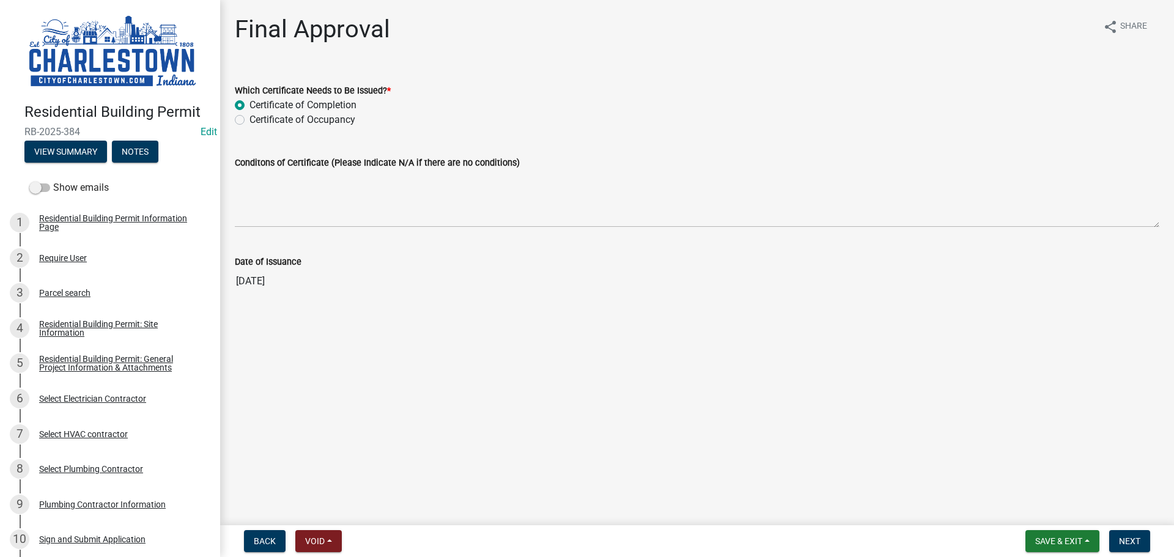
radio input "true"
click at [250, 119] on label "Certificate of Occupancy" at bounding box center [303, 120] width 106 height 15
click at [250, 119] on input "Certificate of Occupancy" at bounding box center [254, 117] width 8 height 8
radio input "true"
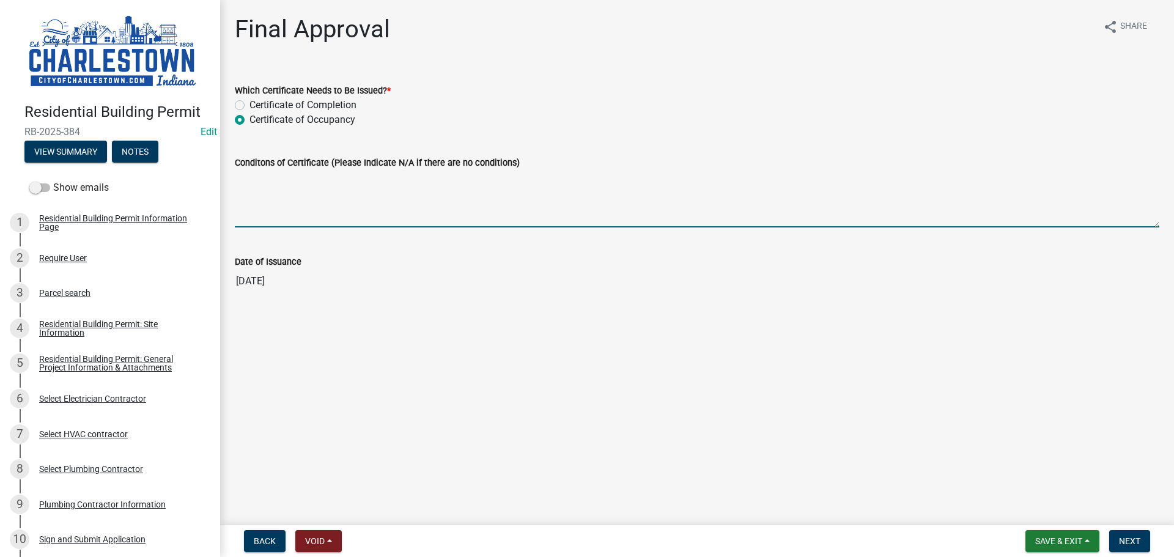
click at [312, 206] on textarea "Conditons of Certificate (Please Indicate N/A if there are no conditions)" at bounding box center [697, 198] width 925 height 57
click at [245, 175] on textarea "N?A" at bounding box center [697, 198] width 925 height 57
type textarea "N/A"
click at [1135, 539] on span "Next" at bounding box center [1129, 541] width 21 height 10
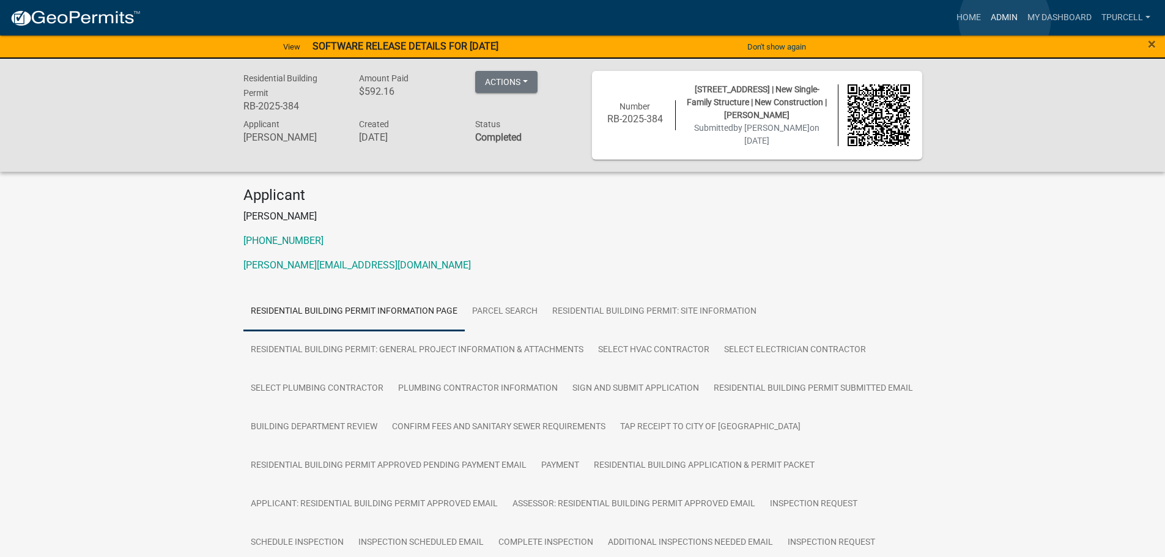
click at [1005, 21] on link "Admin" at bounding box center [1004, 17] width 37 height 23
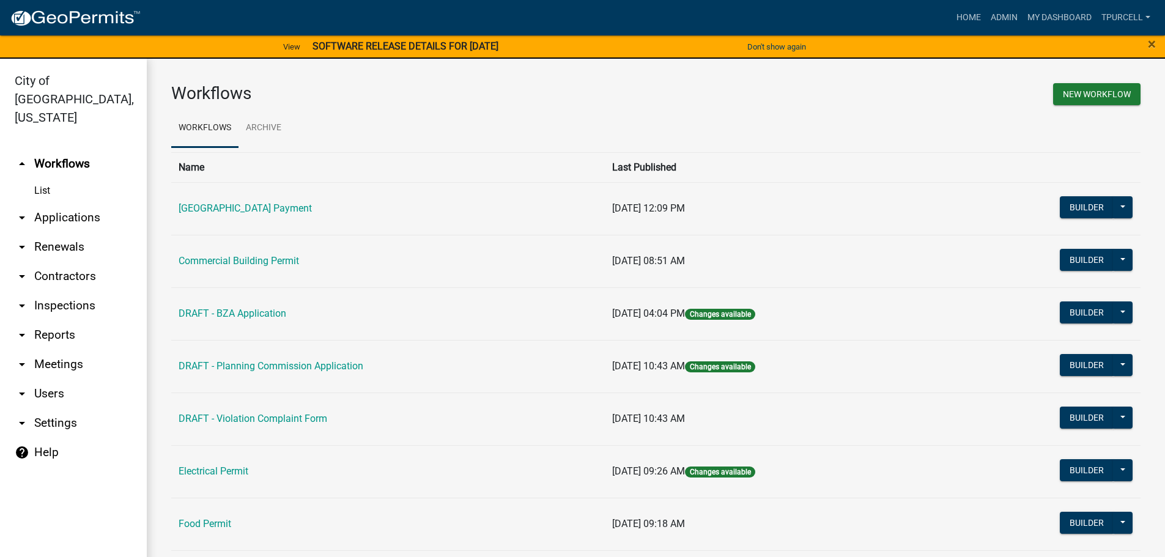
click at [83, 203] on link "arrow_drop_down Applications" at bounding box center [73, 217] width 147 height 29
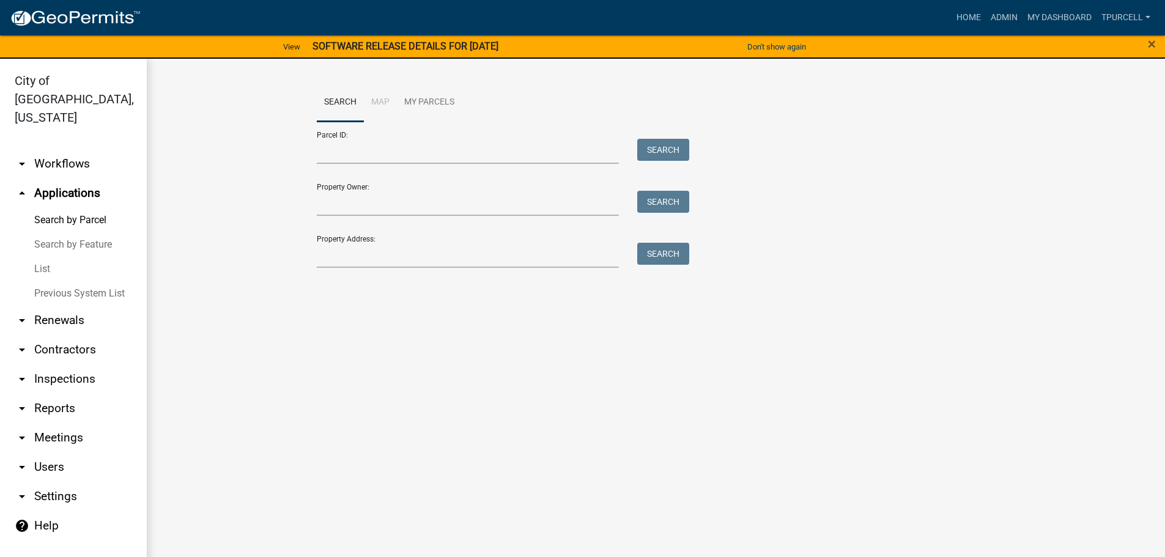
click at [43, 257] on link "List" at bounding box center [73, 269] width 147 height 24
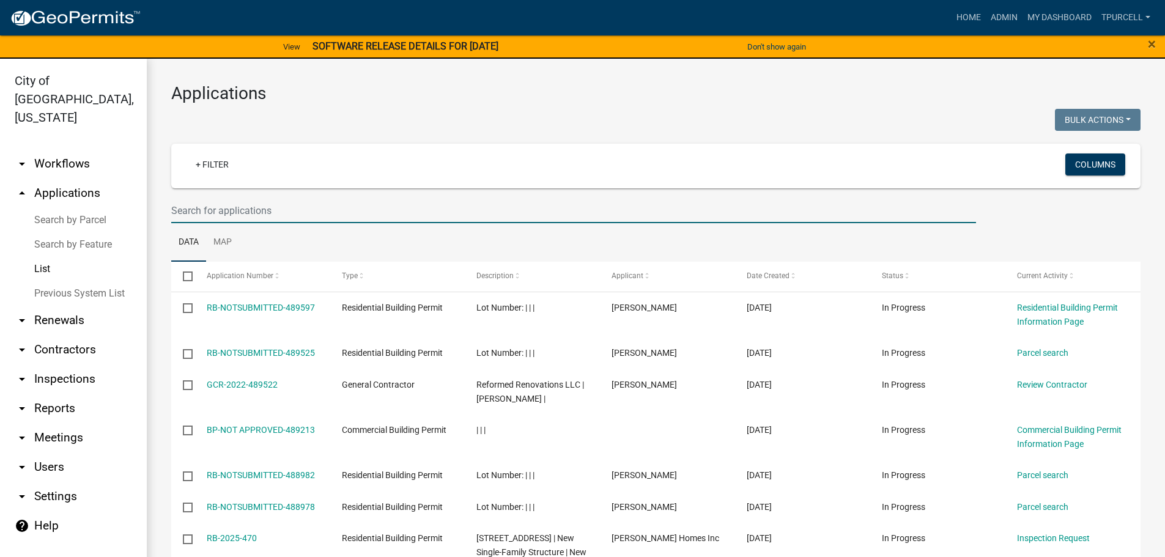
click at [247, 215] on input "text" at bounding box center [573, 210] width 805 height 25
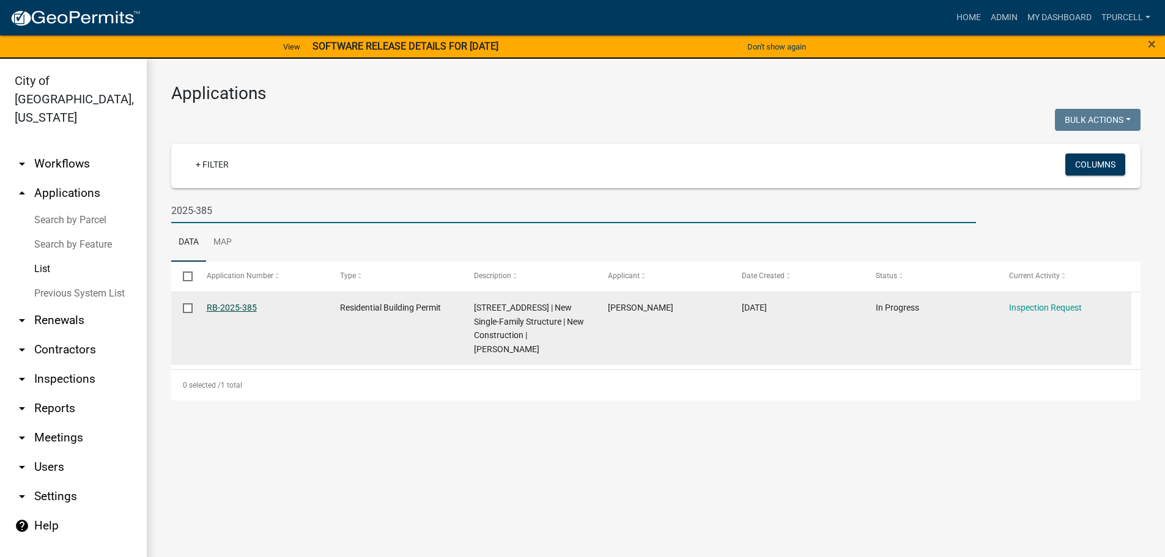
type input "2025-385"
click at [223, 312] on link "RB-2025-385" at bounding box center [232, 308] width 50 height 10
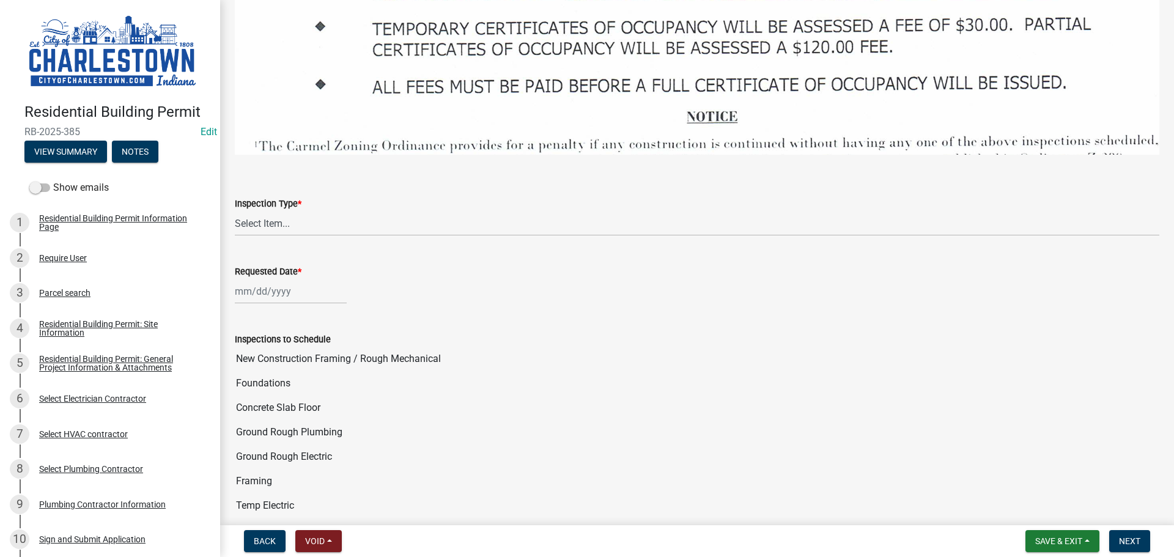
scroll to position [1896, 0]
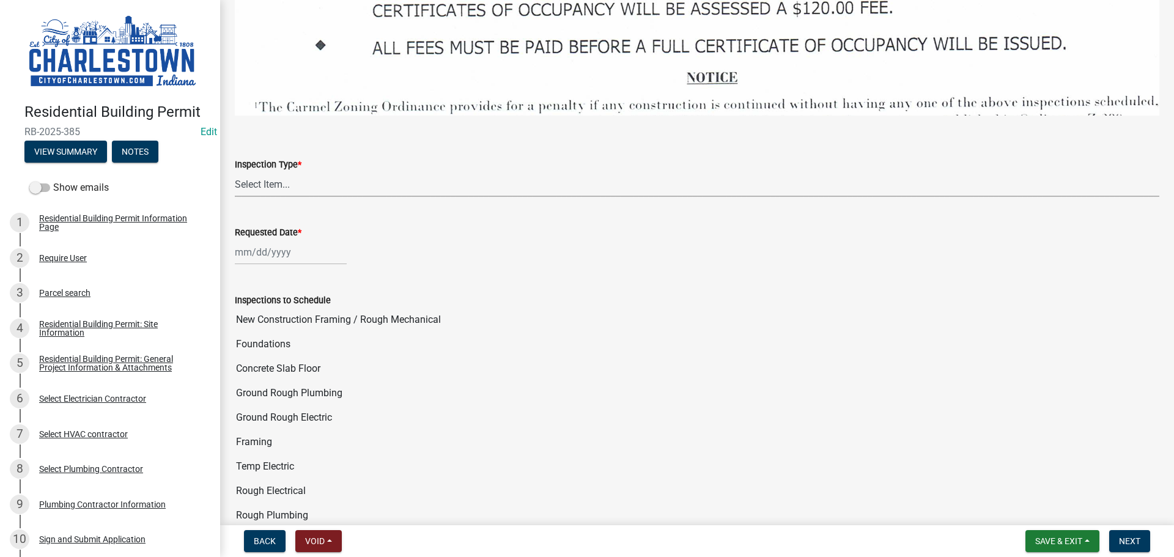
click at [319, 178] on select "Select Item... New Construction Framing / Rough Mechanical Foundations Concrete…" at bounding box center [697, 184] width 925 height 25
click at [235, 172] on select "Select Item... New Construction Framing / Rough Mechanical Foundations Concrete…" at bounding box center [697, 184] width 925 height 25
select select "18e7c4b3-438d-46af-8feb-0ae748388863"
click at [282, 251] on div at bounding box center [291, 252] width 112 height 25
select select "10"
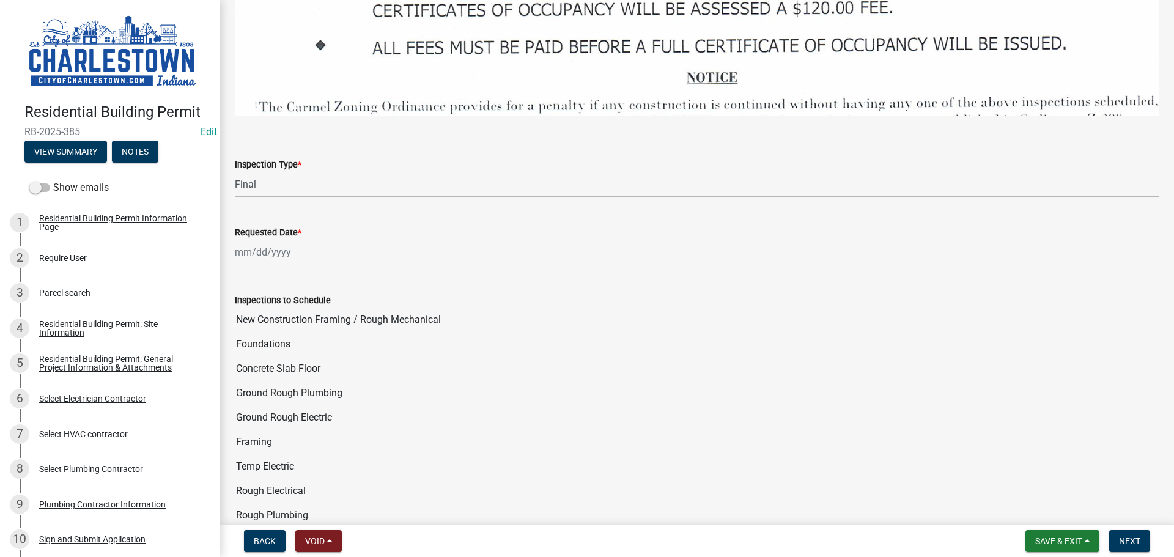
select select "2025"
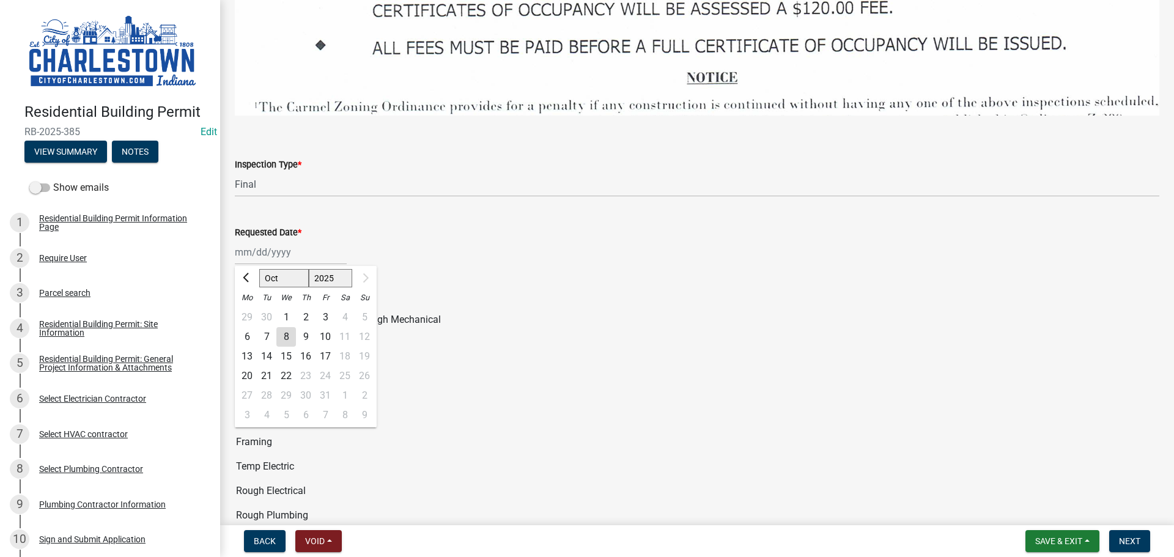
click at [268, 328] on div "7" at bounding box center [267, 337] width 20 height 20
type input "[DATE]"
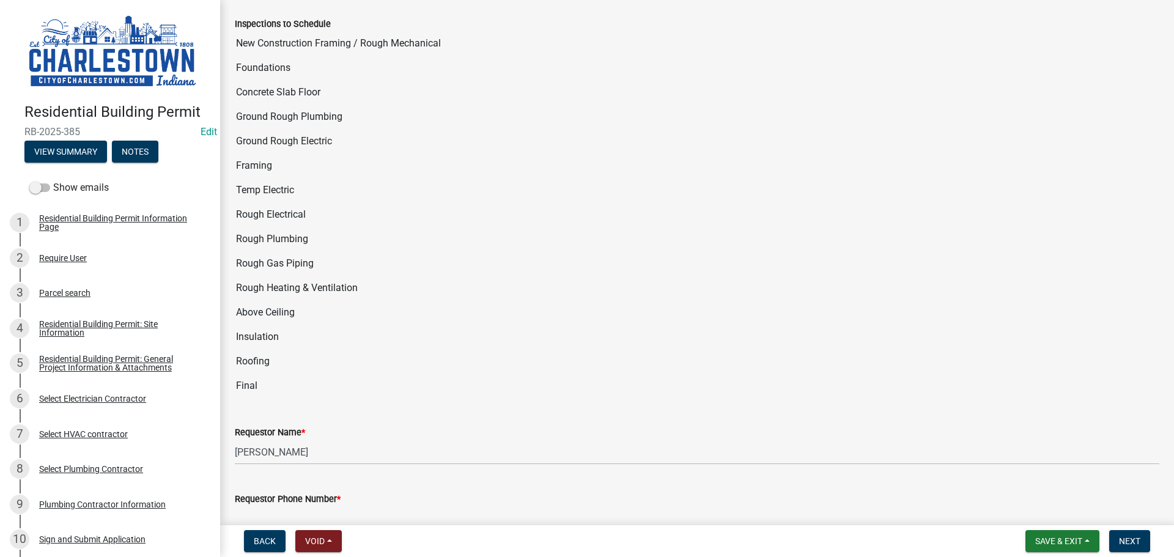
scroll to position [2263, 0]
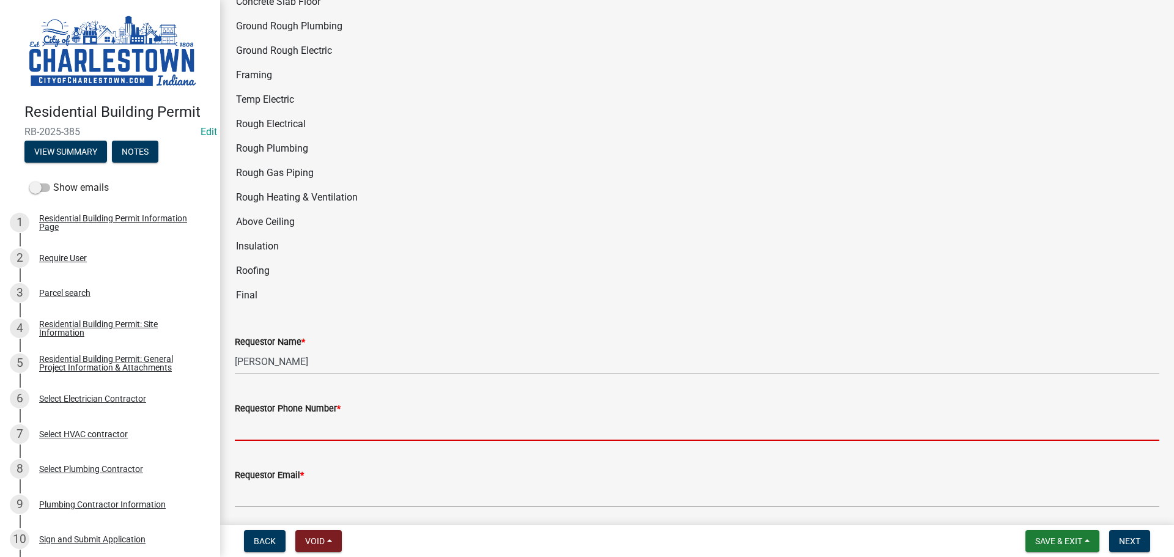
click at [289, 423] on input "Requestor Phone Number *" at bounding box center [697, 428] width 925 height 25
type input "5025233650"
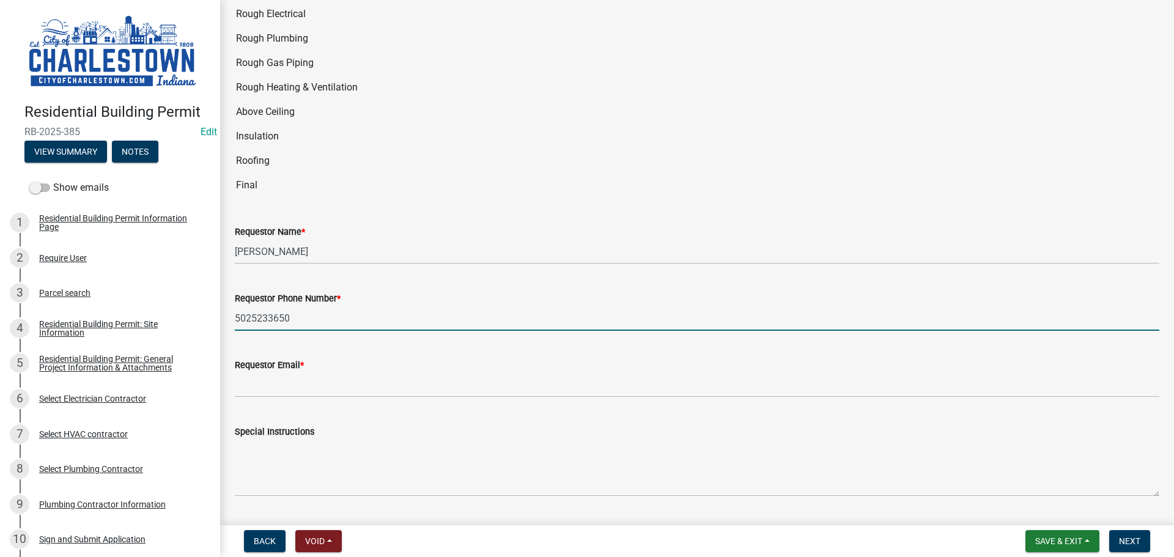
scroll to position [2398, 0]
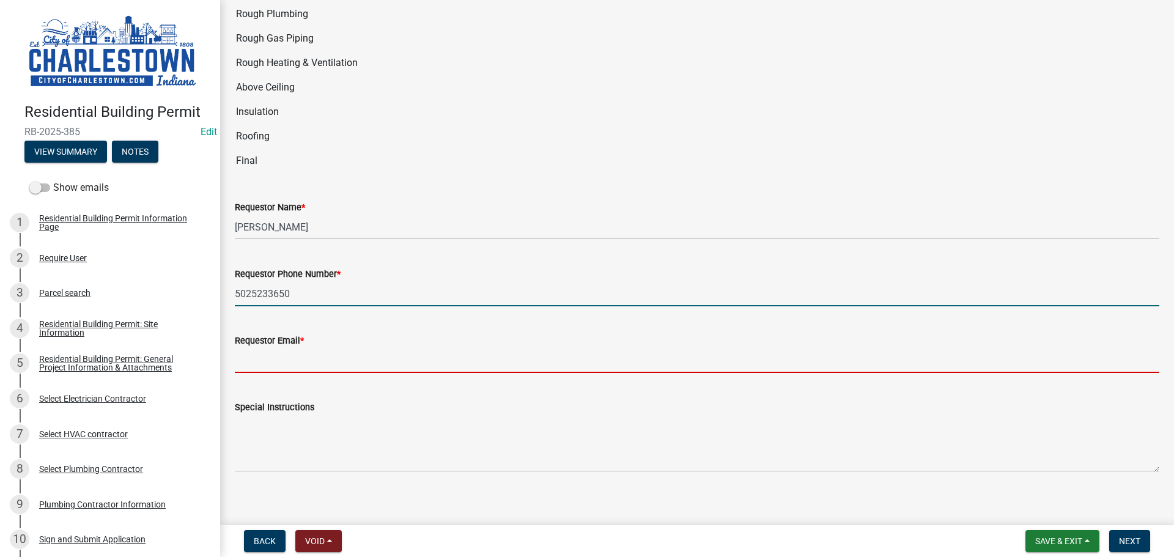
click at [304, 357] on input "Requestor Email *" at bounding box center [697, 360] width 925 height 25
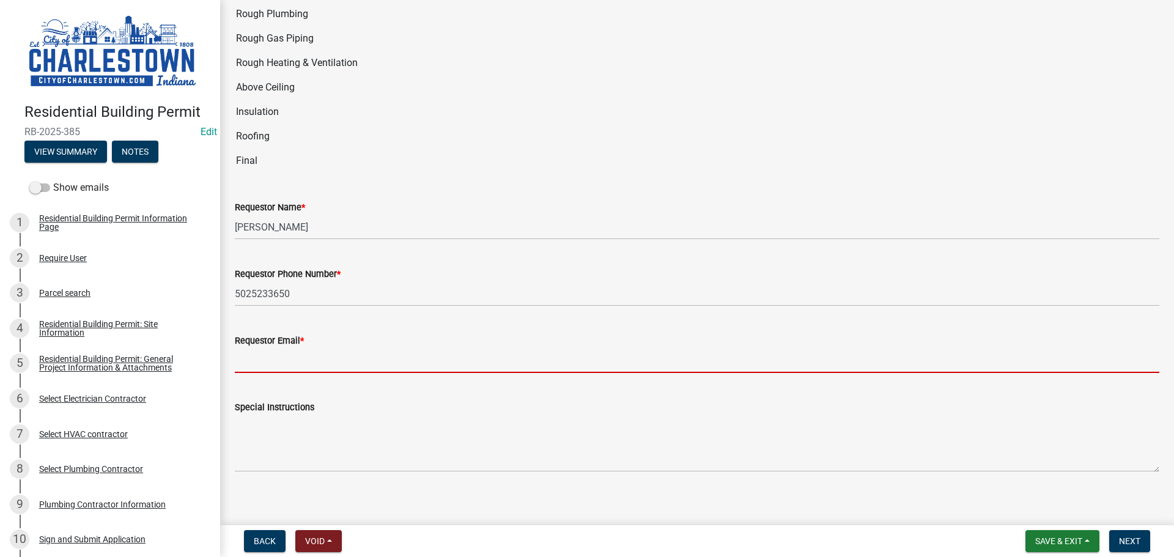
type input "[EMAIL_ADDRESS][DOMAIN_NAME]"
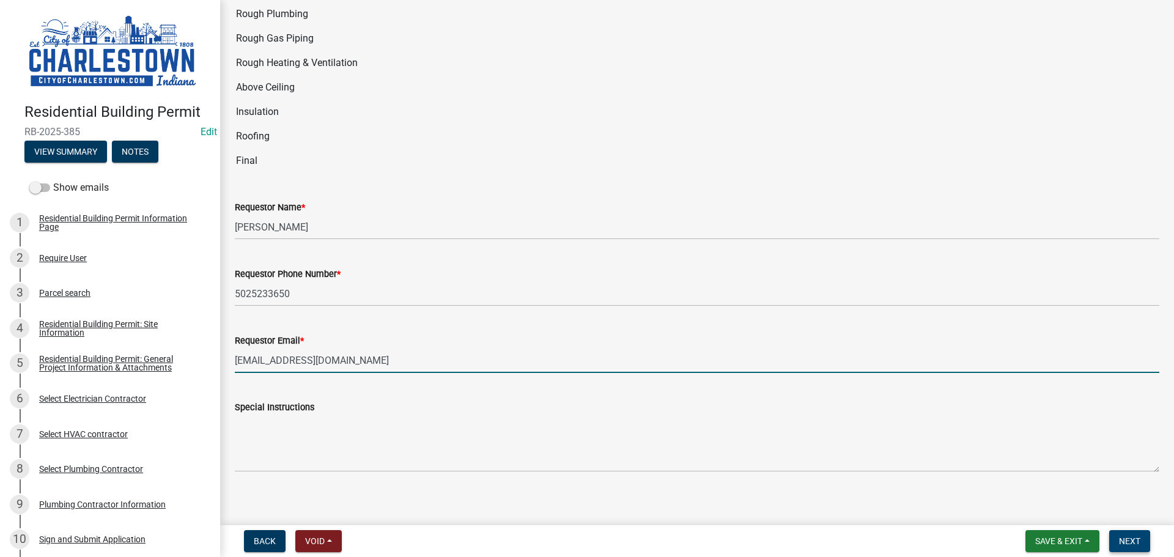
click at [1120, 547] on button "Next" at bounding box center [1129, 541] width 41 height 22
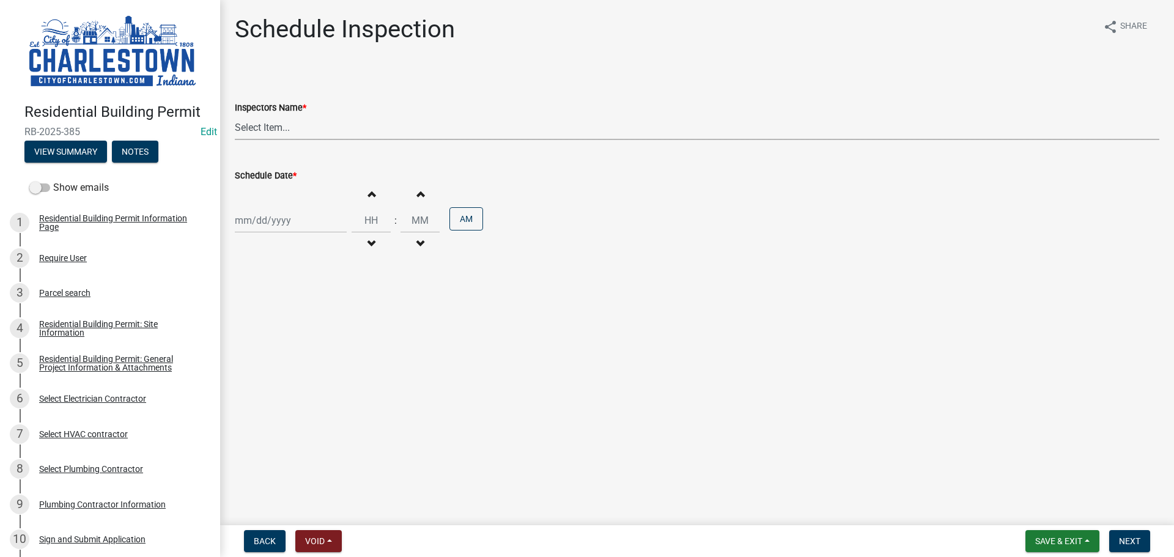
click at [268, 130] on select "Select Item... [PERSON_NAME] ([PERSON_NAME]) [PERSON_NAME] ([PERSON_NAME]) [PER…" at bounding box center [697, 127] width 925 height 25
select select "63e5a778-15f7-4a13-aba2-a6e5541a0fb3"
click at [235, 115] on select "Select Item... [PERSON_NAME] ([PERSON_NAME]) [PERSON_NAME] ([PERSON_NAME]) [PER…" at bounding box center [697, 127] width 925 height 25
click at [273, 223] on div at bounding box center [291, 220] width 112 height 25
select select "10"
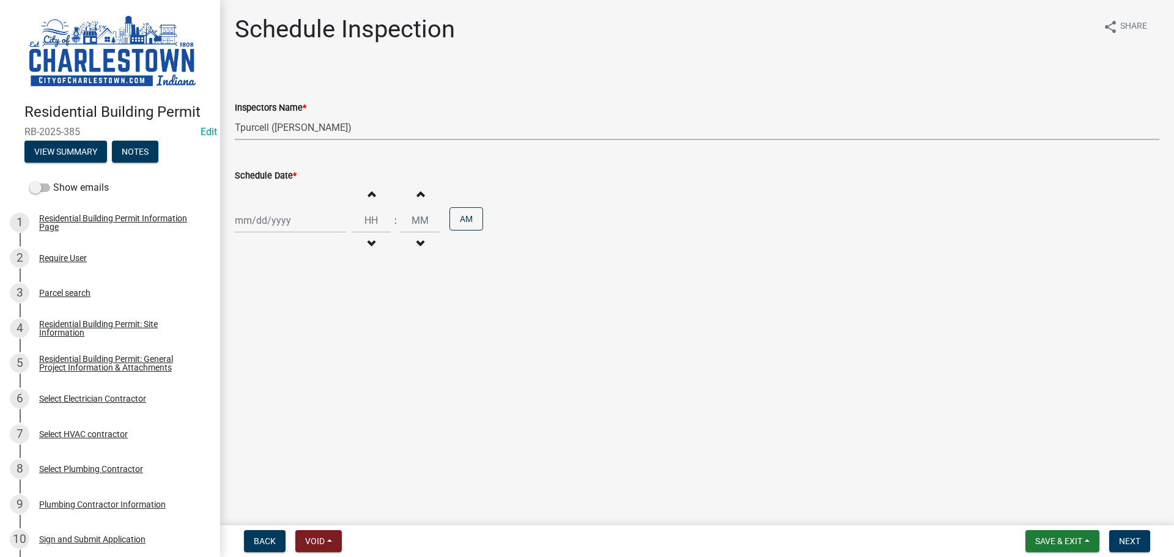
select select "2025"
click at [265, 306] on div "7" at bounding box center [267, 305] width 20 height 20
type input "[DATE]"
click at [1130, 543] on span "Next" at bounding box center [1129, 541] width 21 height 10
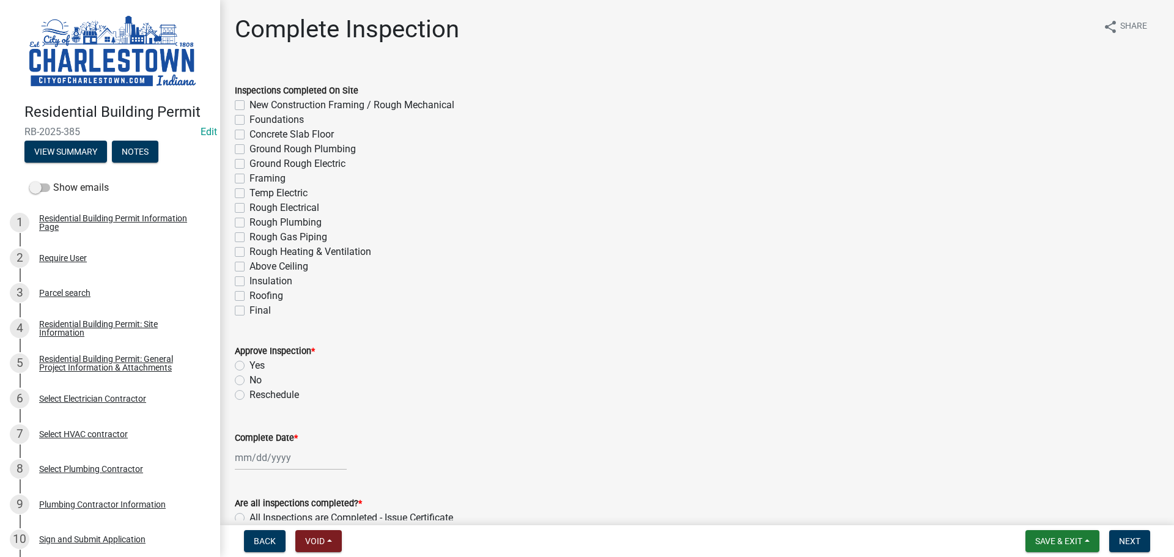
click at [250, 311] on label "Final" at bounding box center [260, 310] width 21 height 15
click at [250, 311] on input "Final" at bounding box center [254, 307] width 8 height 8
checkbox input "true"
checkbox input "false"
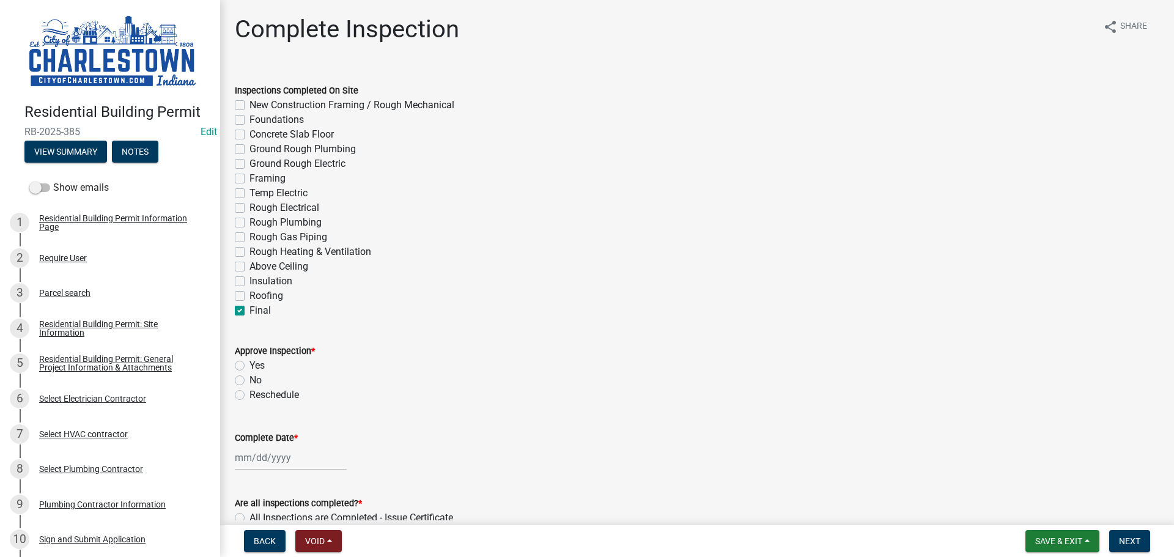
checkbox input "false"
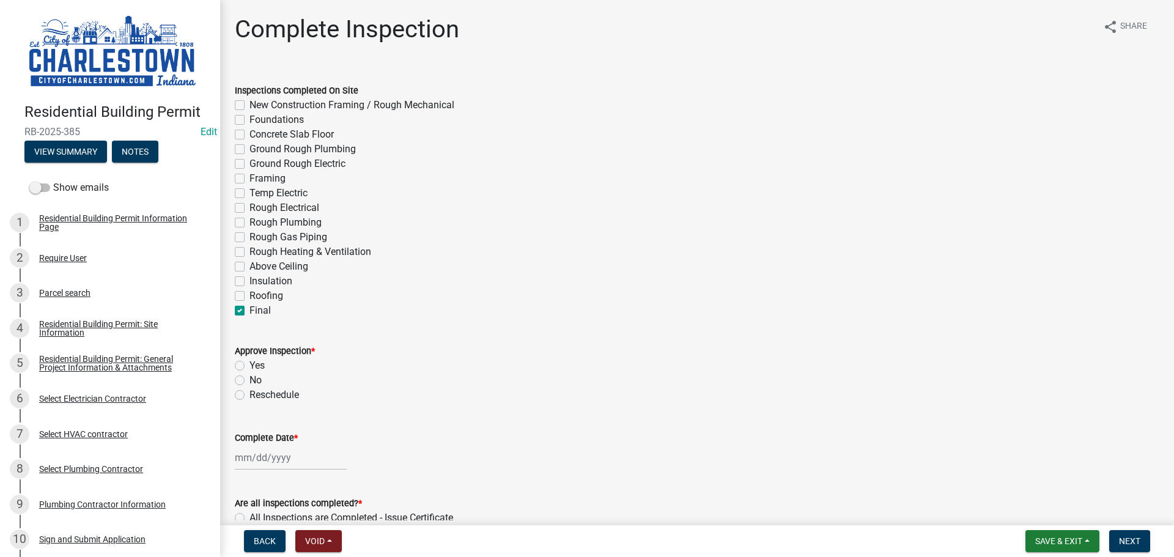
checkbox input "false"
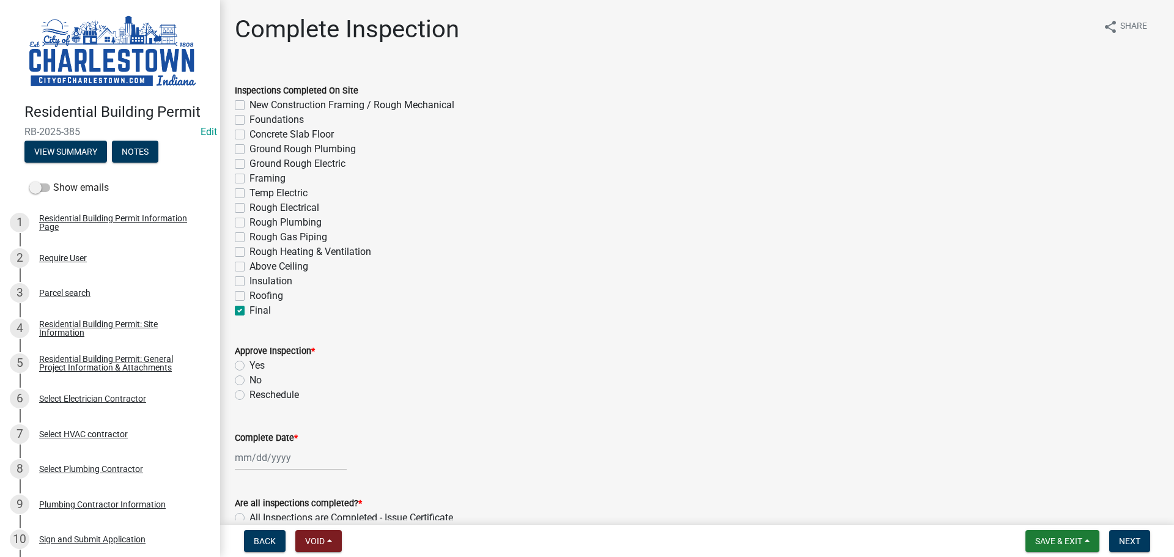
checkbox input "false"
checkbox input "true"
click at [250, 365] on label "Yes" at bounding box center [257, 365] width 15 height 15
click at [250, 365] on input "Yes" at bounding box center [254, 362] width 8 height 8
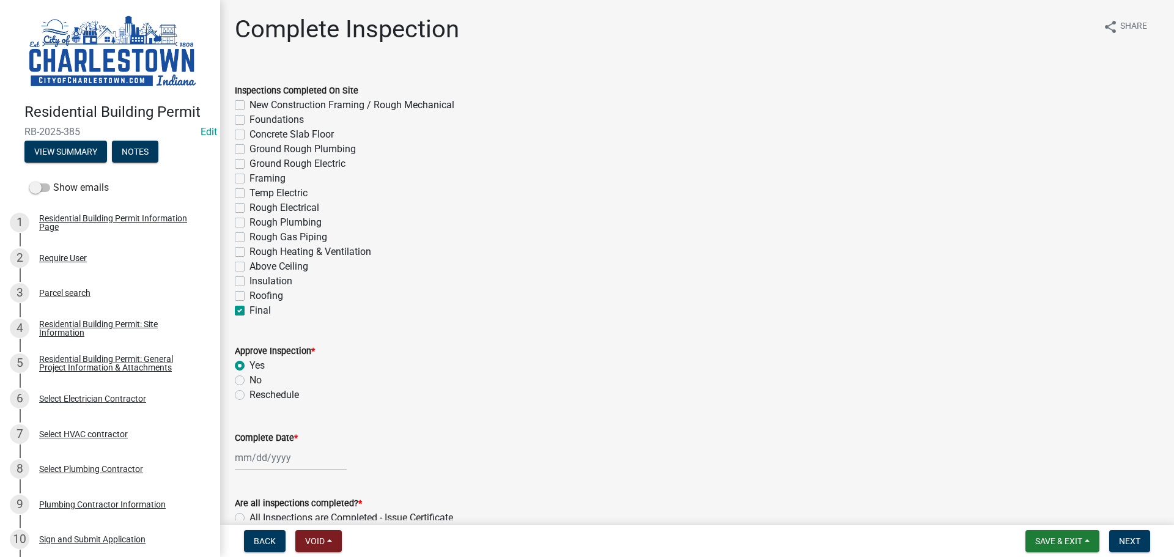
radio input "true"
click at [265, 452] on div at bounding box center [291, 457] width 112 height 25
select select "10"
select select "2025"
click at [266, 353] on div "7" at bounding box center [267, 354] width 20 height 20
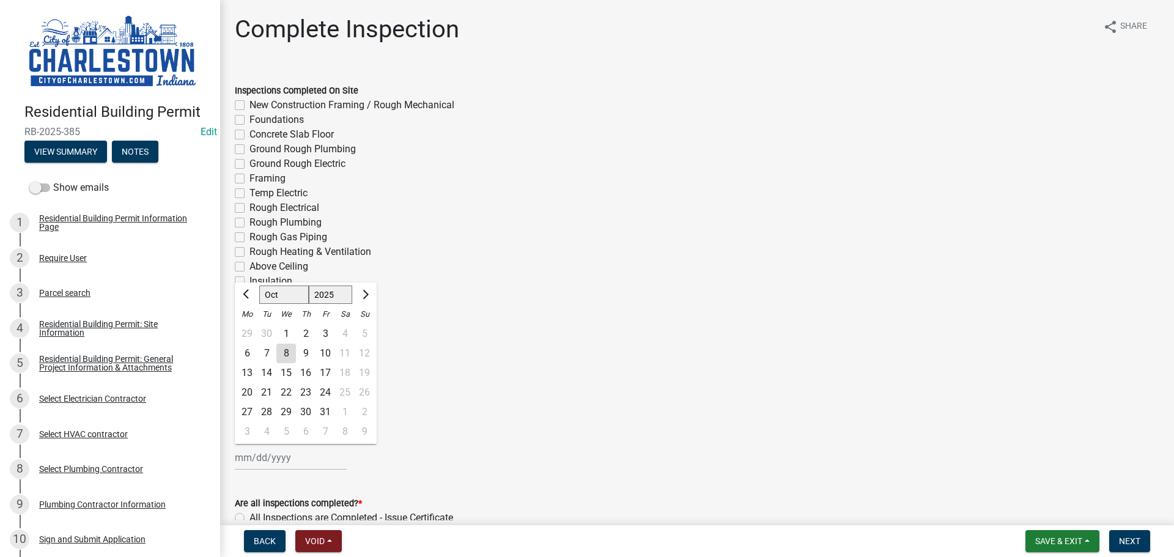
type input "[DATE]"
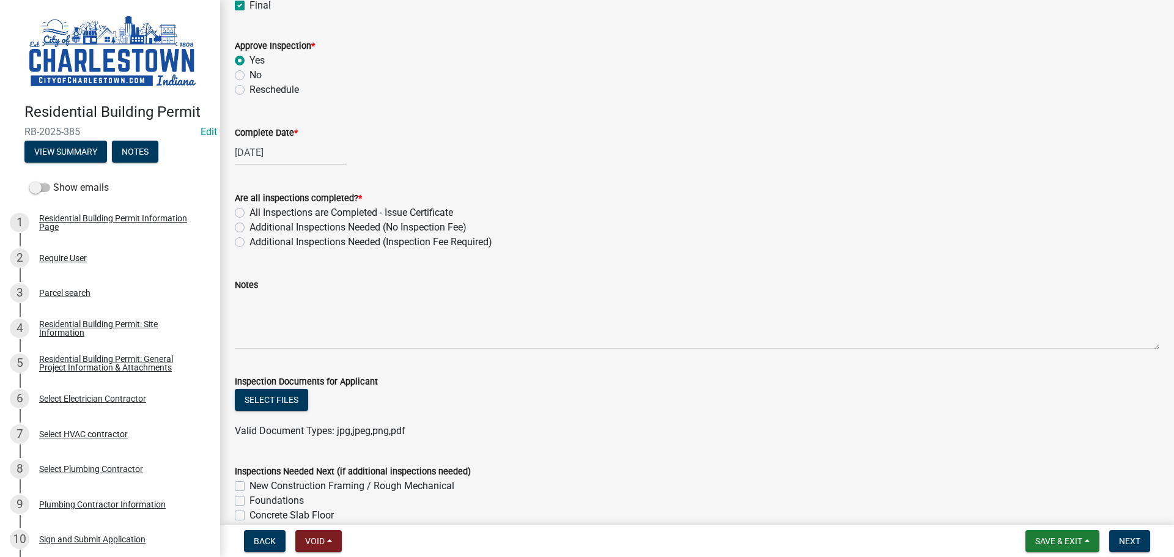
scroll to position [306, 0]
click at [250, 212] on label "All Inspections are Completed - Issue Certificate" at bounding box center [352, 212] width 204 height 15
click at [250, 212] on input "All Inspections are Completed - Issue Certificate" at bounding box center [254, 209] width 8 height 8
radio input "true"
click at [274, 399] on button "Select files" at bounding box center [271, 399] width 73 height 22
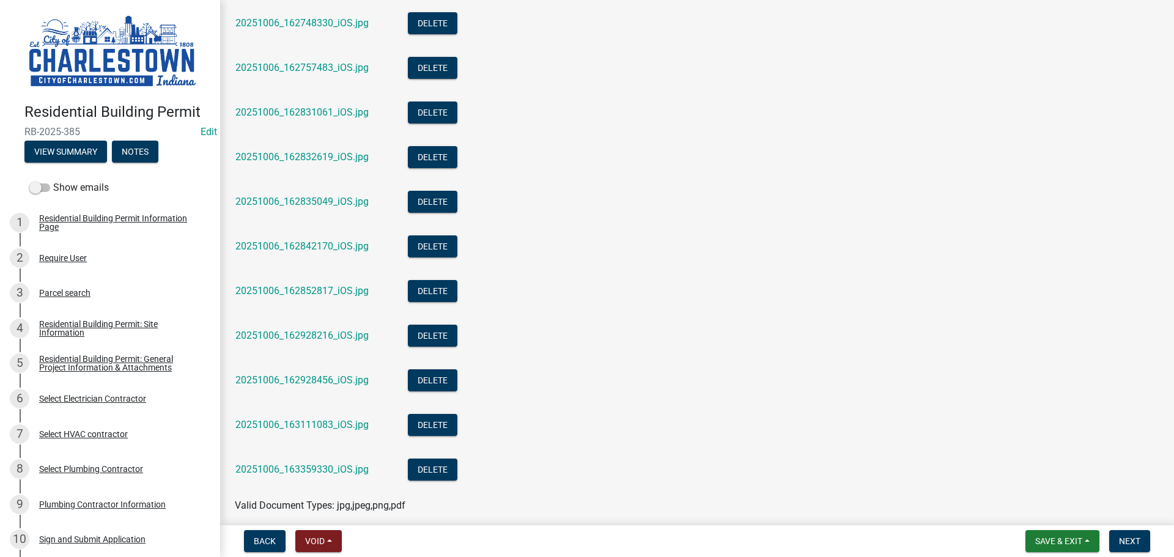
scroll to position [856, 0]
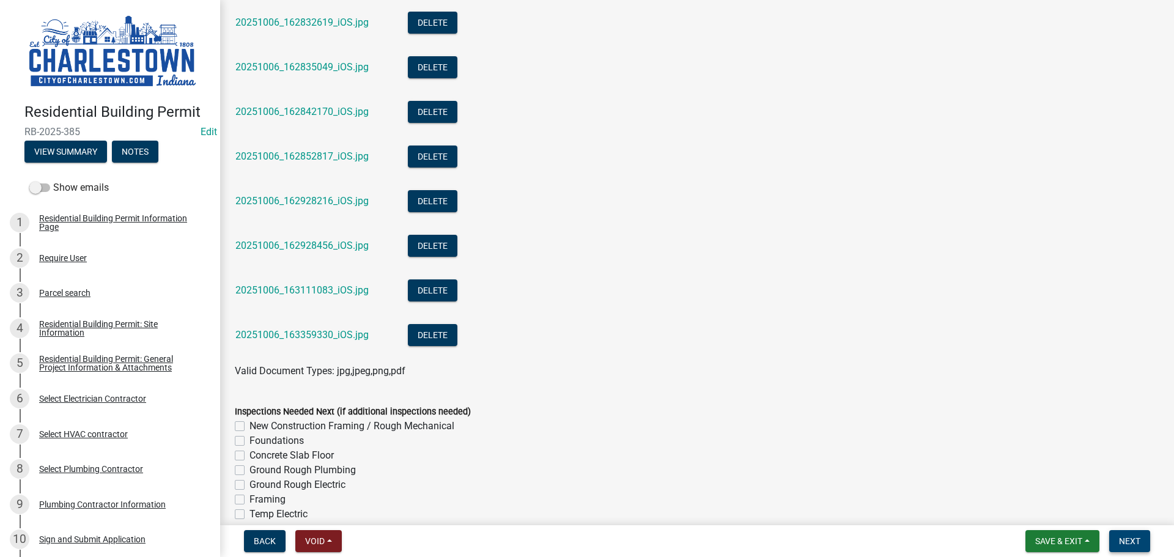
click at [1128, 539] on span "Next" at bounding box center [1129, 541] width 21 height 10
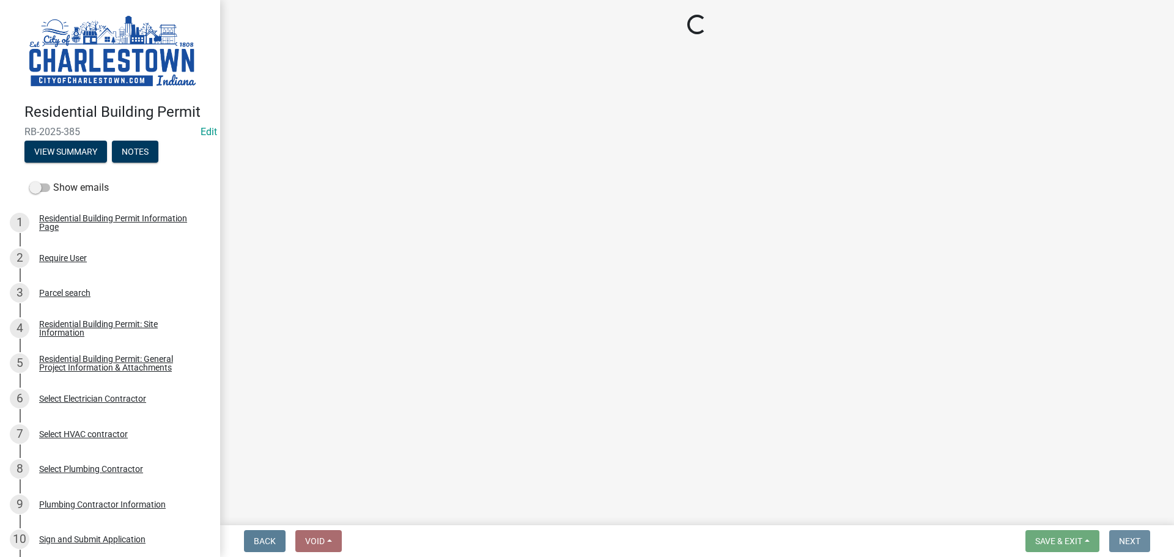
scroll to position [0, 0]
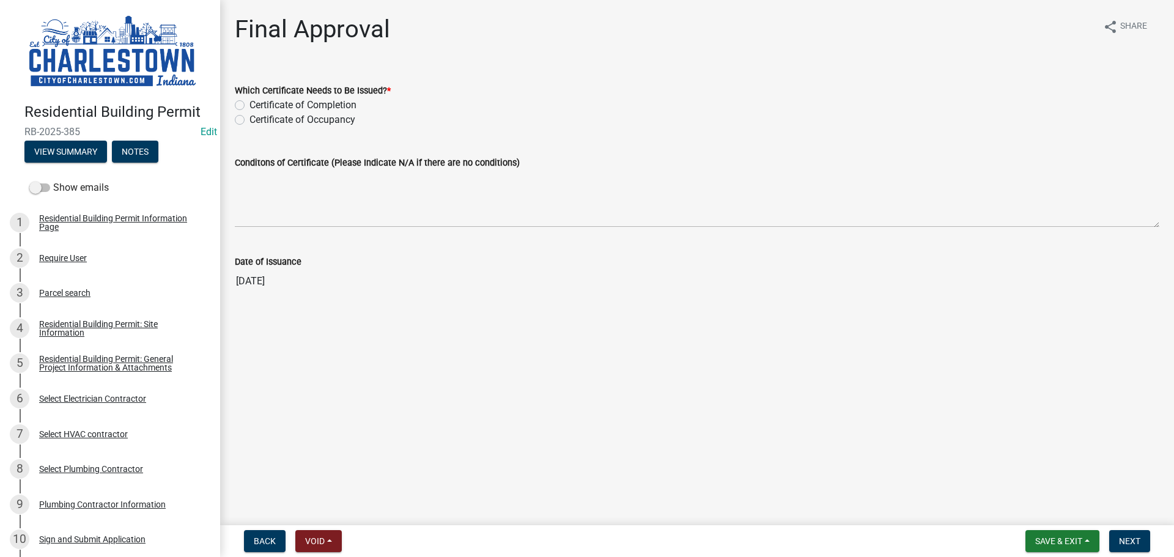
click at [250, 123] on label "Certificate of Occupancy" at bounding box center [303, 120] width 106 height 15
click at [250, 120] on input "Certificate of Occupancy" at bounding box center [254, 117] width 8 height 8
radio input "true"
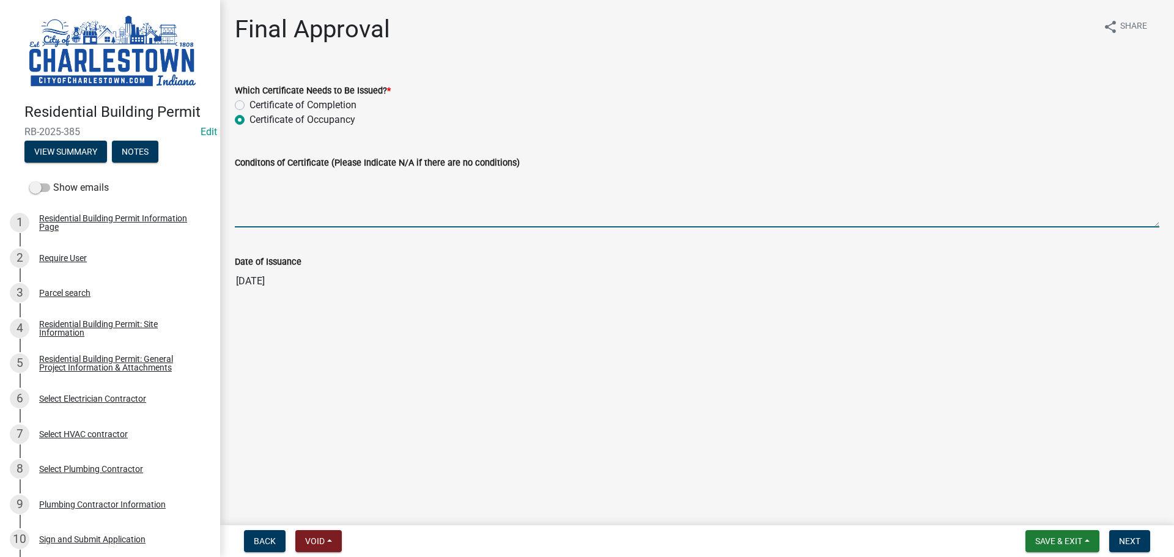
click at [291, 188] on textarea "Conditons of Certificate (Please Indicate N/A if there are no conditions)" at bounding box center [697, 198] width 925 height 57
type textarea "N/A"
click at [1060, 539] on span "Save & Exit" at bounding box center [1058, 541] width 47 height 10
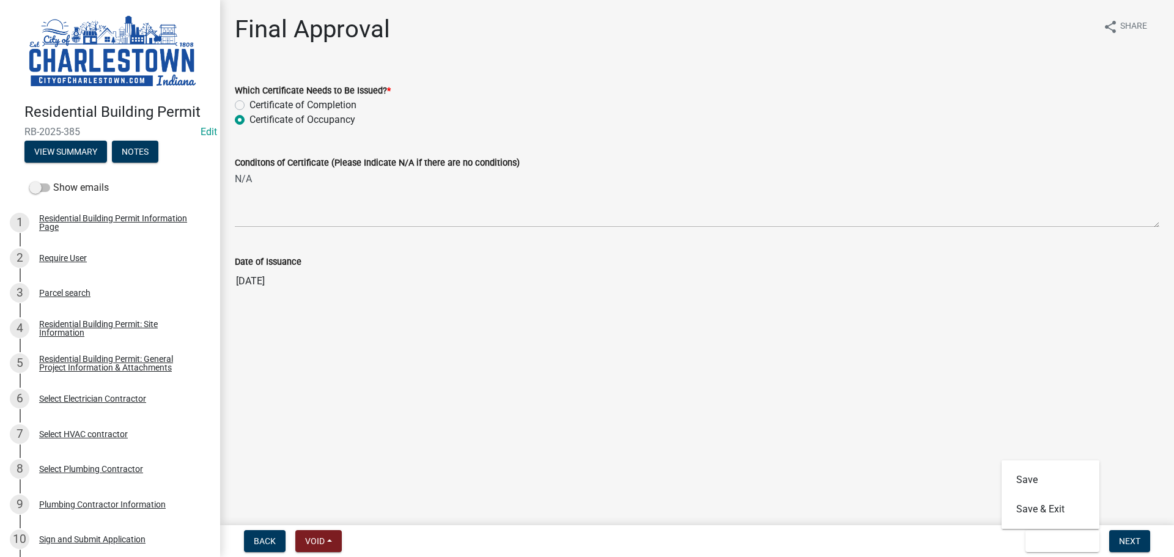
click at [766, 416] on main "Final Approval share Share Which Certificate Needs to Be Issued? * Certificate …" at bounding box center [697, 260] width 954 height 520
click at [1133, 541] on span "Next" at bounding box center [1129, 541] width 21 height 10
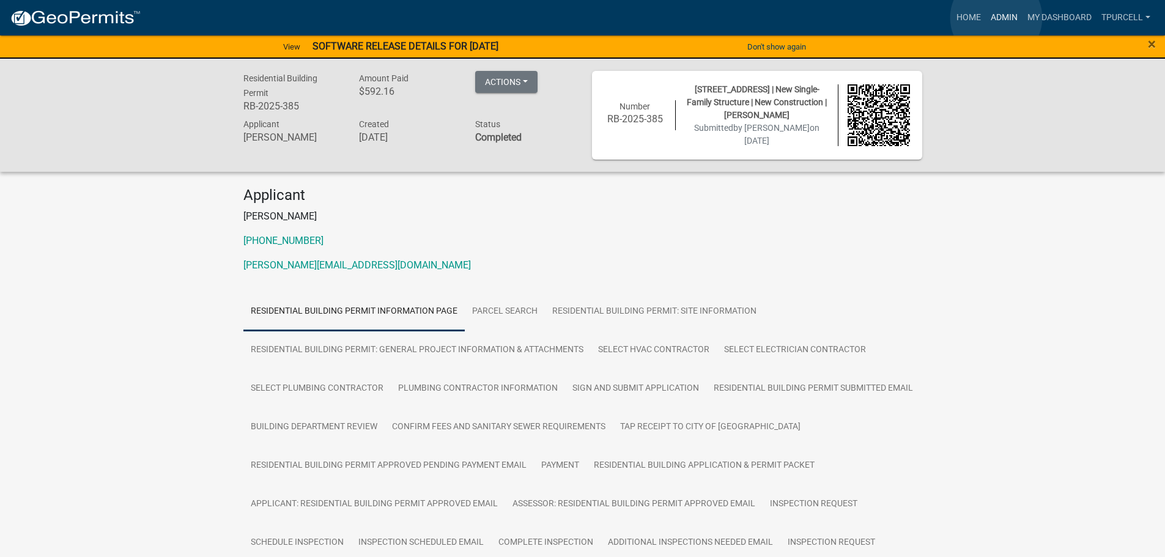
click at [997, 17] on link "Admin" at bounding box center [1004, 17] width 37 height 23
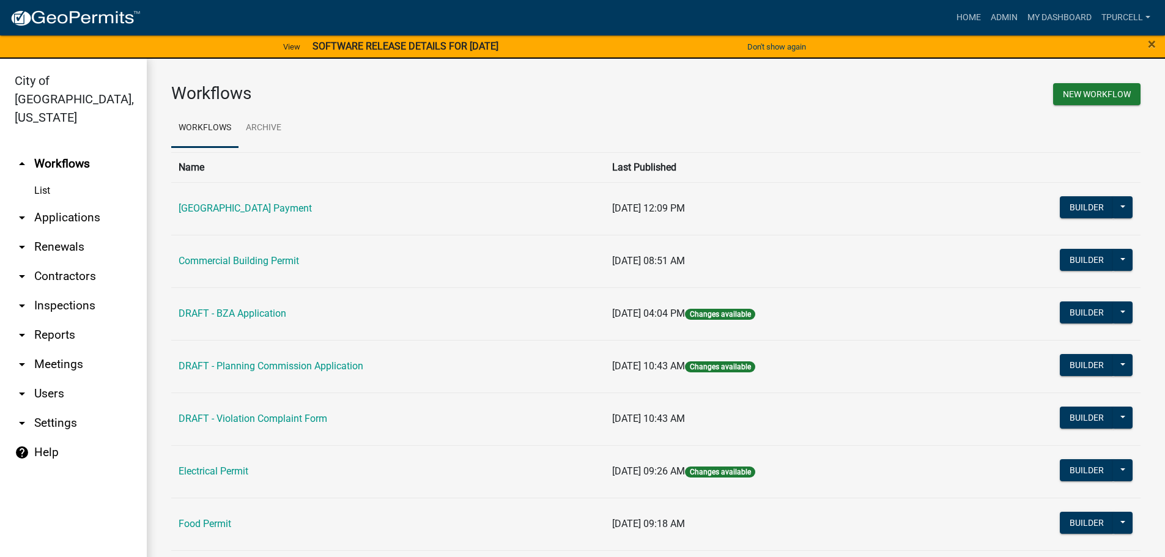
click at [75, 203] on link "arrow_drop_down Applications" at bounding box center [73, 217] width 147 height 29
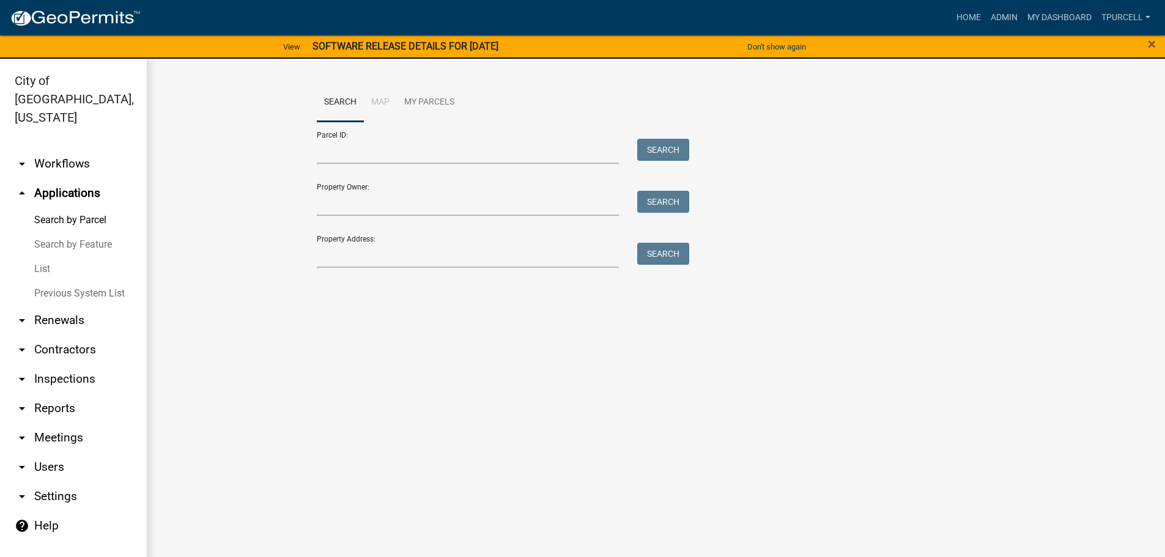
click at [40, 257] on link "List" at bounding box center [73, 269] width 147 height 24
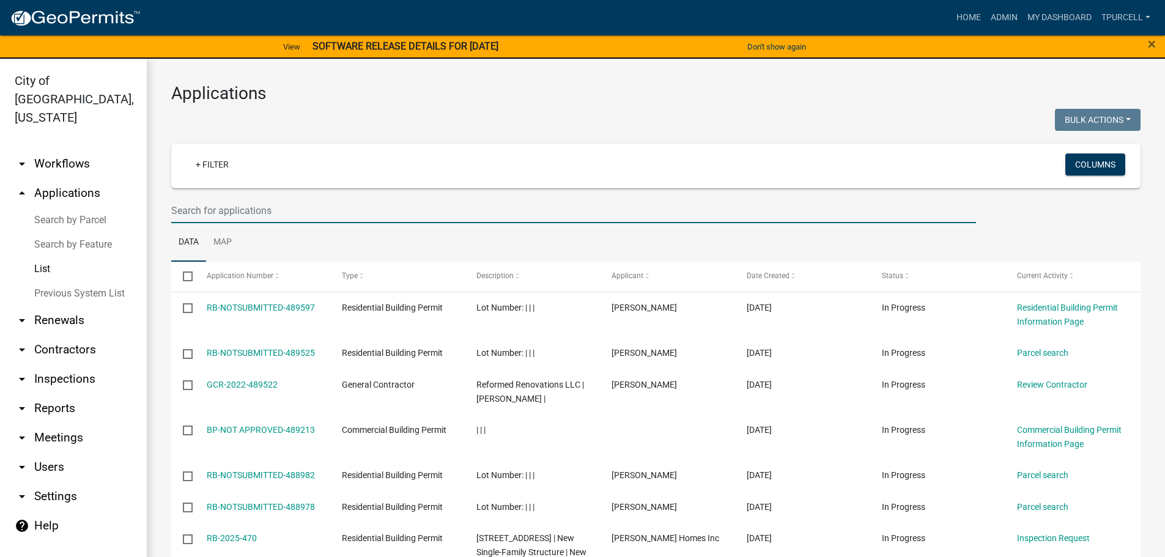
click at [199, 214] on input "text" at bounding box center [573, 210] width 805 height 25
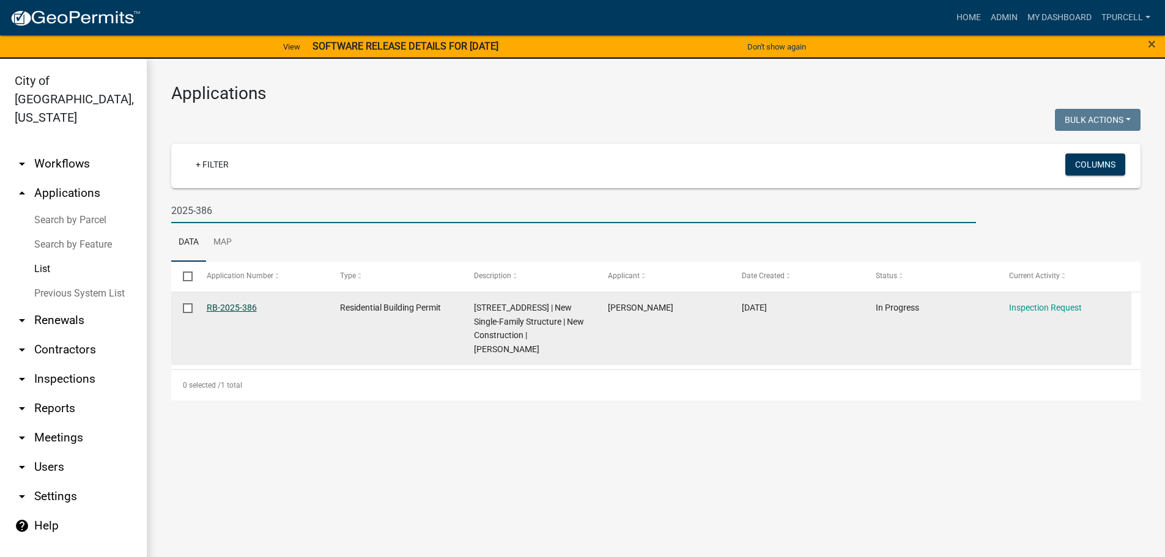
type input "2025-386"
click at [229, 308] on link "RB-2025-386" at bounding box center [232, 308] width 50 height 10
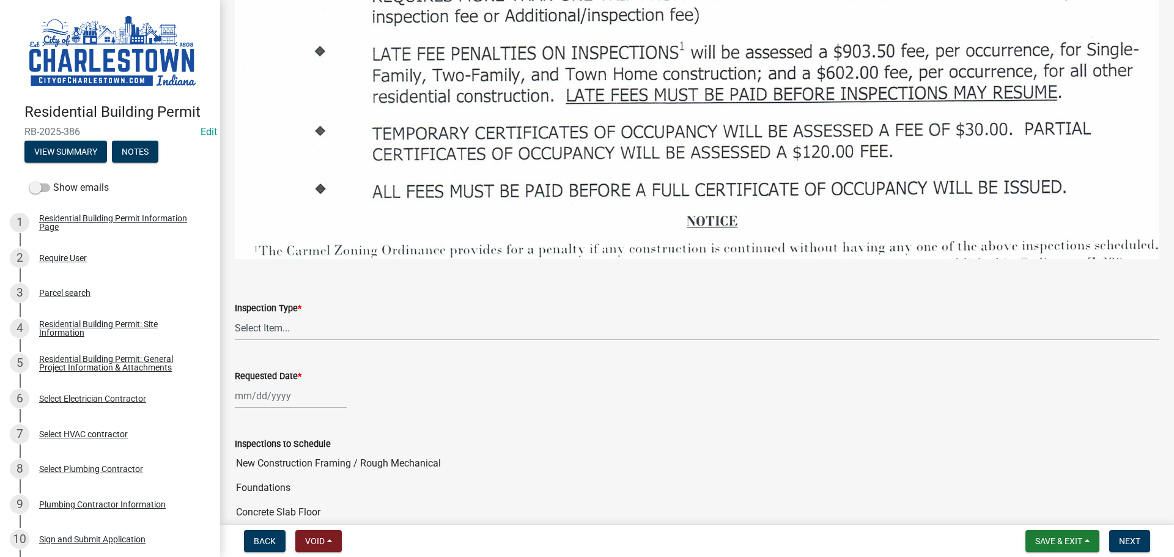
scroll to position [1774, 0]
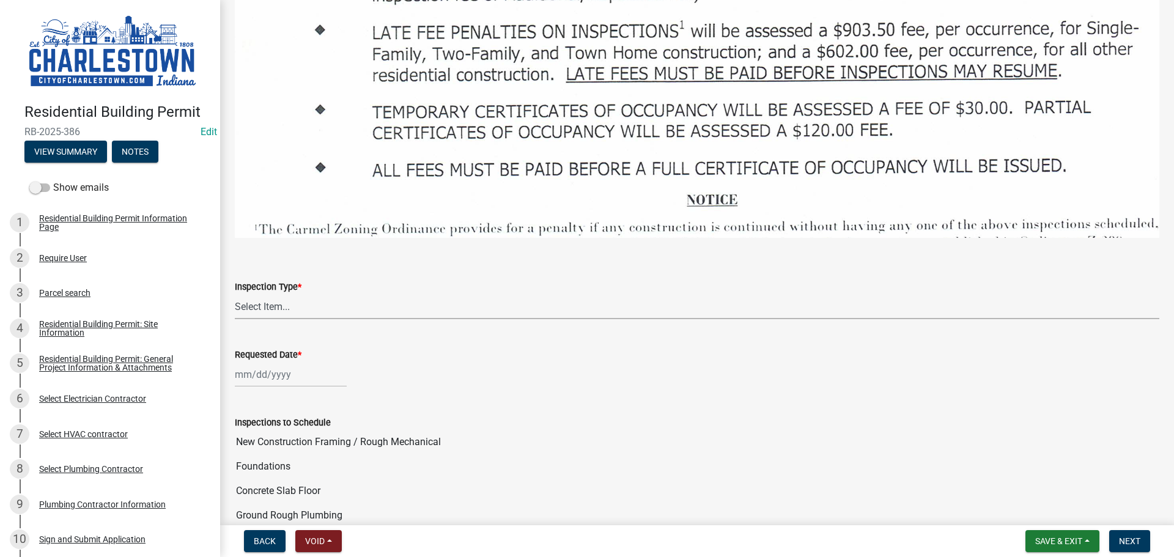
click at [261, 300] on select "Select Item... New Construction Framing / Rough Mechanical Foundations Concrete…" at bounding box center [697, 306] width 925 height 25
click at [235, 294] on select "Select Item... New Construction Framing / Rough Mechanical Foundations Concrete…" at bounding box center [697, 306] width 925 height 25
select select "18e7c4b3-438d-46af-8feb-0ae748388863"
click at [284, 366] on div at bounding box center [291, 374] width 112 height 25
select select "10"
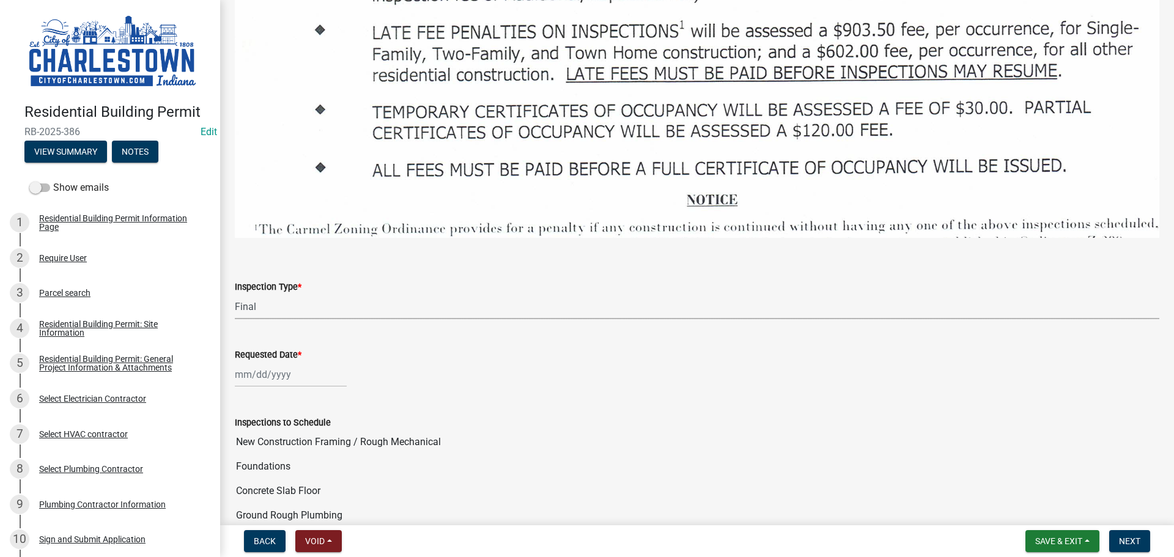
select select "2025"
click at [269, 261] on div "7" at bounding box center [267, 271] width 20 height 20
type input "[DATE]"
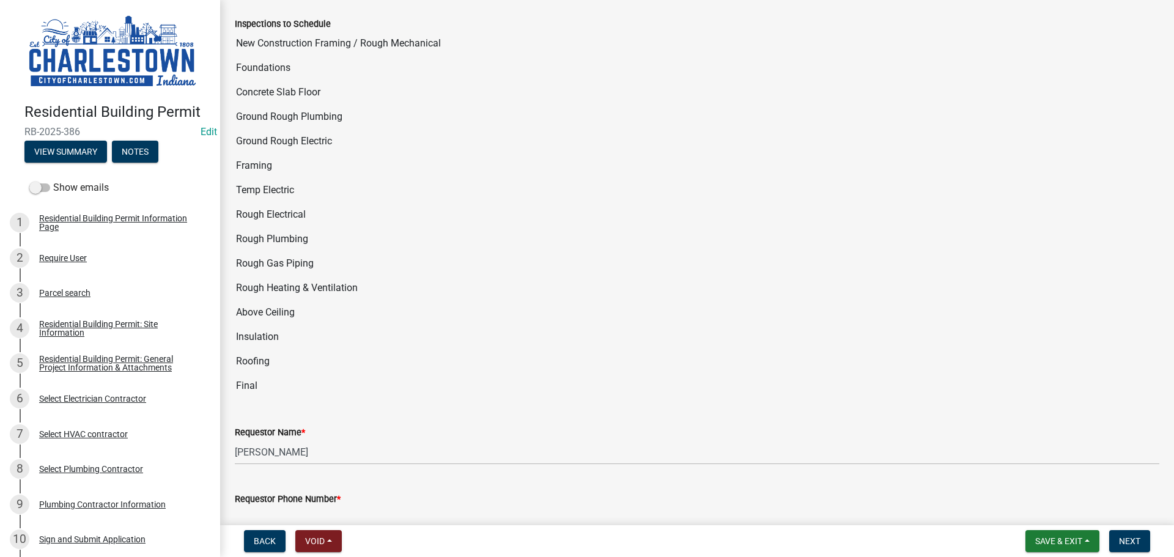
scroll to position [2263, 0]
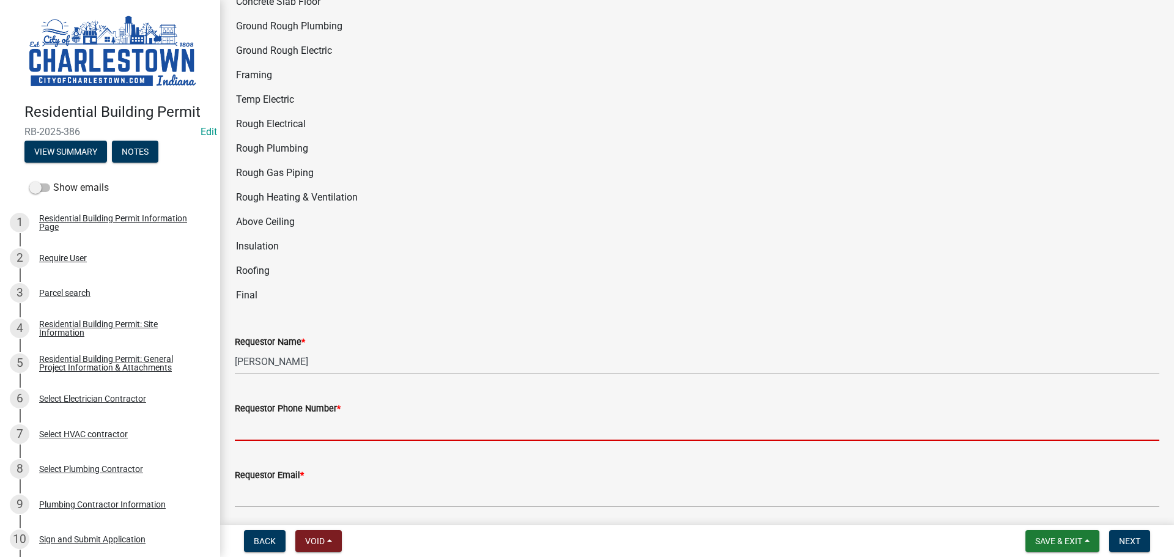
click at [298, 416] on input "Requestor Phone Number *" at bounding box center [697, 428] width 925 height 25
type input "5025233650"
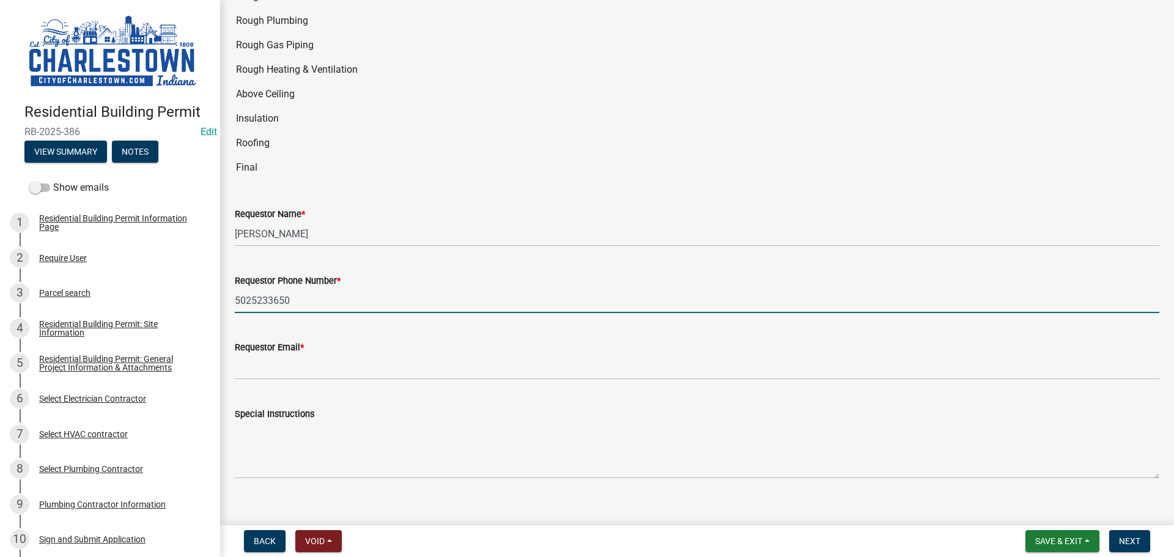
scroll to position [2398, 0]
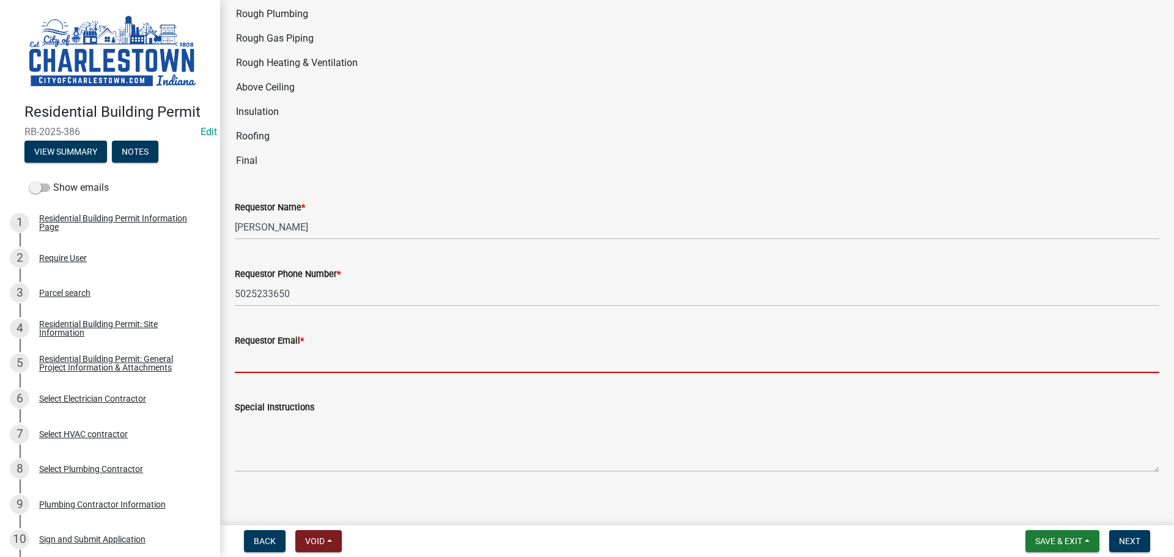
click at [304, 354] on input "Requestor Email *" at bounding box center [697, 360] width 925 height 25
type input "[EMAIL_ADDRESS][DOMAIN_NAME]"
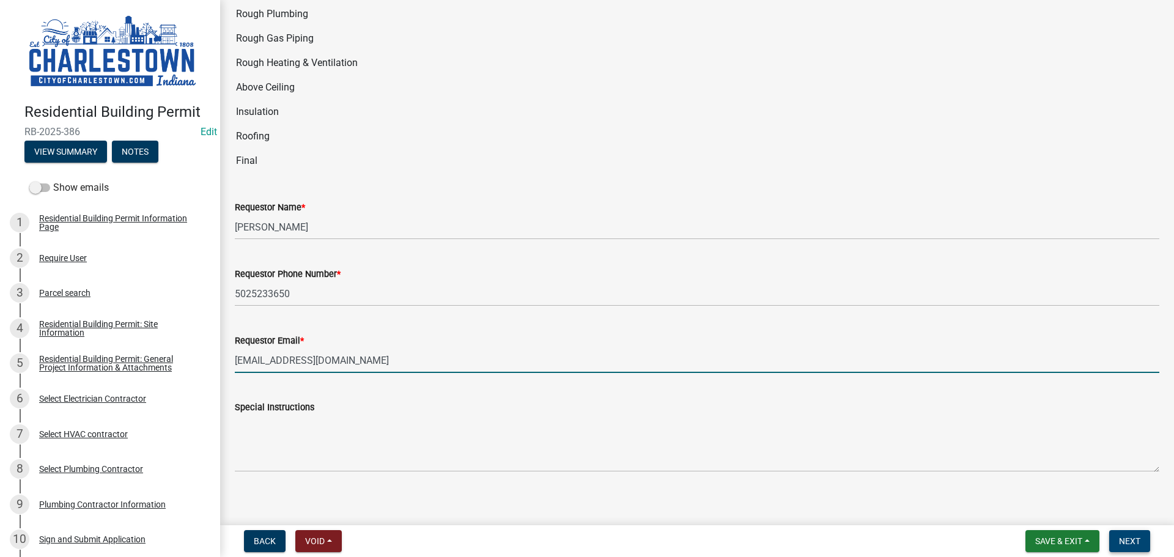
click at [1136, 539] on span "Next" at bounding box center [1129, 541] width 21 height 10
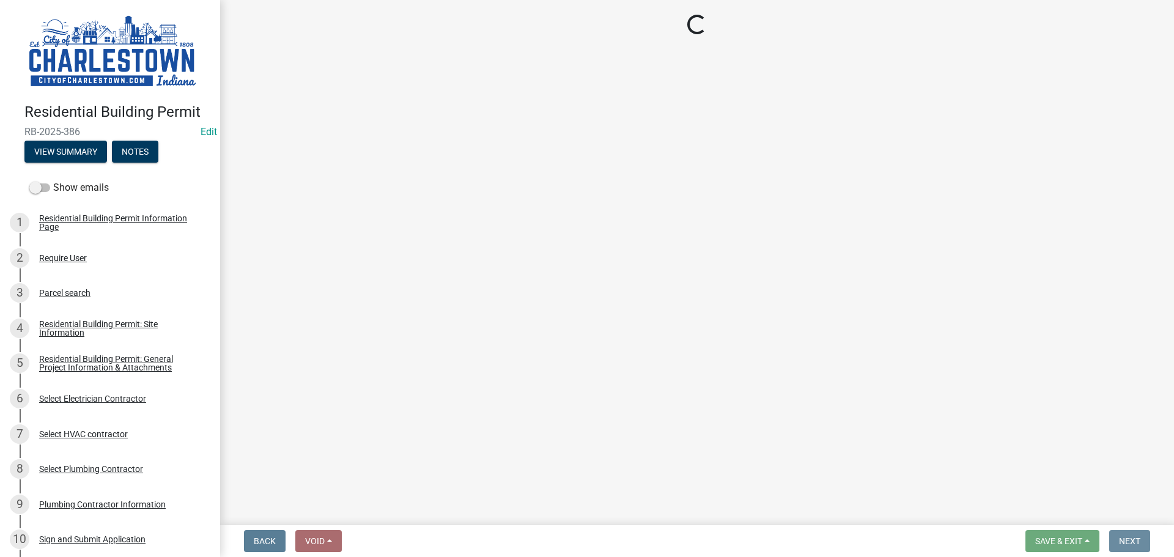
scroll to position [0, 0]
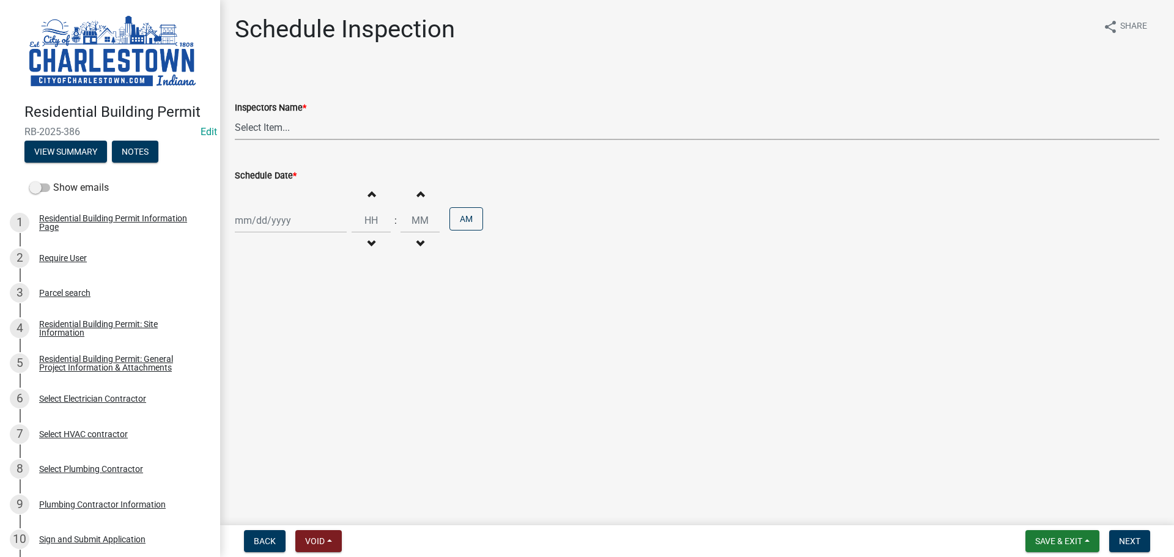
click at [275, 131] on select "Select Item... [PERSON_NAME] ([PERSON_NAME]) [PERSON_NAME] ([PERSON_NAME]) [PER…" at bounding box center [697, 127] width 925 height 25
select select "63e5a778-15f7-4a13-aba2-a6e5541a0fb3"
click at [235, 115] on select "Select Item... [PERSON_NAME] ([PERSON_NAME]) [PERSON_NAME] ([PERSON_NAME]) [PER…" at bounding box center [697, 127] width 925 height 25
click at [267, 219] on div at bounding box center [291, 220] width 112 height 25
select select "10"
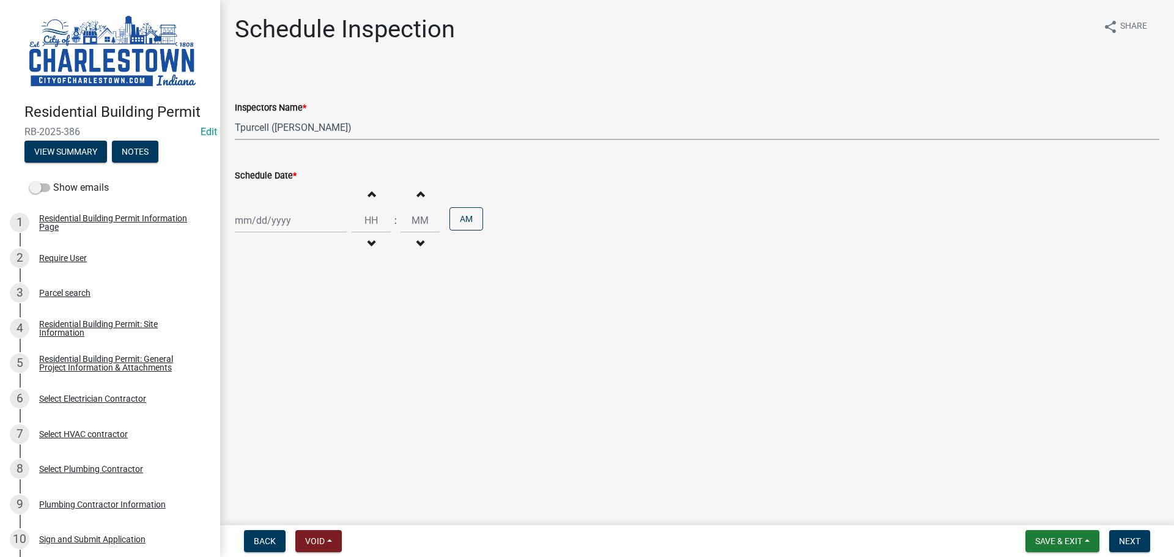
select select "2025"
click at [267, 303] on div "7" at bounding box center [267, 305] width 20 height 20
type input "[DATE]"
click at [1131, 538] on span "Next" at bounding box center [1129, 541] width 21 height 10
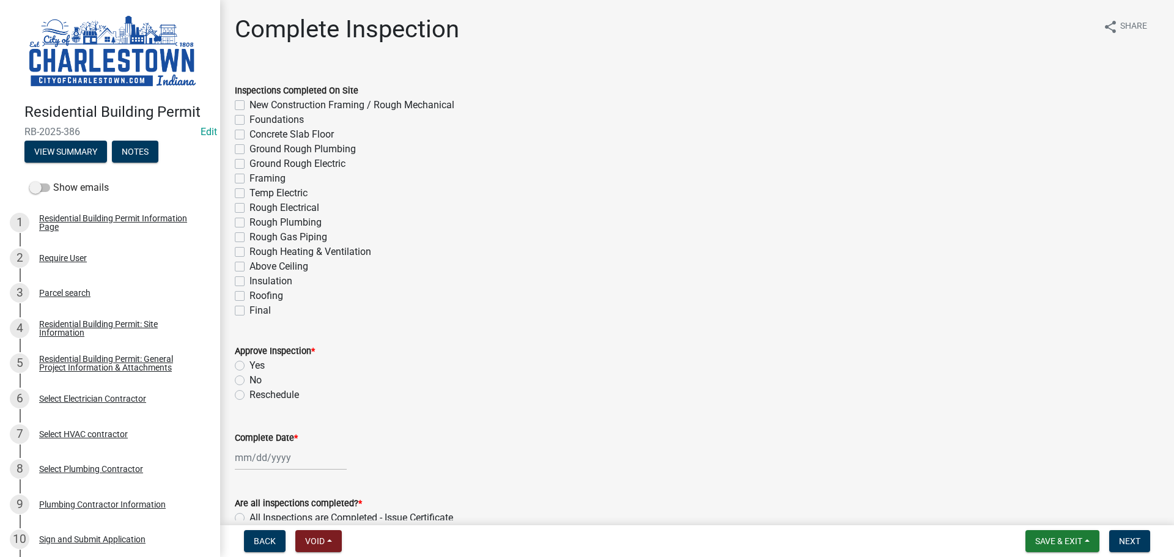
click at [250, 313] on label "Final" at bounding box center [260, 310] width 21 height 15
click at [250, 311] on input "Final" at bounding box center [254, 307] width 8 height 8
checkbox input "true"
checkbox input "false"
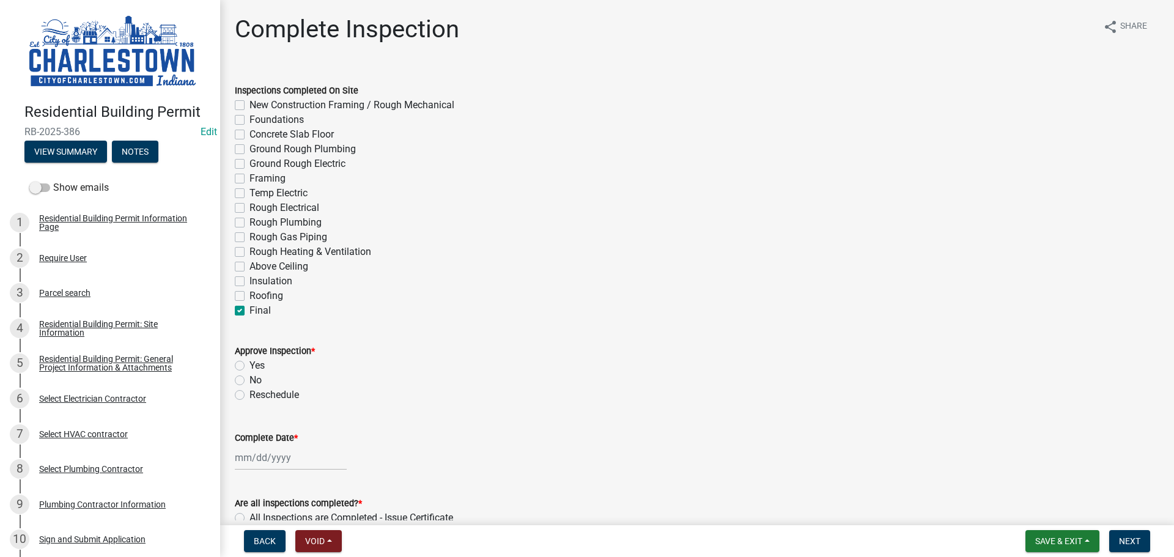
checkbox input "false"
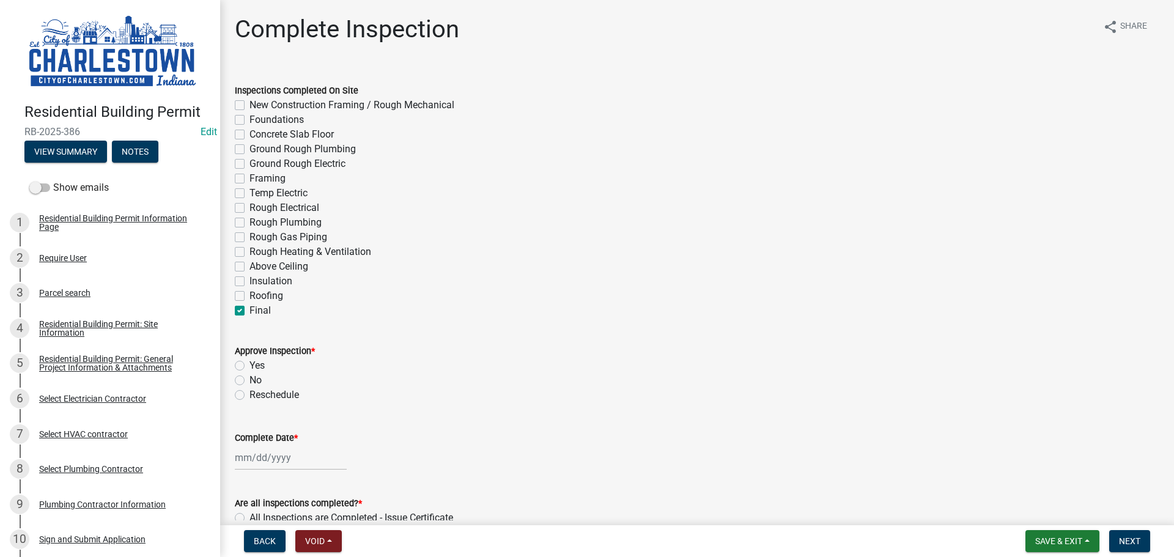
checkbox input "false"
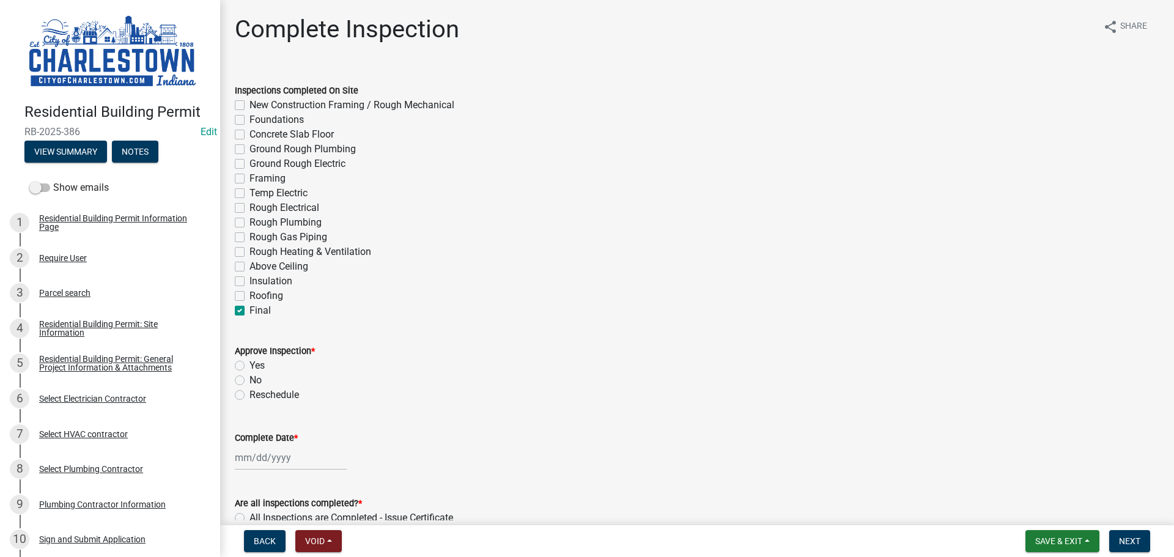
checkbox input "false"
checkbox input "true"
click at [250, 362] on label "Yes" at bounding box center [257, 365] width 15 height 15
click at [250, 362] on input "Yes" at bounding box center [254, 362] width 8 height 8
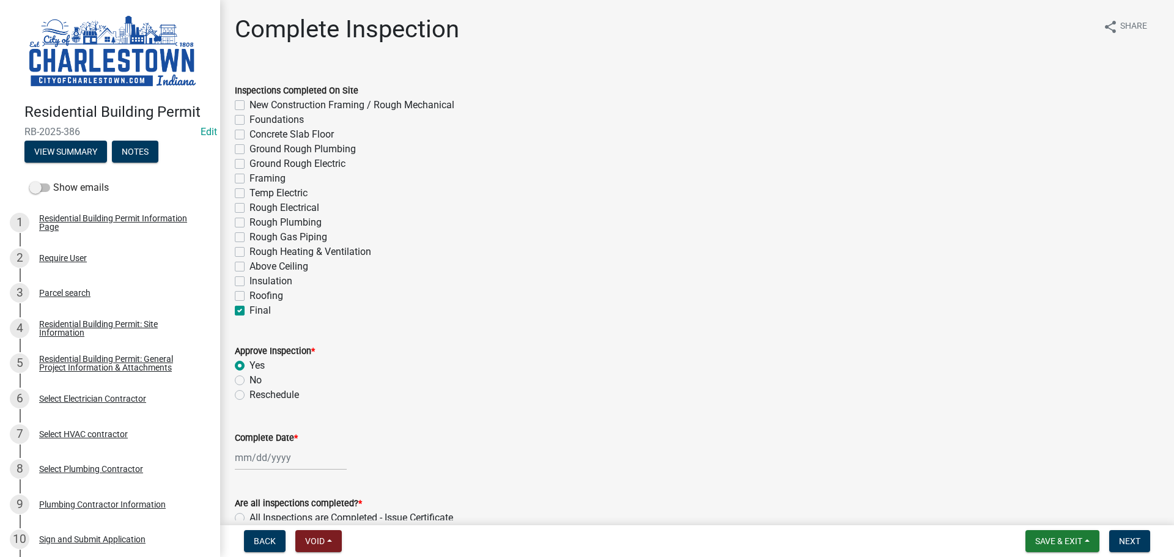
radio input "true"
click at [261, 461] on div at bounding box center [291, 457] width 112 height 25
select select "10"
select select "2025"
click at [266, 351] on div "7" at bounding box center [267, 354] width 20 height 20
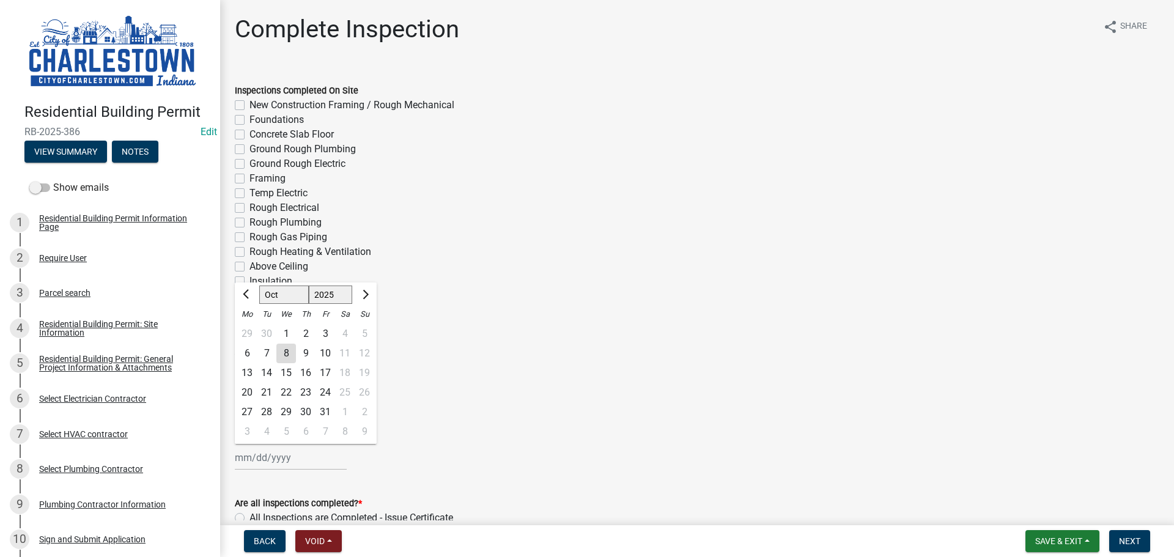
type input "[DATE]"
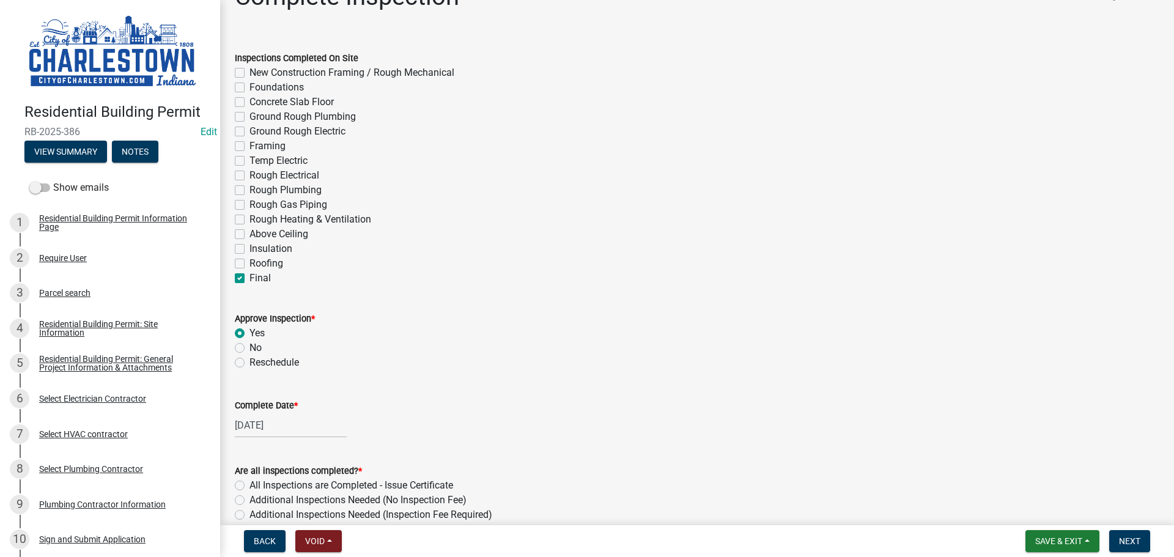
scroll to position [183, 0]
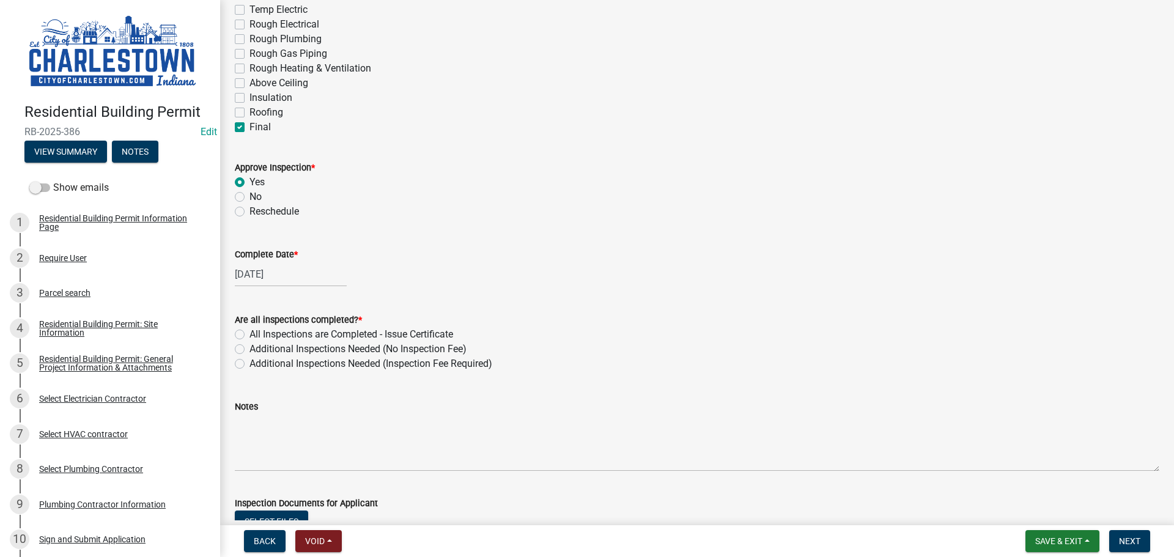
click at [245, 334] on div "All Inspections are Completed - Issue Certificate" at bounding box center [697, 334] width 925 height 15
click at [250, 335] on label "All Inspections are Completed - Issue Certificate" at bounding box center [352, 334] width 204 height 15
click at [250, 335] on input "All Inspections are Completed - Issue Certificate" at bounding box center [254, 331] width 8 height 8
radio input "true"
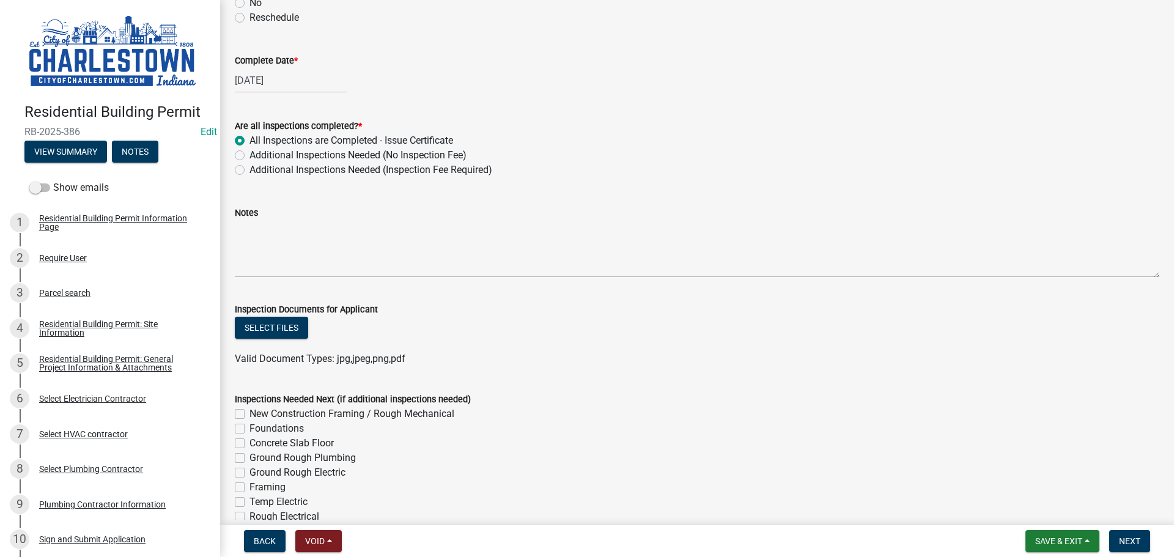
scroll to position [428, 0]
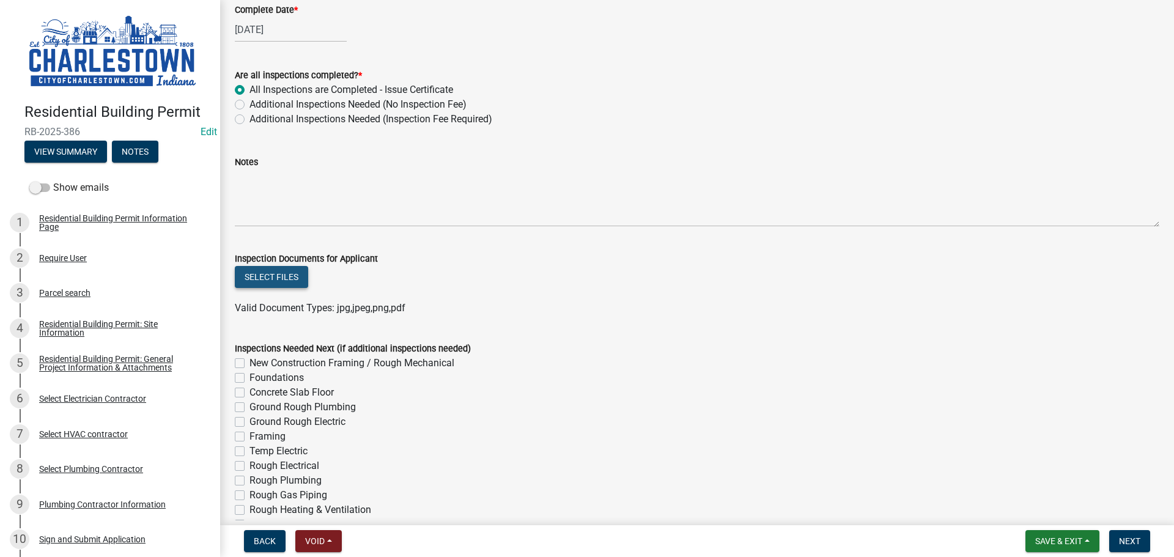
click at [295, 280] on button "Select files" at bounding box center [271, 277] width 73 height 22
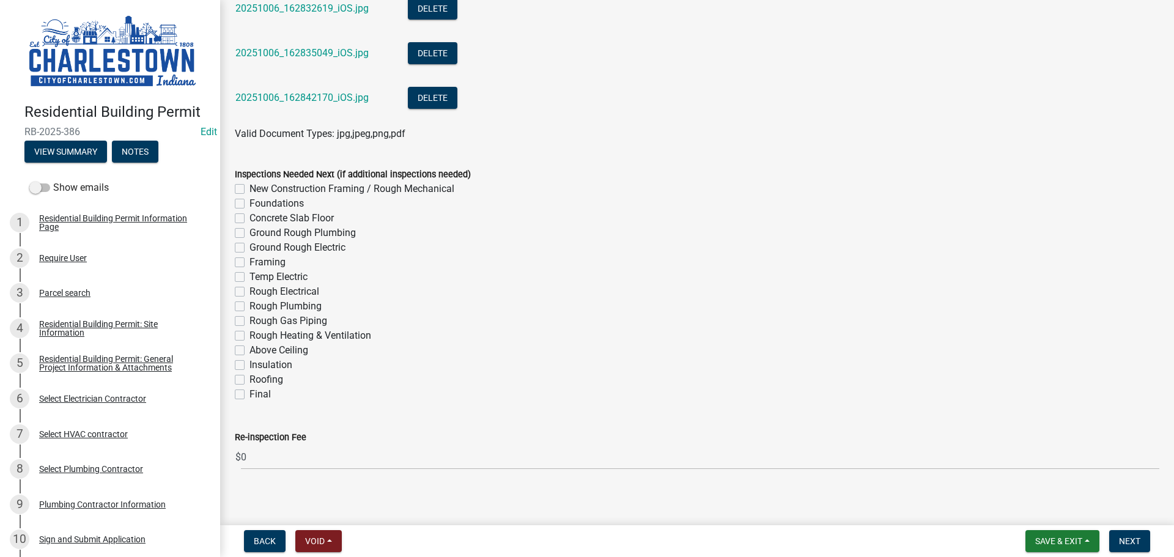
scroll to position [1057, 0]
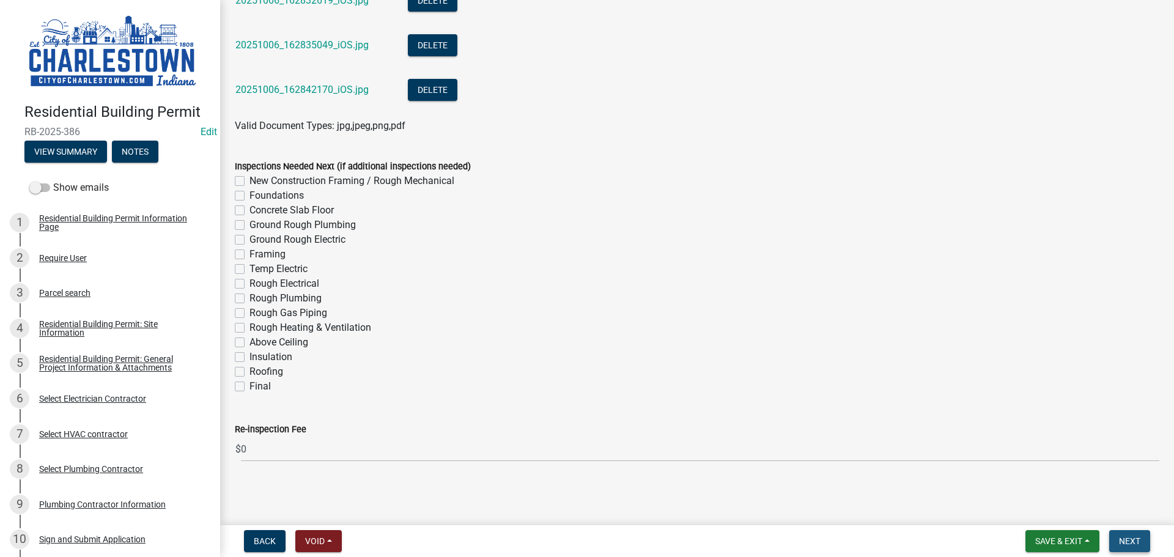
click at [1138, 538] on span "Next" at bounding box center [1129, 541] width 21 height 10
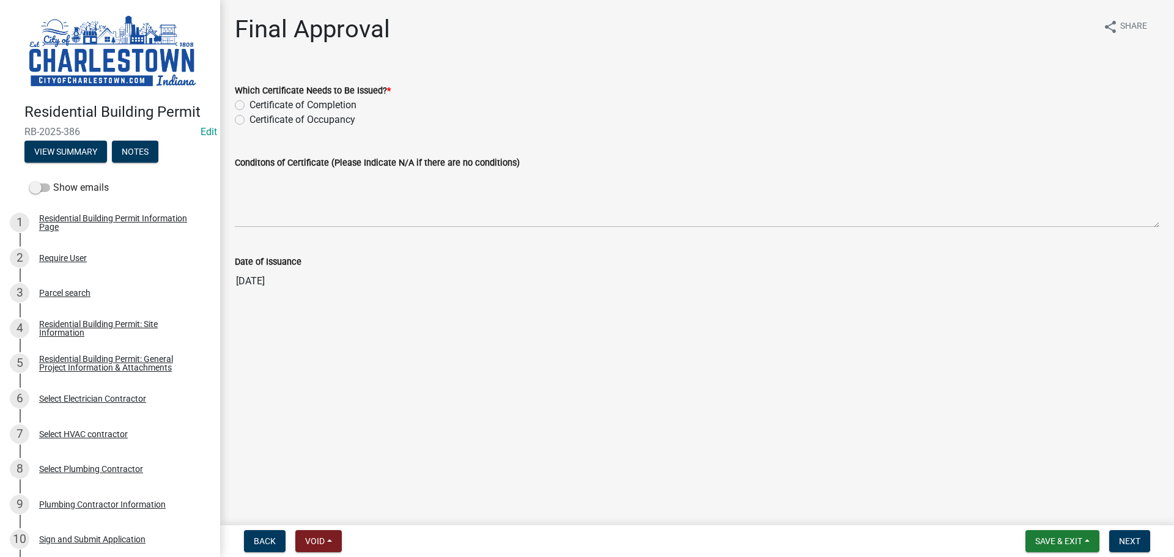
click at [250, 118] on label "Certificate of Occupancy" at bounding box center [303, 120] width 106 height 15
click at [250, 118] on input "Certificate of Occupancy" at bounding box center [254, 117] width 8 height 8
radio input "true"
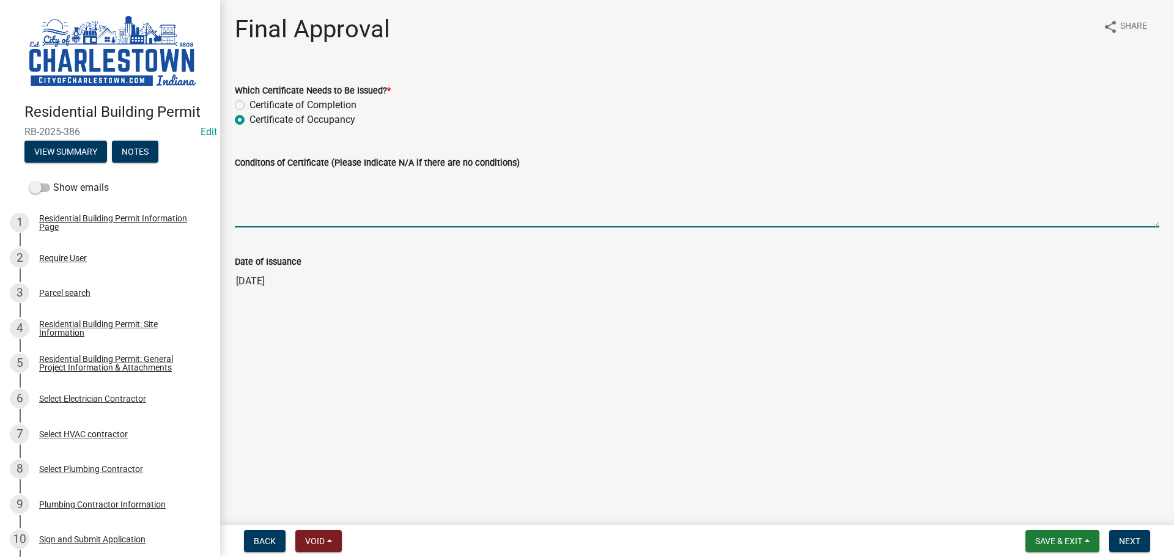
click at [339, 189] on textarea "Conditons of Certificate (Please Indicate N/A if there are no conditions)" at bounding box center [697, 198] width 925 height 57
type textarea "N/A"
click at [1129, 541] on span "Next" at bounding box center [1129, 541] width 21 height 10
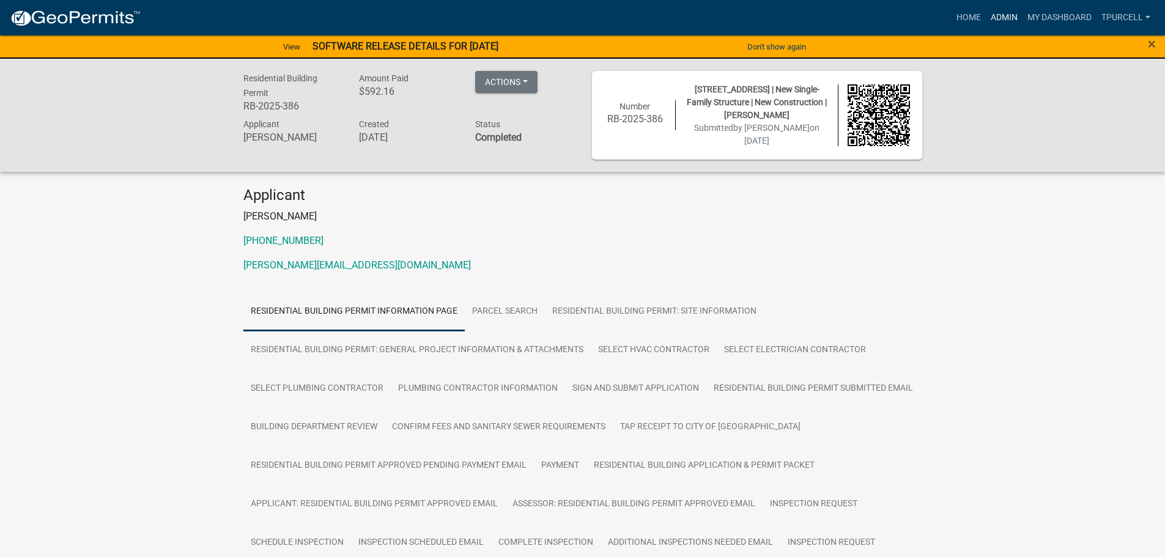
click at [1001, 15] on link "Admin" at bounding box center [1004, 17] width 37 height 23
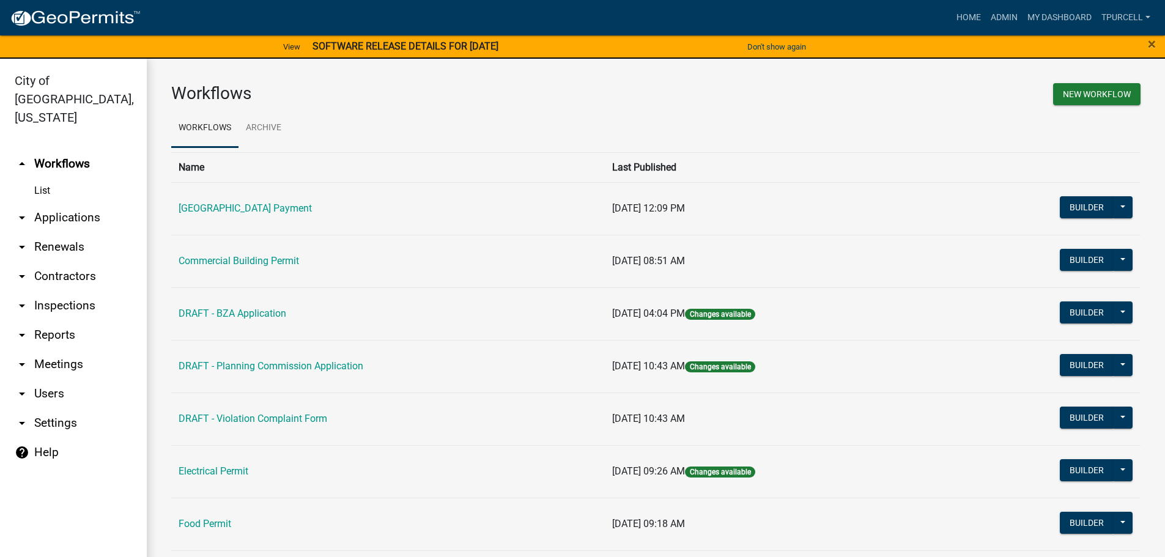
click at [80, 203] on link "arrow_drop_down Applications" at bounding box center [73, 217] width 147 height 29
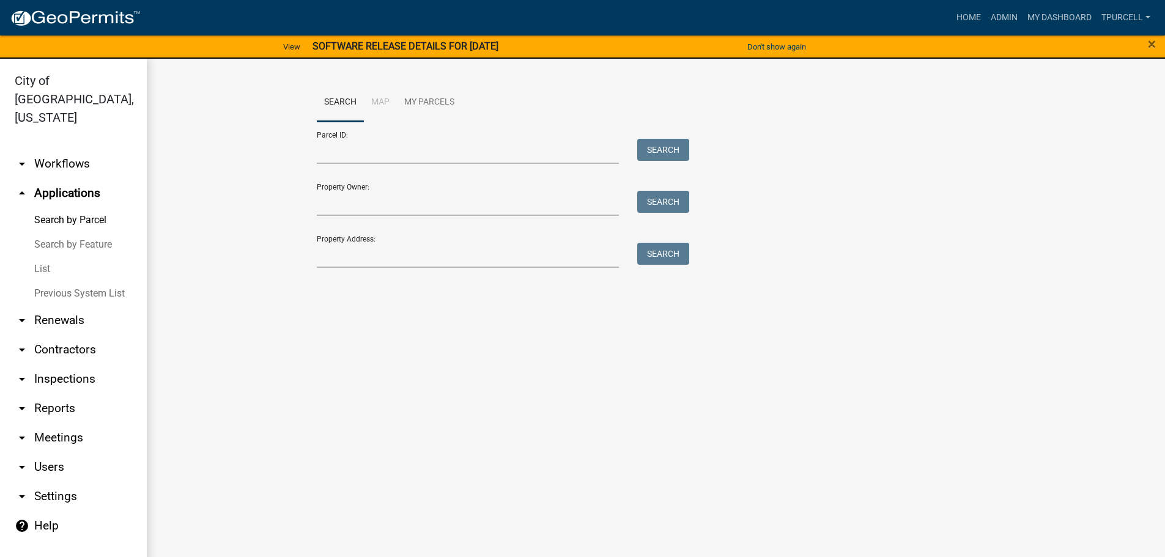
click at [41, 257] on link "List" at bounding box center [73, 269] width 147 height 24
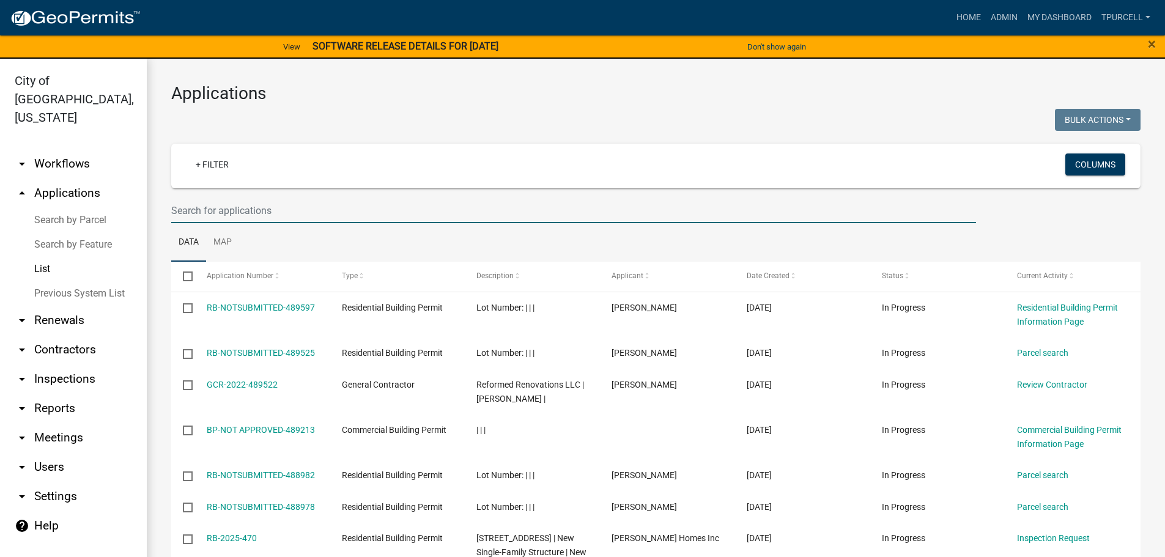
click at [218, 205] on input "text" at bounding box center [573, 210] width 805 height 25
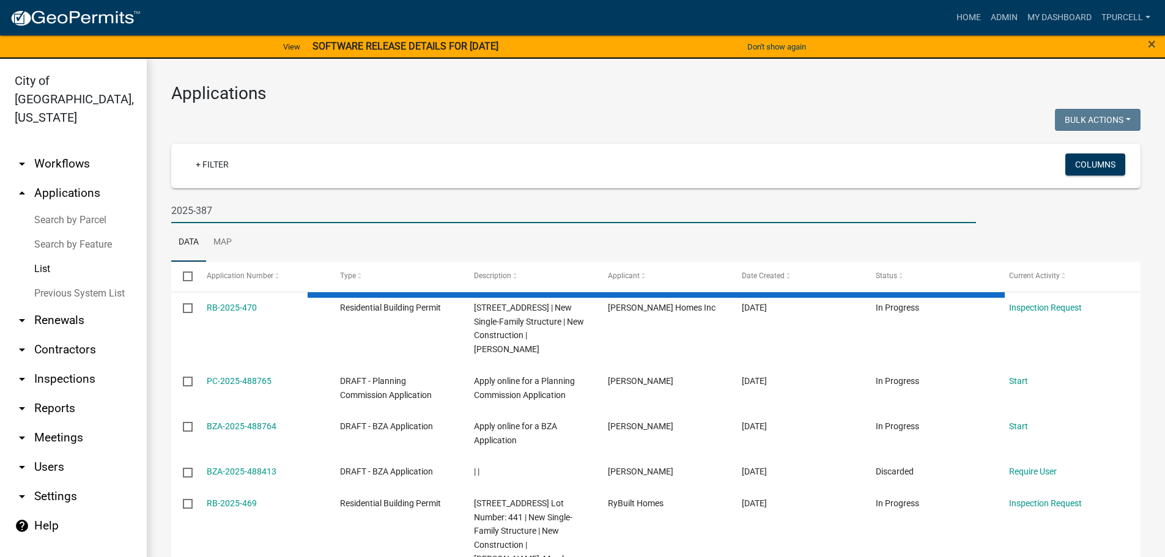
type input "2025-387"
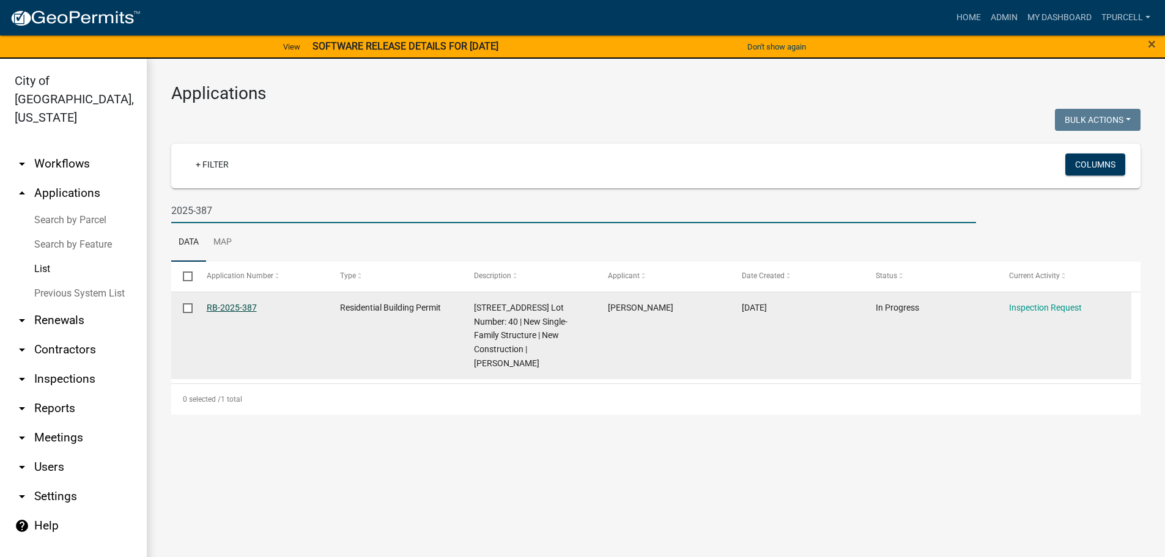
click at [245, 309] on link "RB-2025-387" at bounding box center [232, 308] width 50 height 10
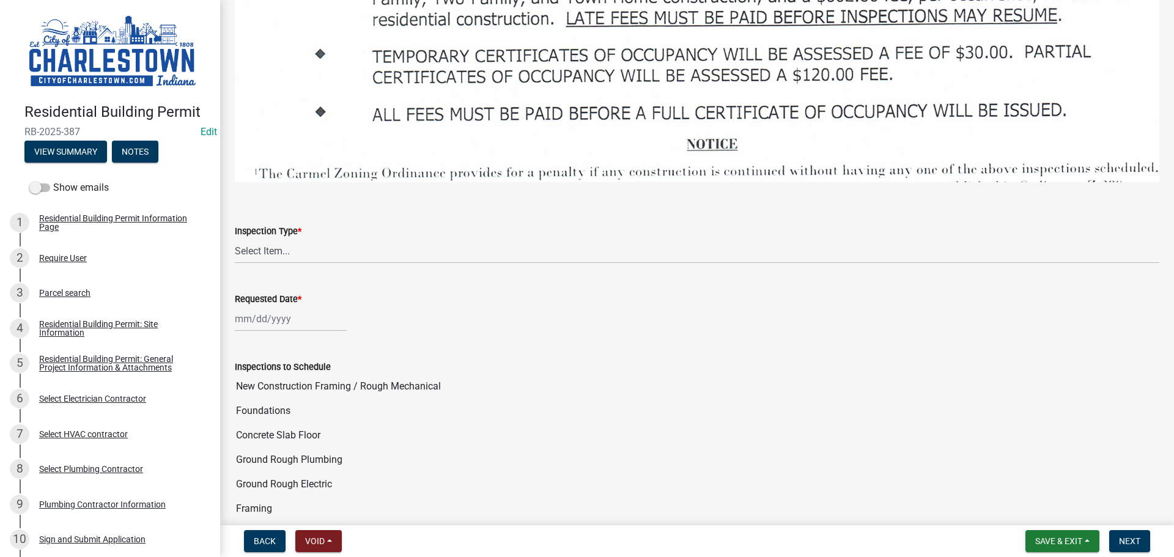
scroll to position [1835, 0]
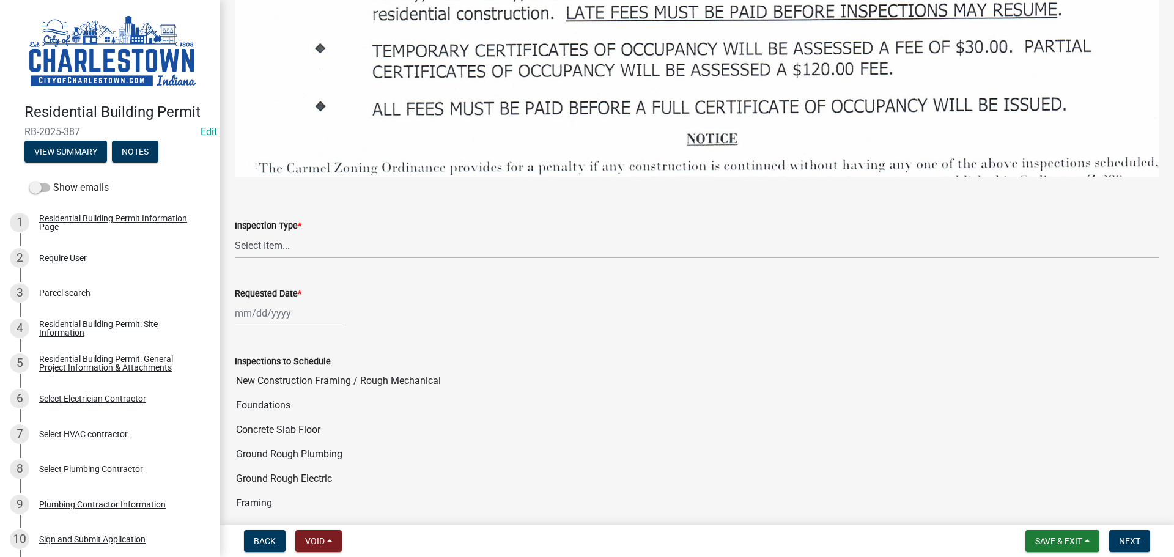
click at [295, 237] on select "Select Item... New Construction Framing / Rough Mechanical Foundations Concrete…" at bounding box center [697, 245] width 925 height 25
click at [235, 233] on select "Select Item... New Construction Framing / Rough Mechanical Foundations Concrete…" at bounding box center [697, 245] width 925 height 25
select select "18e7c4b3-438d-46af-8feb-0ae748388863"
click at [285, 308] on div at bounding box center [291, 313] width 112 height 25
select select "10"
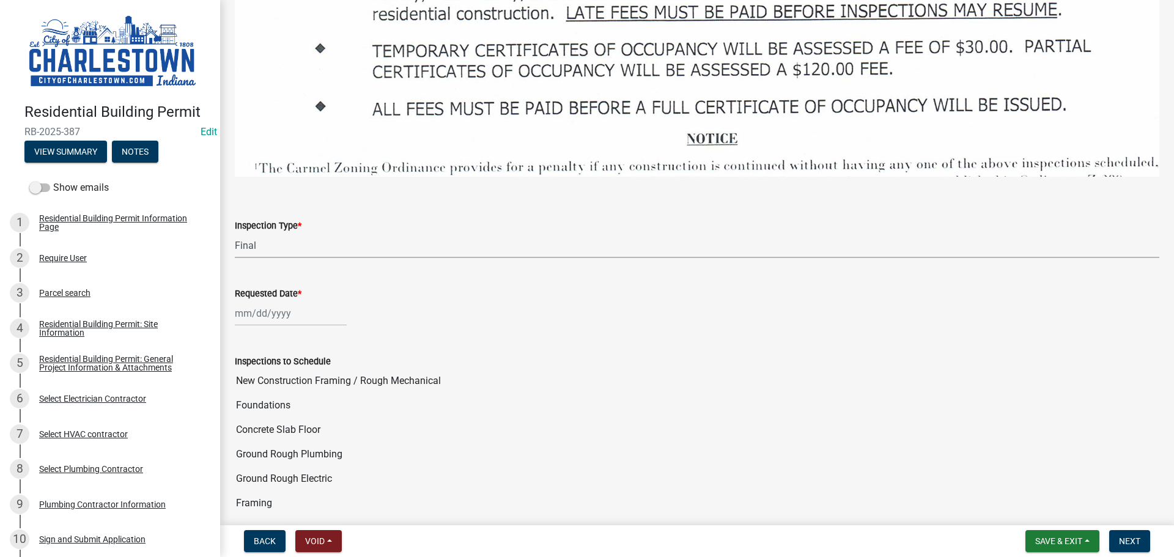
select select "2025"
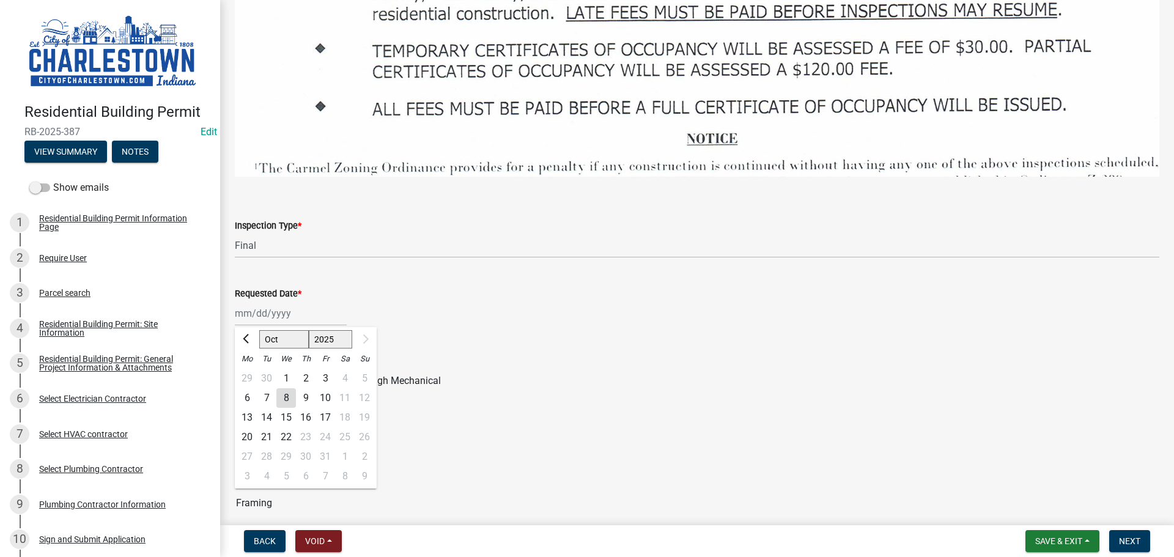
click at [267, 389] on div "7" at bounding box center [267, 398] width 20 height 20
type input "[DATE]"
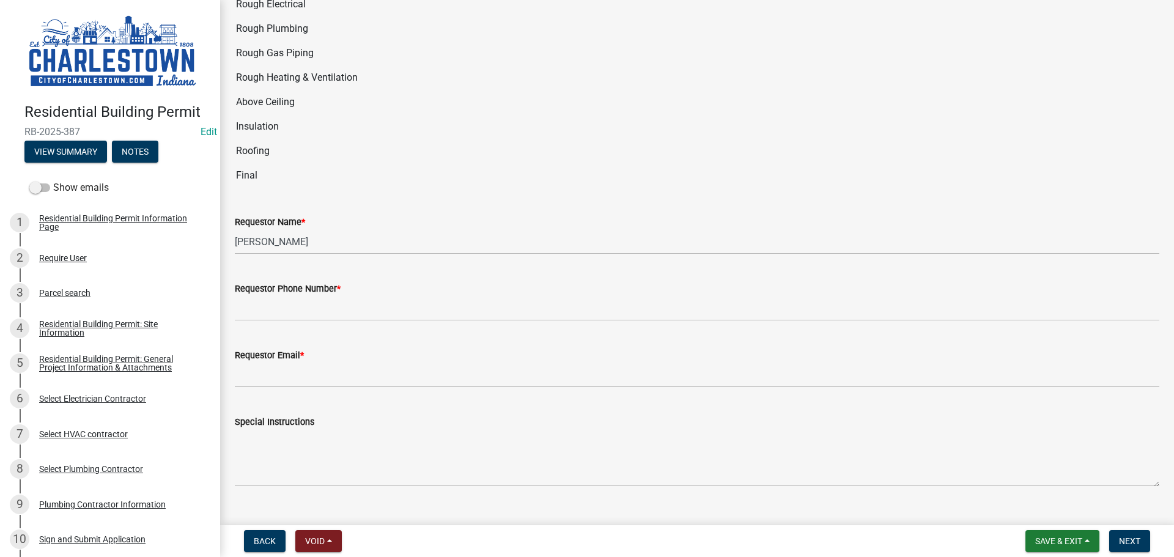
scroll to position [2398, 0]
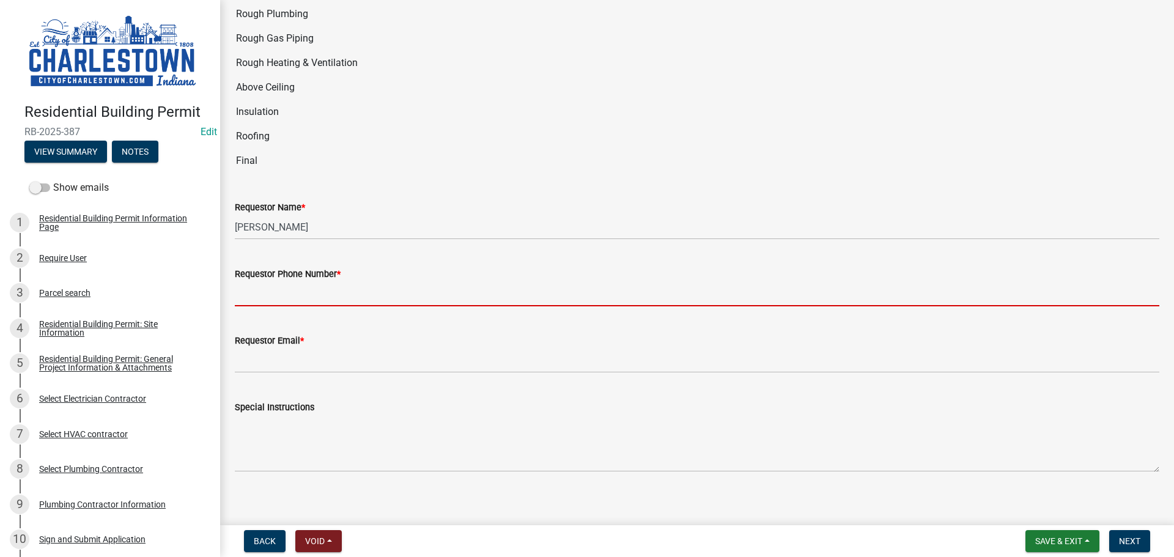
click at [320, 281] on input "Requestor Phone Number *" at bounding box center [697, 293] width 925 height 25
type input "5025233650"
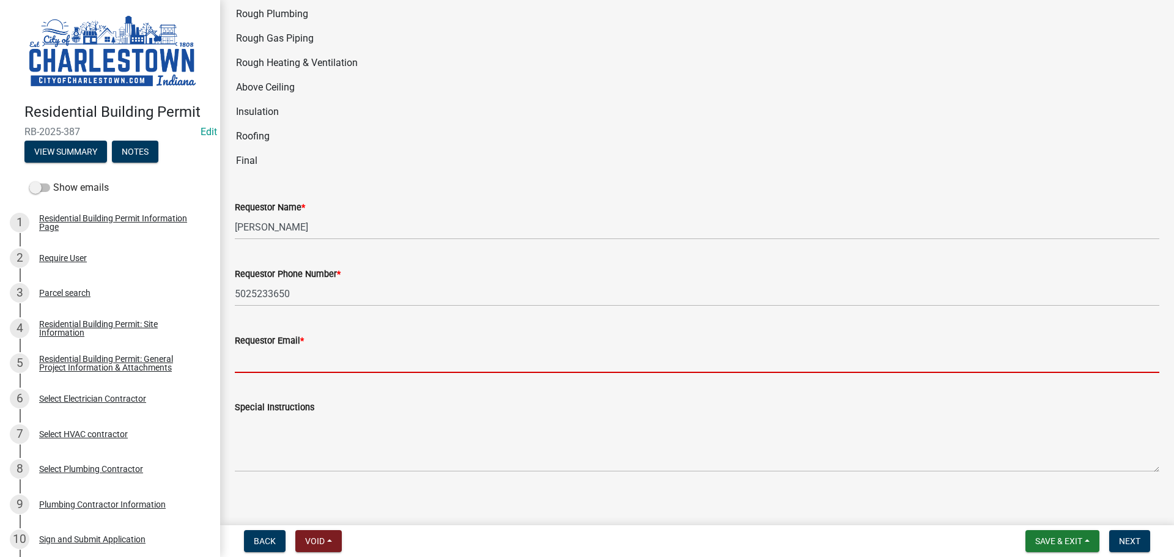
click at [313, 355] on input "Requestor Email *" at bounding box center [697, 360] width 925 height 25
type input "[EMAIL_ADDRESS][DOMAIN_NAME]"
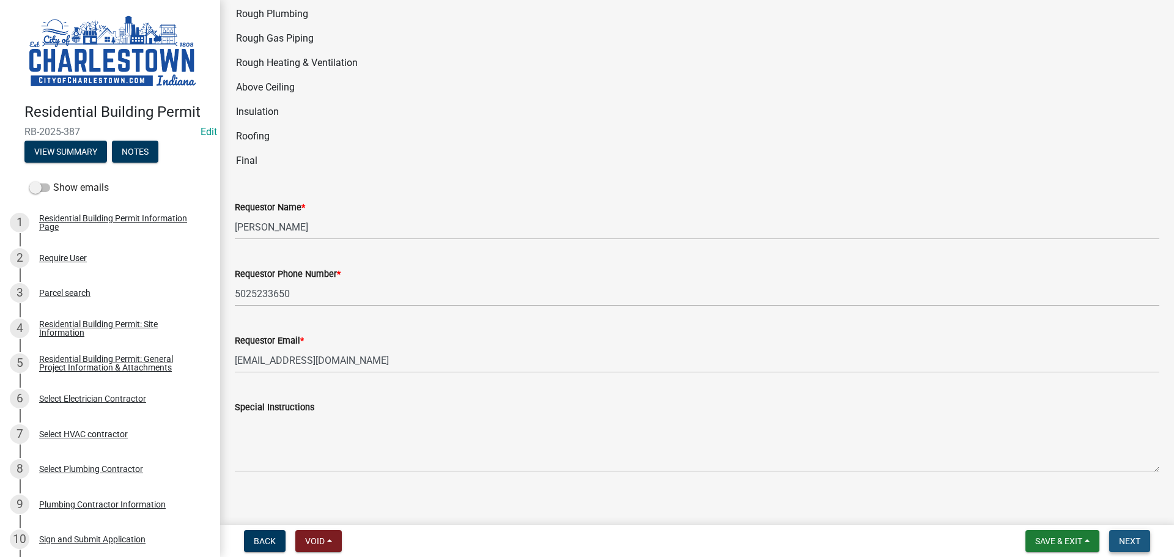
click at [1141, 537] on button "Next" at bounding box center [1129, 541] width 41 height 22
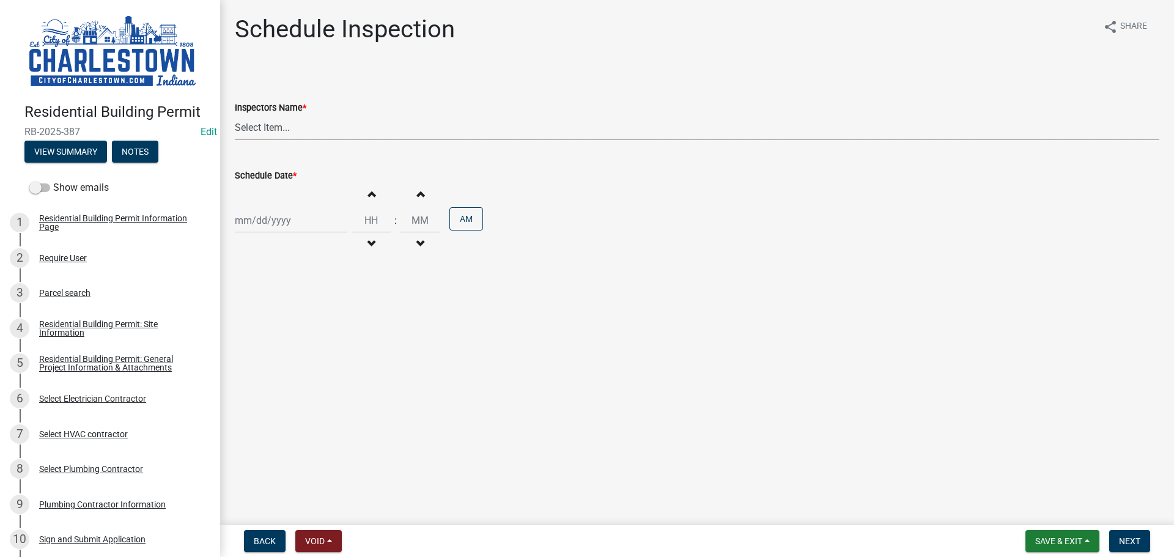
click at [273, 126] on select "Select Item... [PERSON_NAME] ([PERSON_NAME]) [PERSON_NAME] ([PERSON_NAME]) [PER…" at bounding box center [697, 127] width 925 height 25
select select "63e5a778-15f7-4a13-aba2-a6e5541a0fb3"
click at [235, 115] on select "Select Item... [PERSON_NAME] ([PERSON_NAME]) [PERSON_NAME] ([PERSON_NAME]) [PER…" at bounding box center [697, 127] width 925 height 25
click at [264, 224] on div at bounding box center [291, 220] width 112 height 25
select select "10"
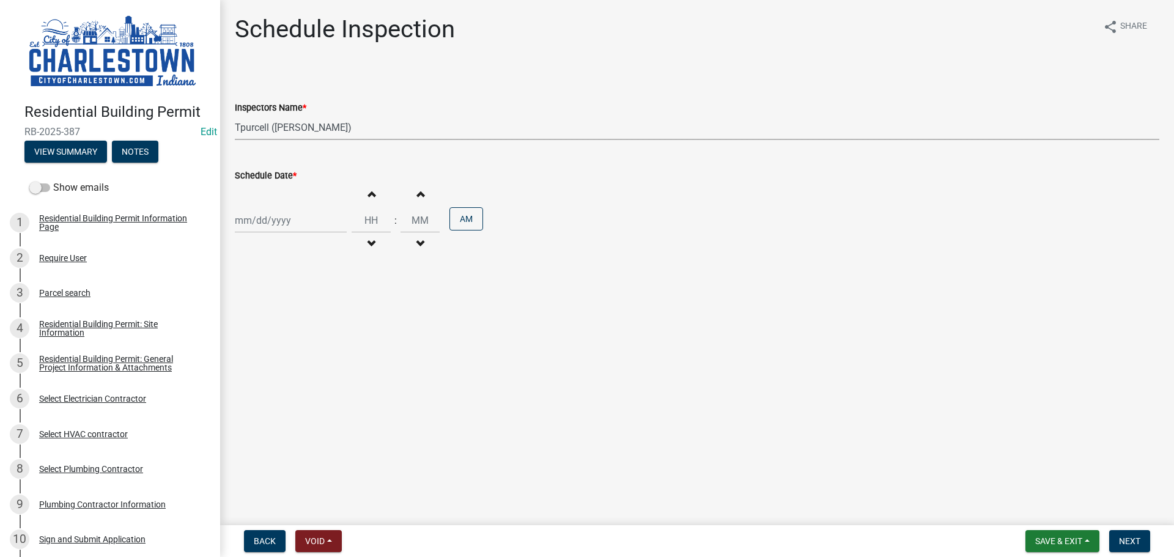
select select "2025"
click at [267, 306] on div "7" at bounding box center [267, 305] width 20 height 20
type input "[DATE]"
click at [1133, 544] on span "Next" at bounding box center [1129, 541] width 21 height 10
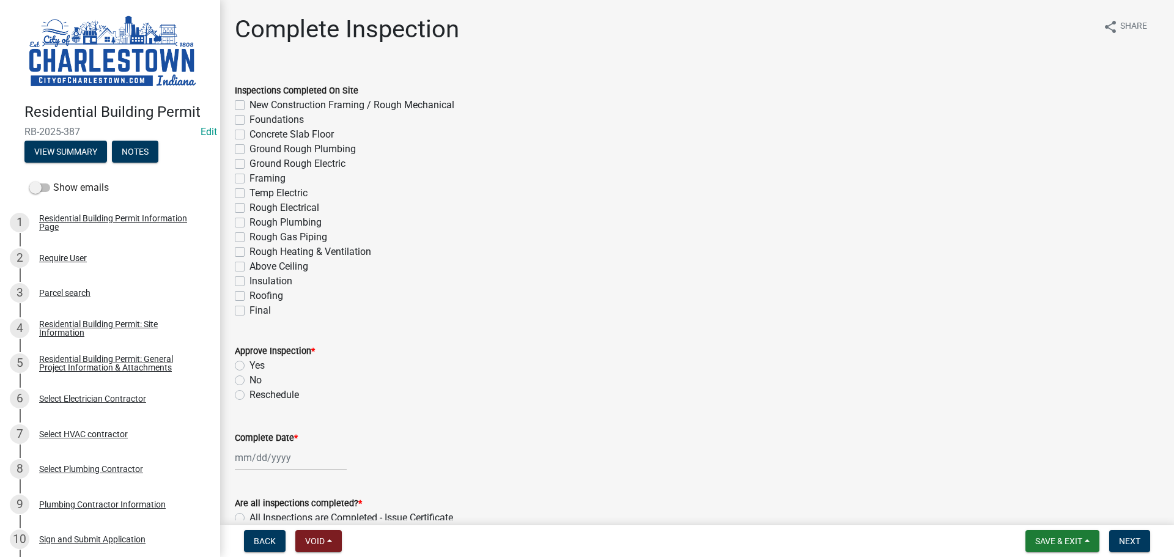
click at [250, 310] on label "Final" at bounding box center [260, 310] width 21 height 15
click at [250, 310] on input "Final" at bounding box center [254, 307] width 8 height 8
checkbox input "true"
checkbox input "false"
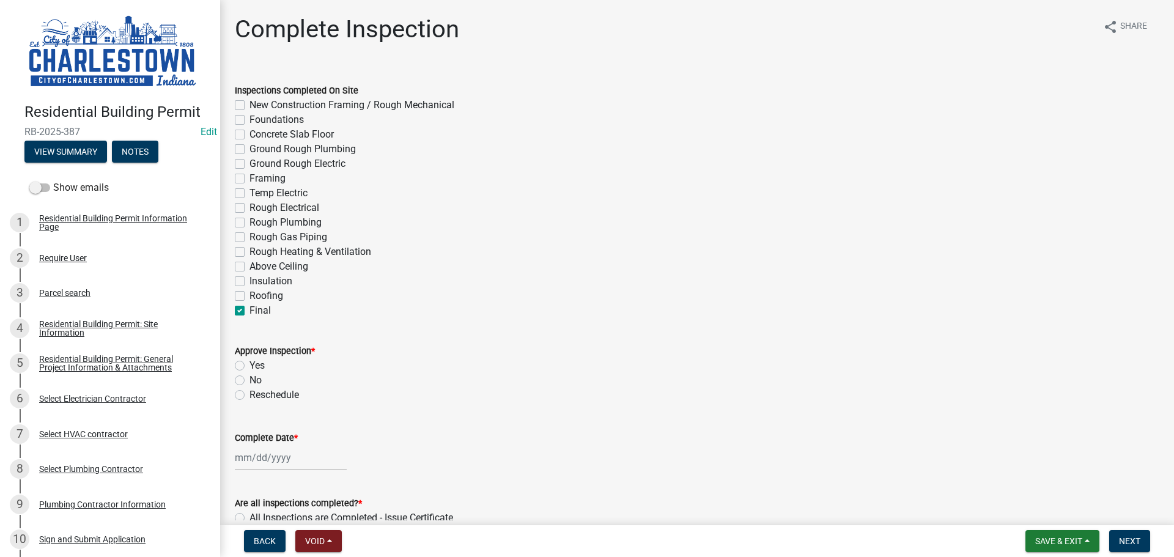
checkbox input "false"
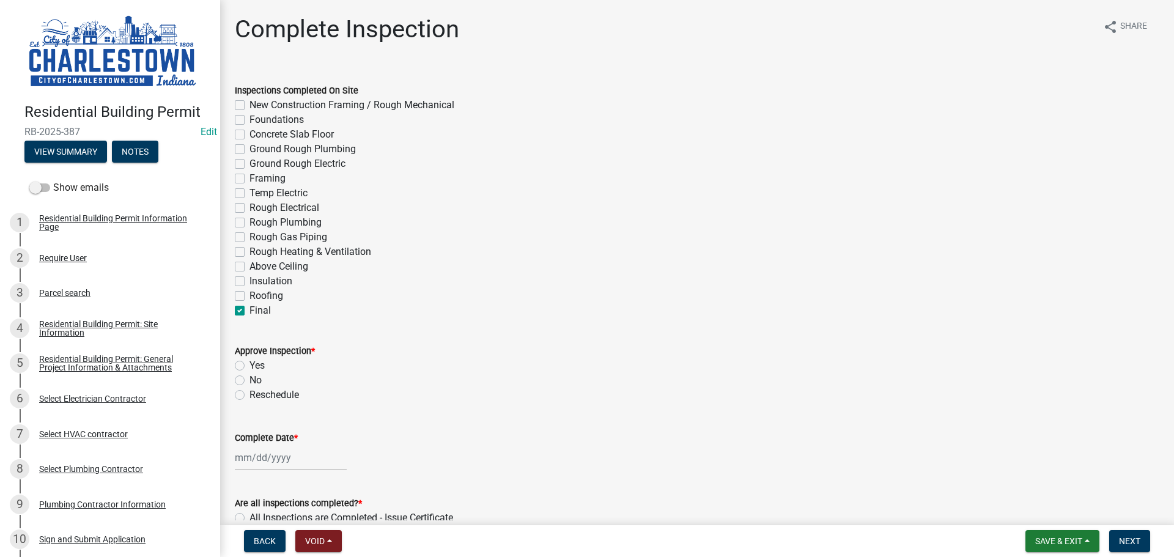
checkbox input "false"
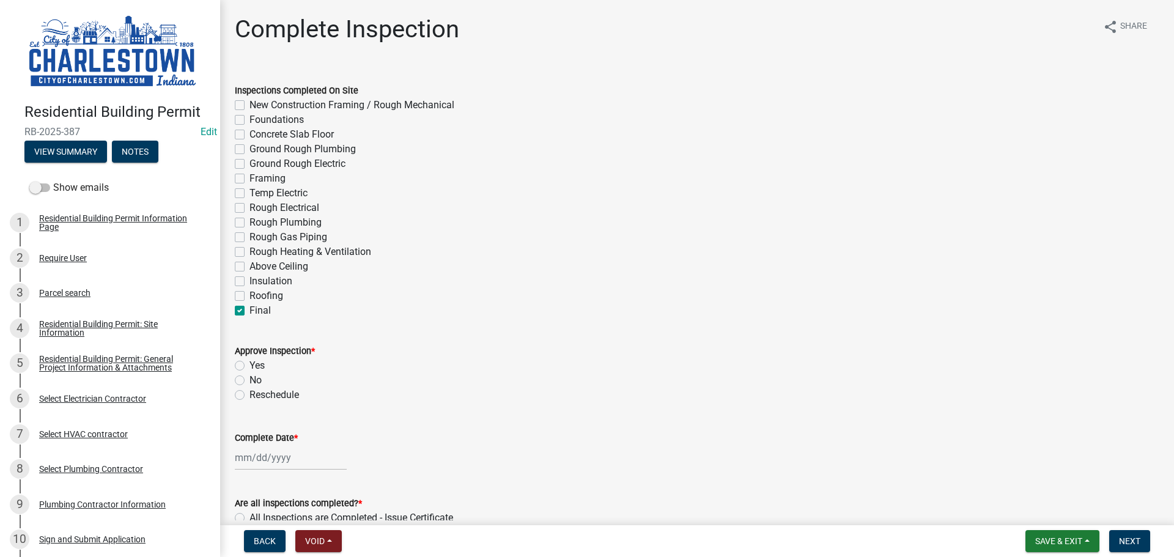
checkbox input "false"
checkbox input "true"
click at [250, 362] on label "Yes" at bounding box center [257, 365] width 15 height 15
click at [250, 362] on input "Yes" at bounding box center [254, 362] width 8 height 8
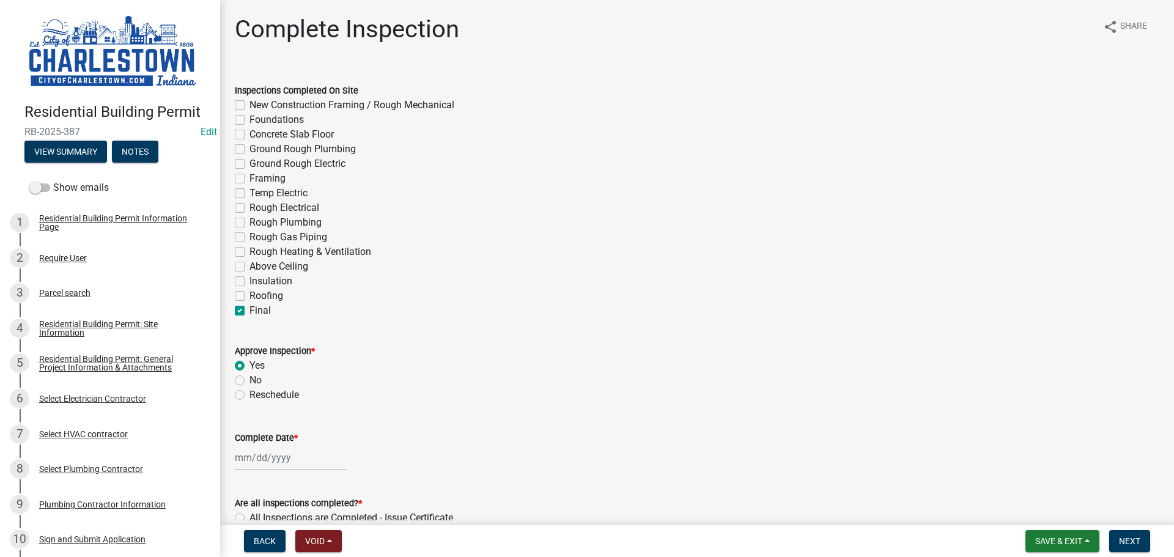
radio input "true"
click at [265, 457] on div at bounding box center [291, 457] width 112 height 25
select select "10"
select select "2025"
click at [270, 354] on div "7" at bounding box center [267, 354] width 20 height 20
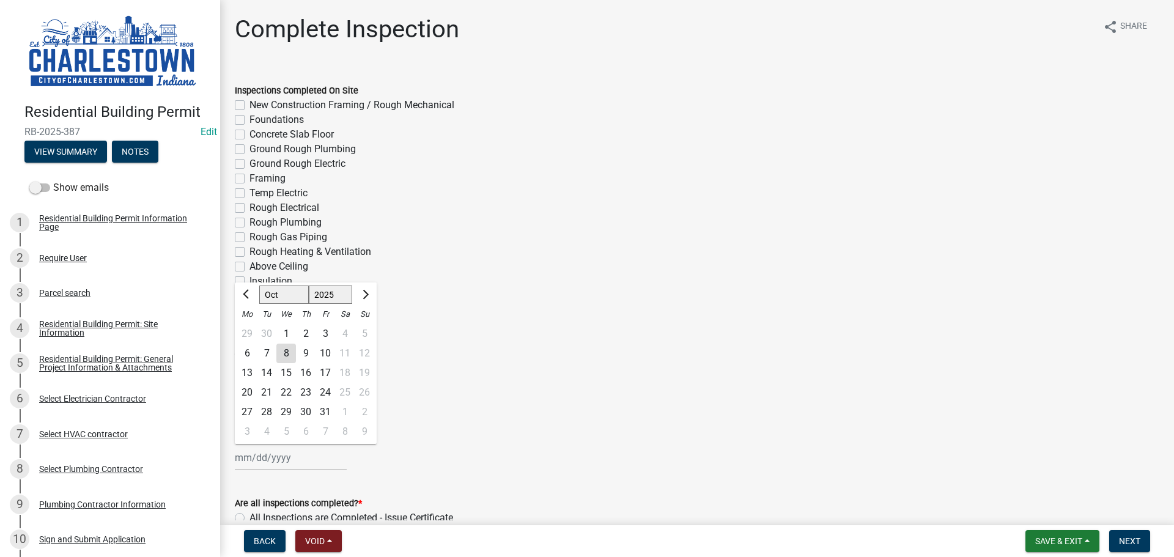
type input "[DATE]"
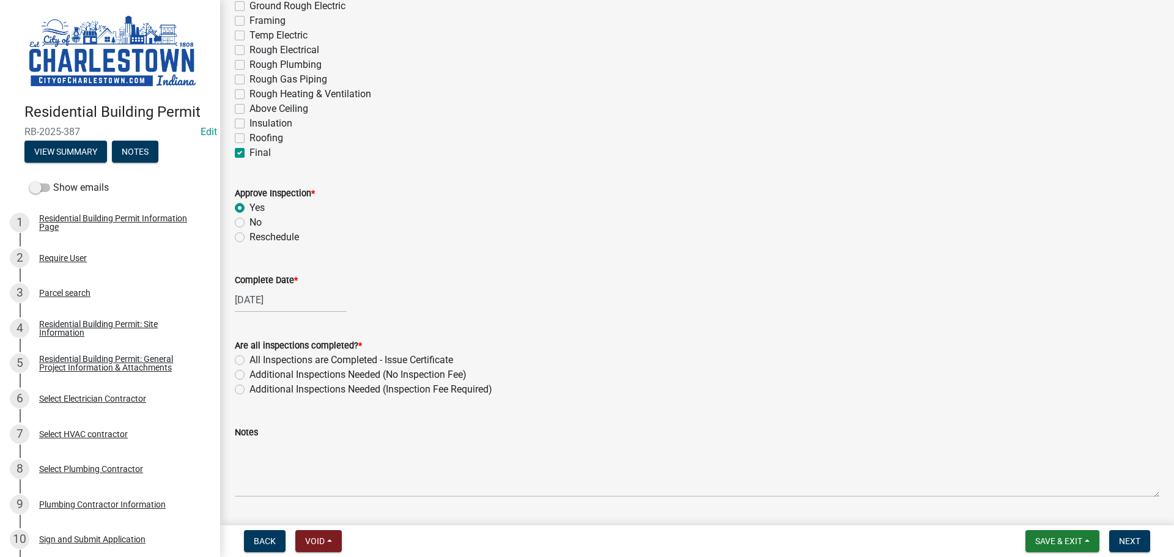
scroll to position [245, 0]
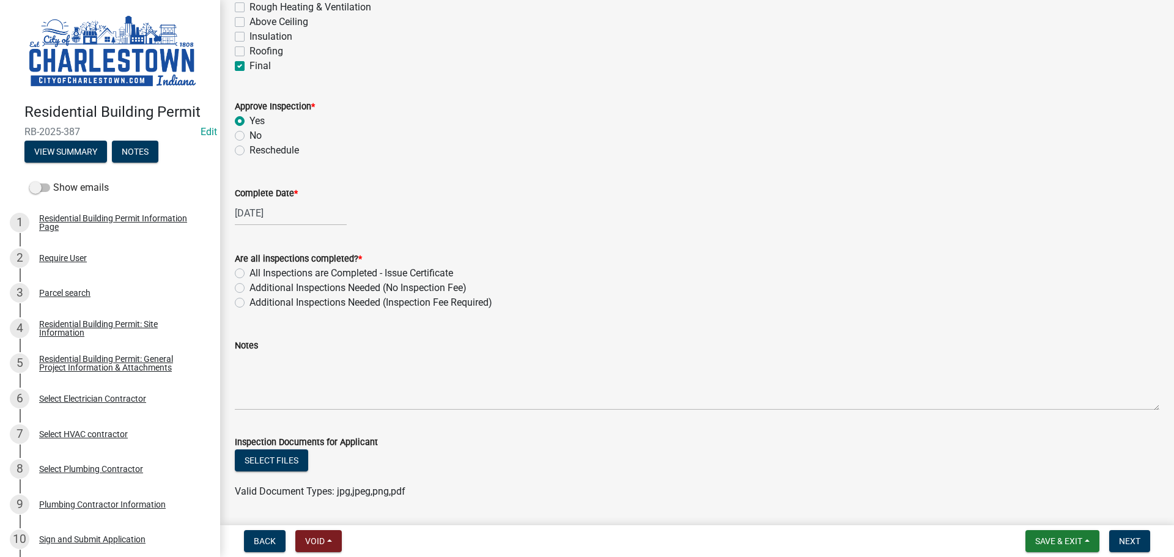
click at [250, 272] on label "All Inspections are Completed - Issue Certificate" at bounding box center [352, 273] width 204 height 15
click at [250, 272] on input "All Inspections are Completed - Issue Certificate" at bounding box center [254, 270] width 8 height 8
radio input "true"
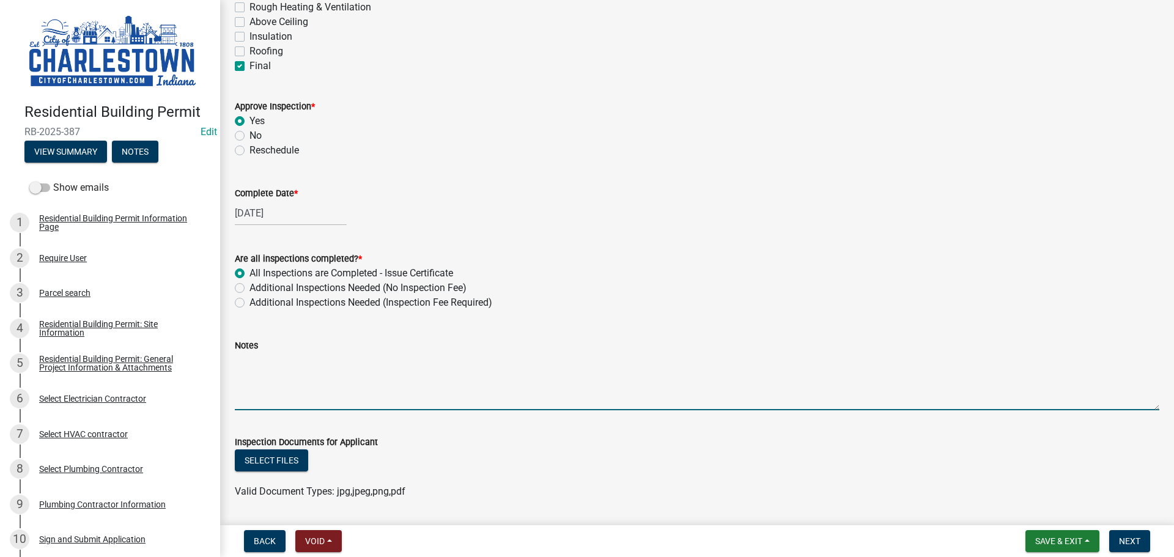
click at [271, 360] on textarea "Notes" at bounding box center [697, 381] width 925 height 57
click at [290, 467] on button "Select files" at bounding box center [271, 461] width 73 height 22
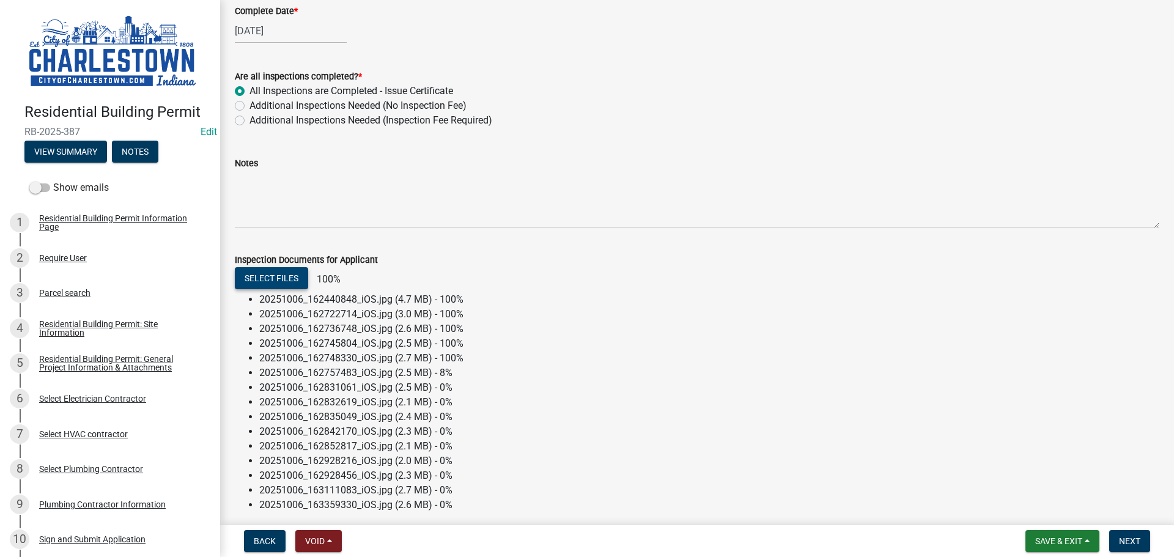
scroll to position [428, 0]
